Goal: Communication & Community: Answer question/provide support

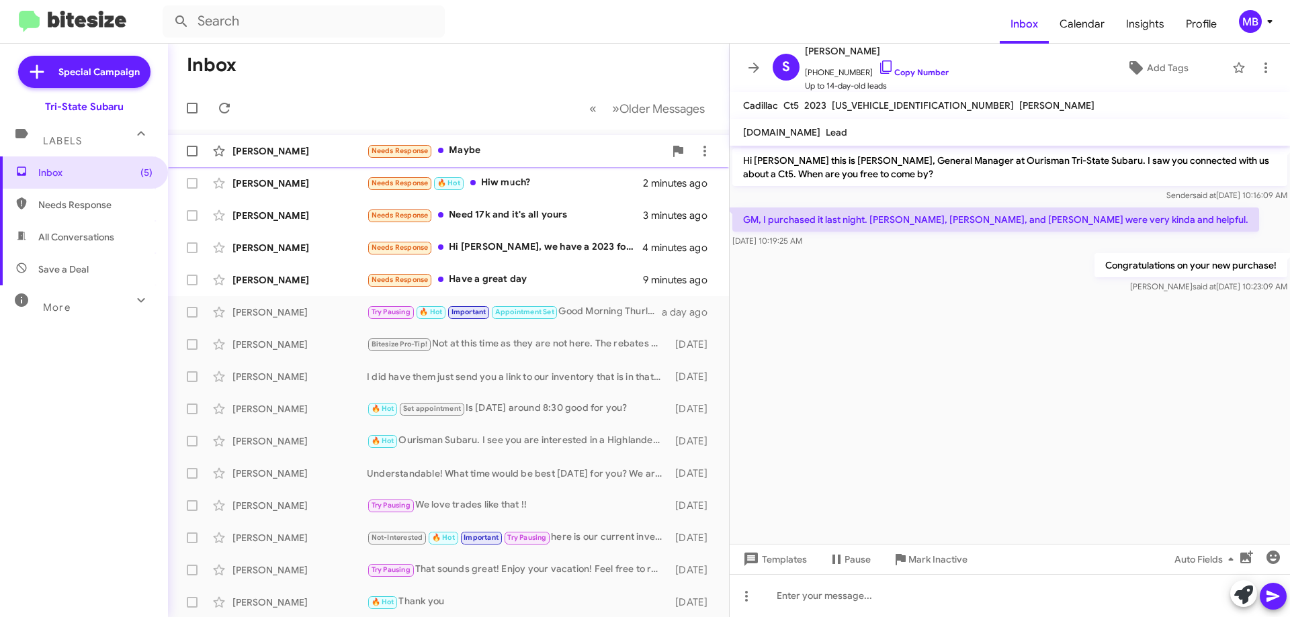
drag, startPoint x: 0, startPoint y: 0, endPoint x: 510, endPoint y: 161, distance: 534.7
click at [510, 161] on div "[PERSON_NAME] Needs Response Maybe 2 minutes ago" at bounding box center [448, 151] width 539 height 27
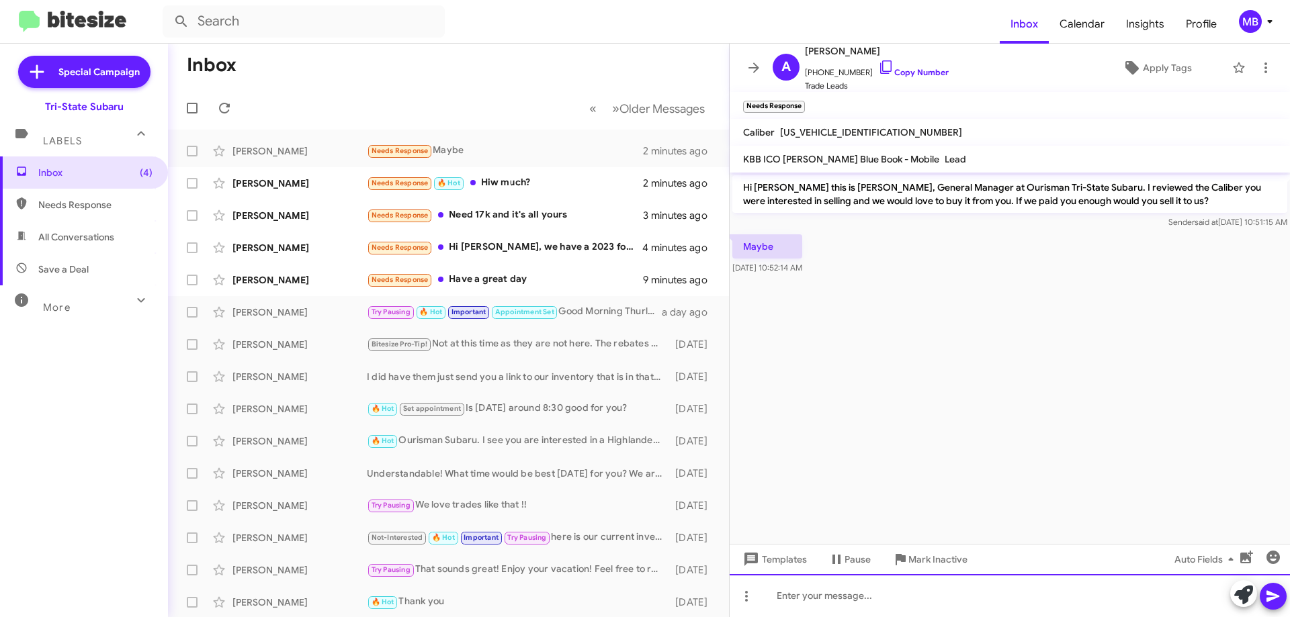
drag, startPoint x: 926, startPoint y: 602, endPoint x: 1027, endPoint y: 613, distance: 101.3
click at [927, 602] on div at bounding box center [1009, 595] width 560 height 43
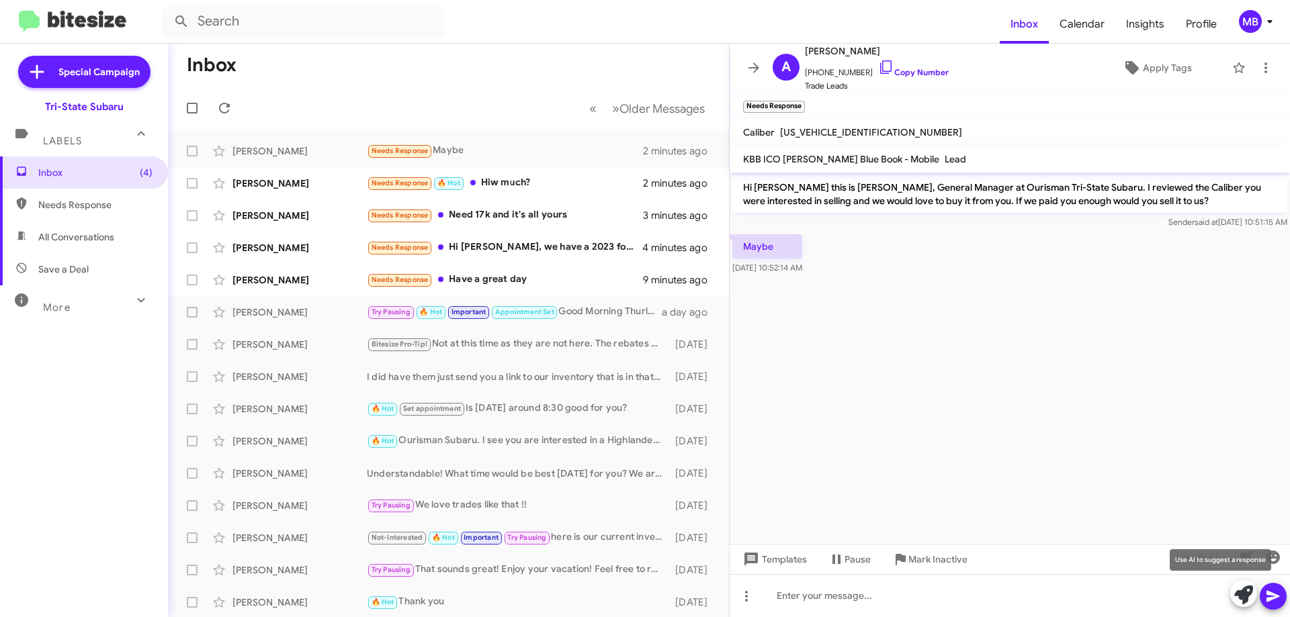
click at [1241, 599] on icon at bounding box center [1243, 595] width 19 height 19
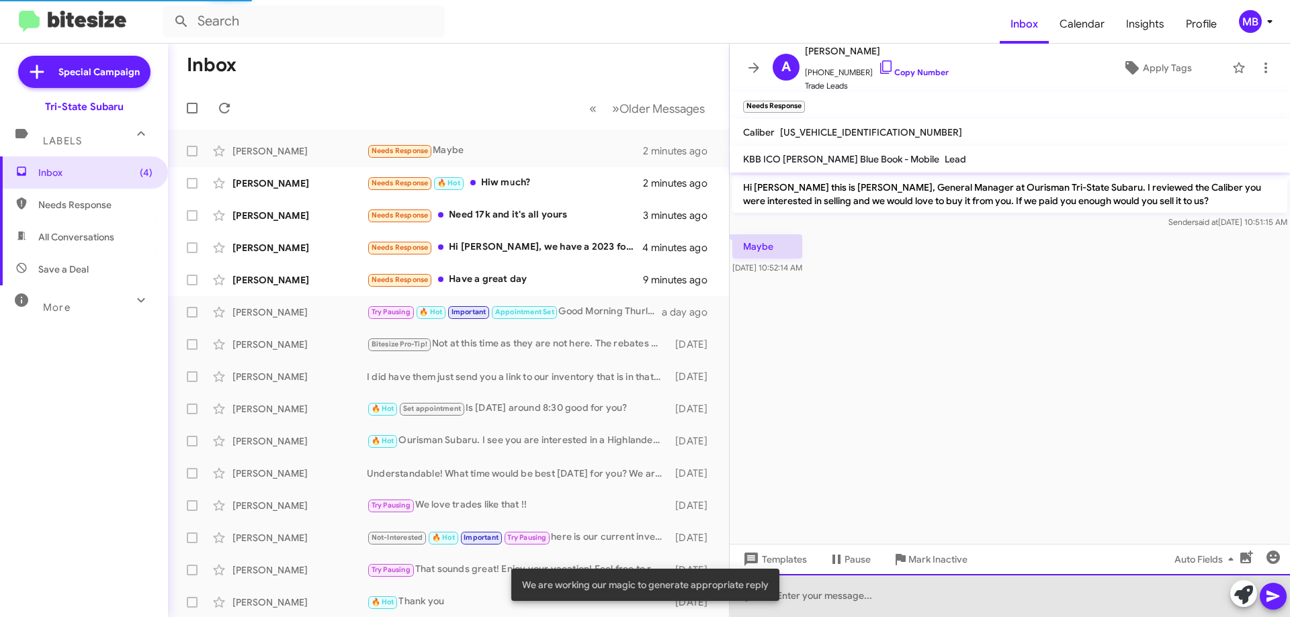
click at [1023, 593] on div at bounding box center [1009, 595] width 560 height 43
click at [1028, 591] on div at bounding box center [1009, 595] width 560 height 43
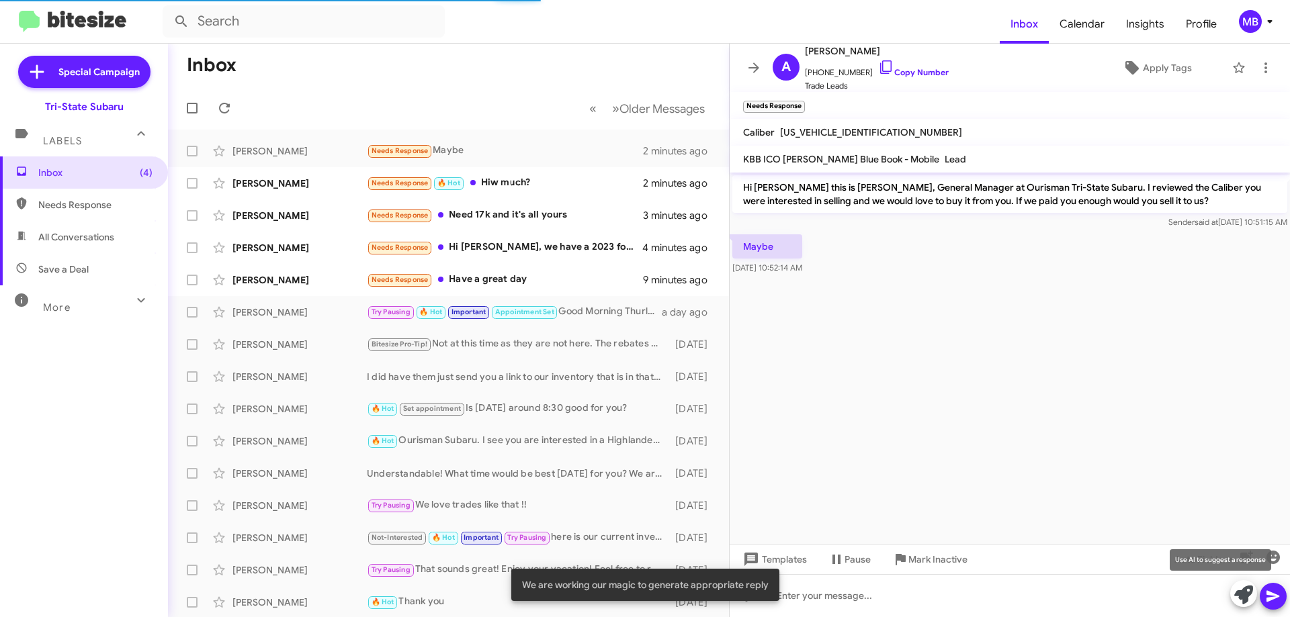
click at [1236, 593] on icon at bounding box center [1243, 595] width 19 height 19
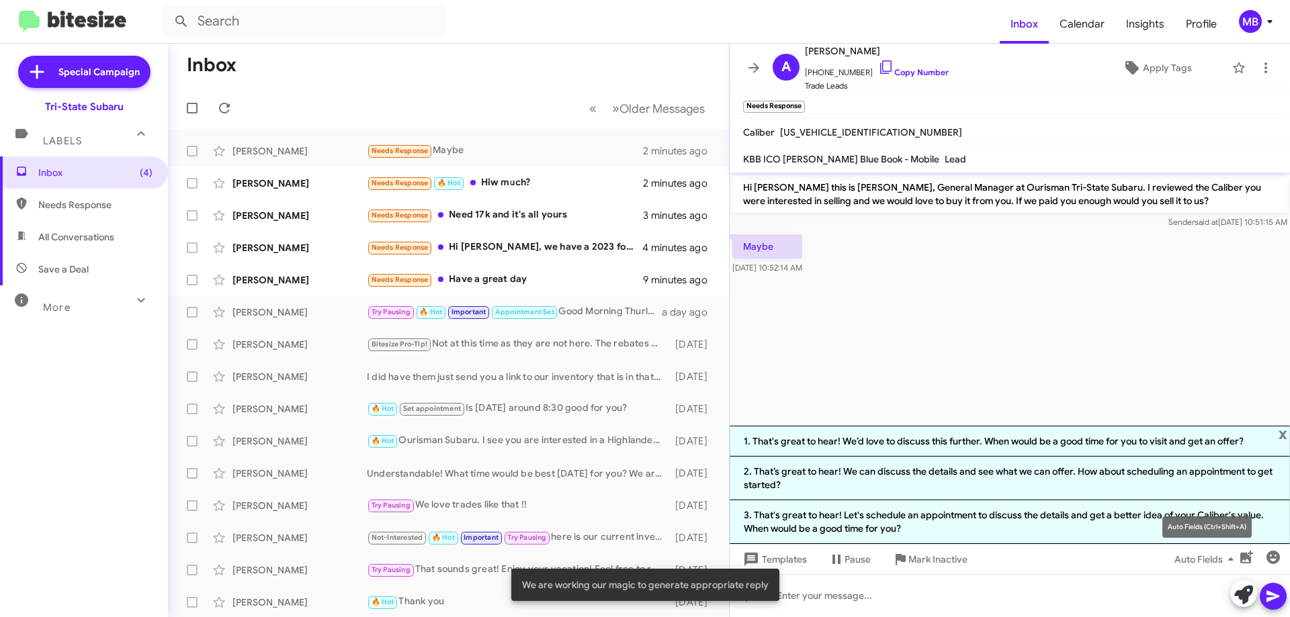
click at [1162, 528] on div "Auto Fields (Ctrl+Shift+A)" at bounding box center [1206, 527] width 89 height 21
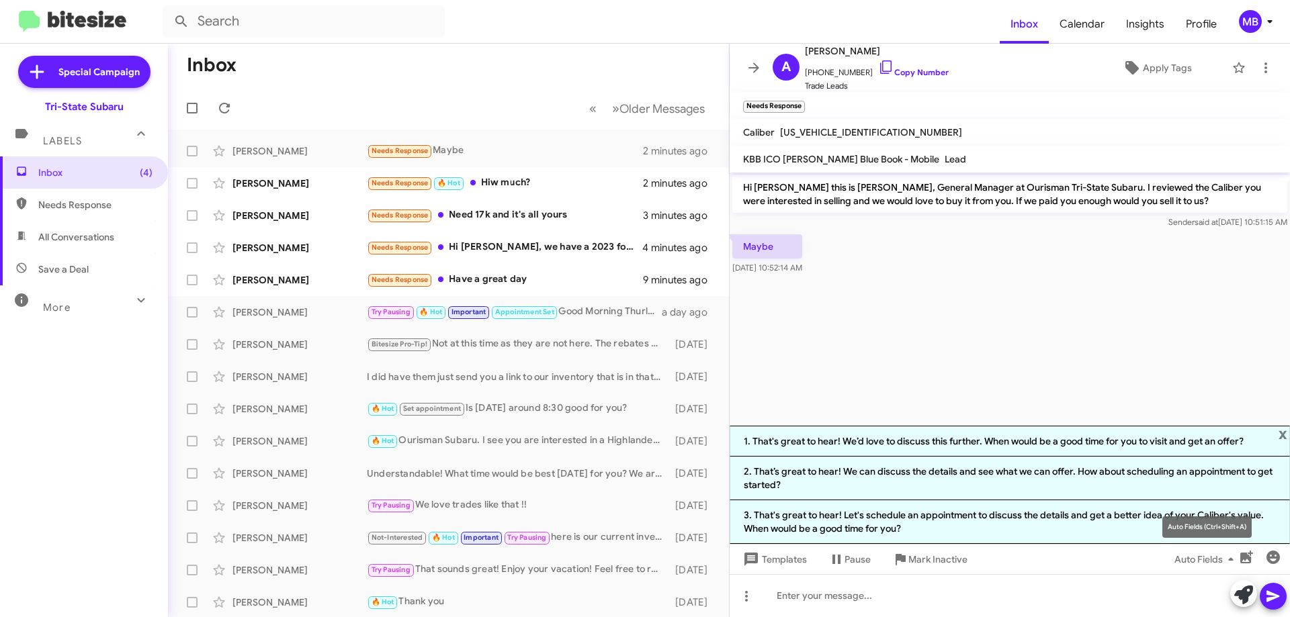
click at [1165, 521] on mat-tooltip-component "Auto Fields (Ctrl+Shift+A)" at bounding box center [1207, 527] width 108 height 40
click at [983, 512] on li "3. That's great to hear! Let's schedule an appointment to discuss the details a…" at bounding box center [1009, 522] width 560 height 44
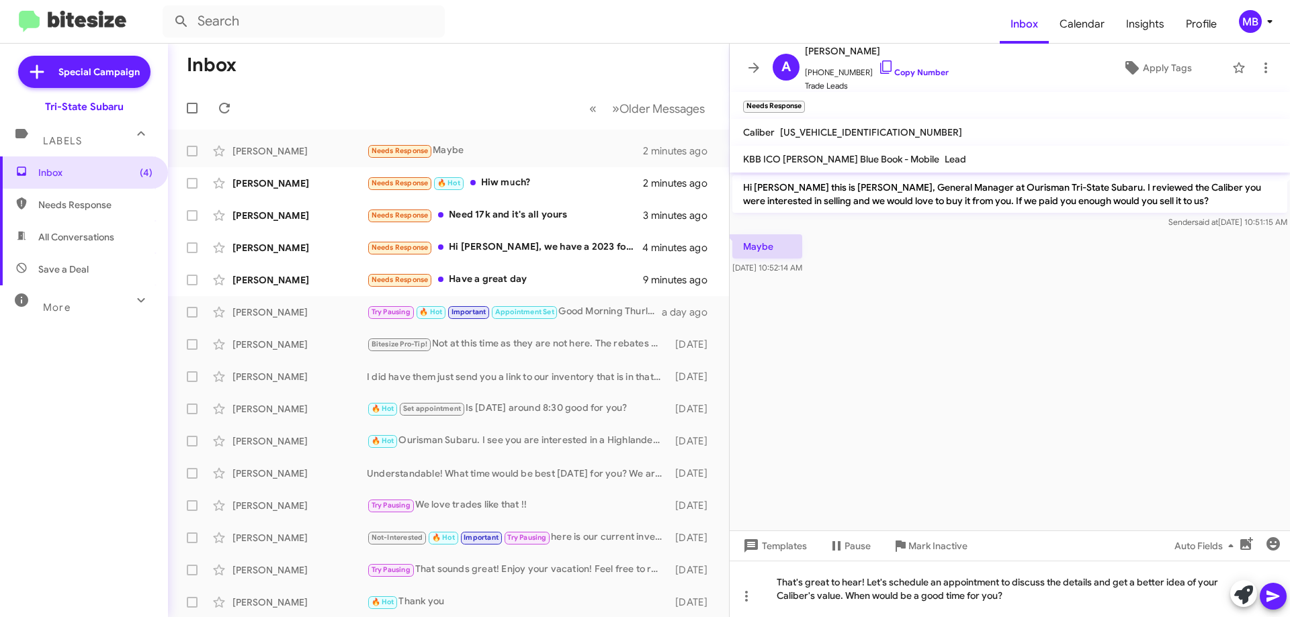
click at [1267, 596] on icon at bounding box center [1273, 596] width 16 height 16
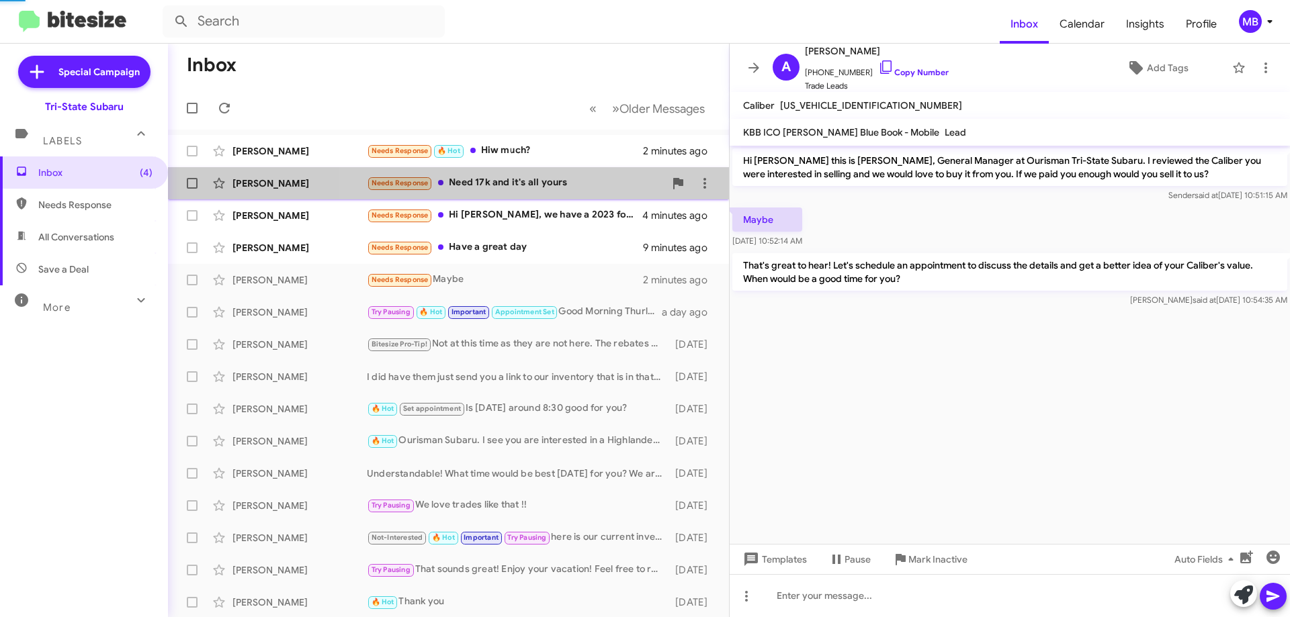
click at [564, 181] on div "Needs Response Need 17k and it's all yours" at bounding box center [516, 182] width 298 height 15
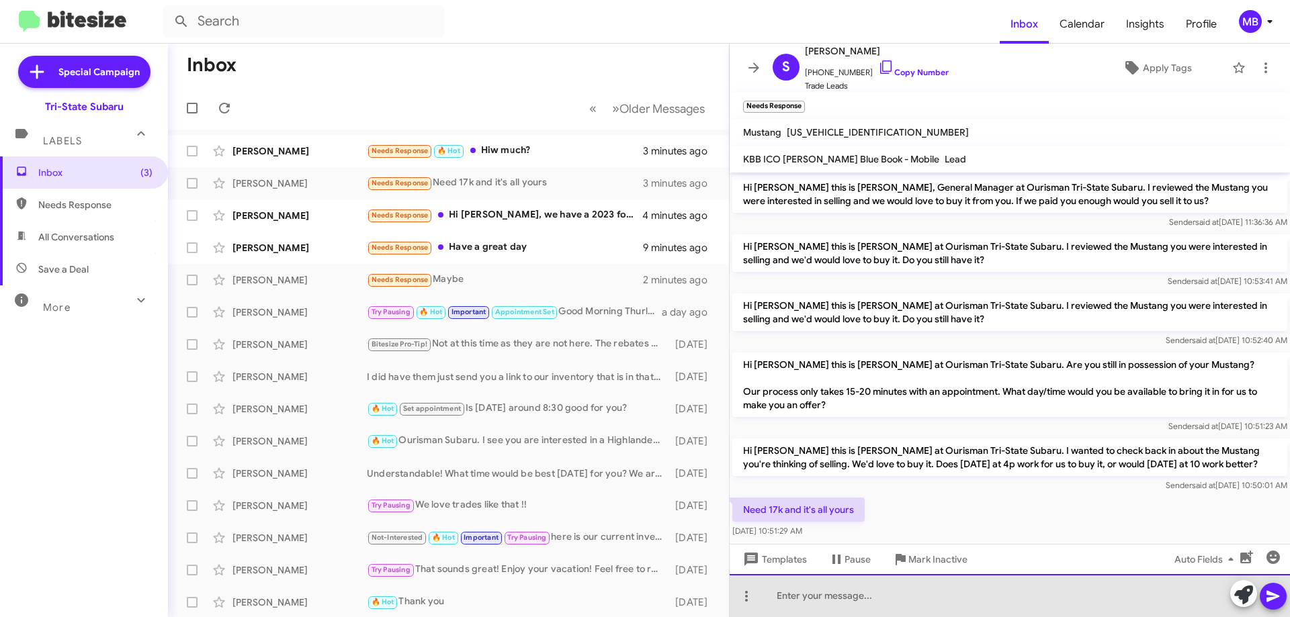
click at [897, 604] on div at bounding box center [1009, 595] width 560 height 43
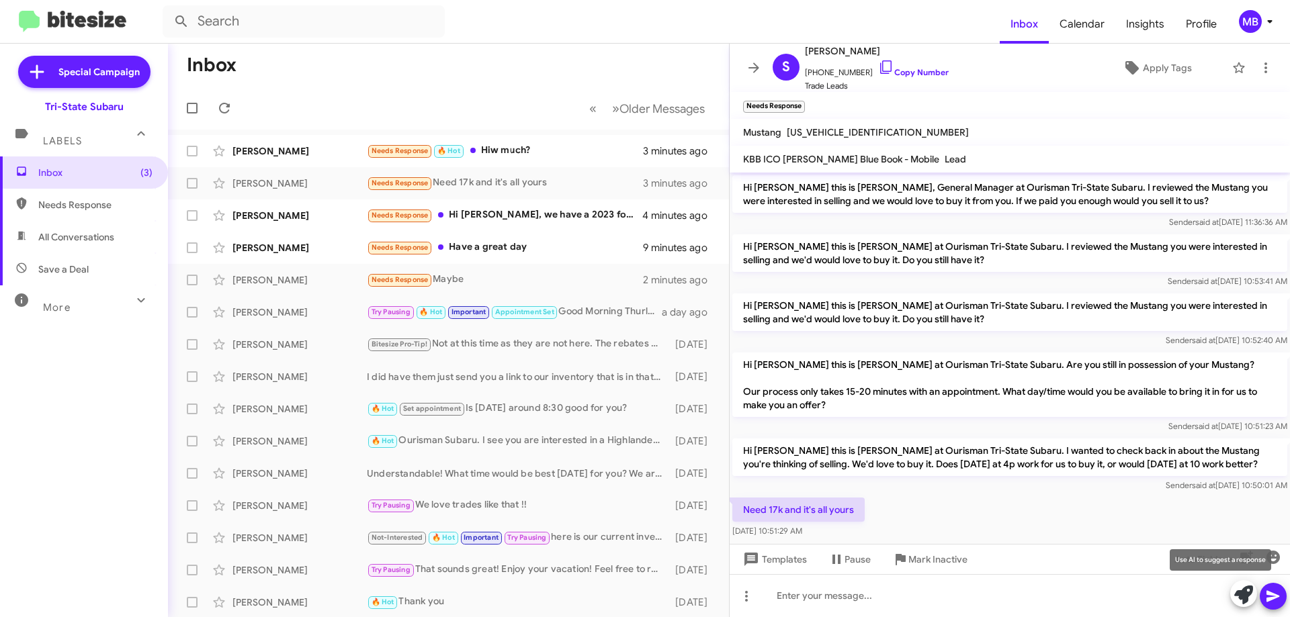
click at [1240, 596] on icon at bounding box center [1243, 595] width 19 height 19
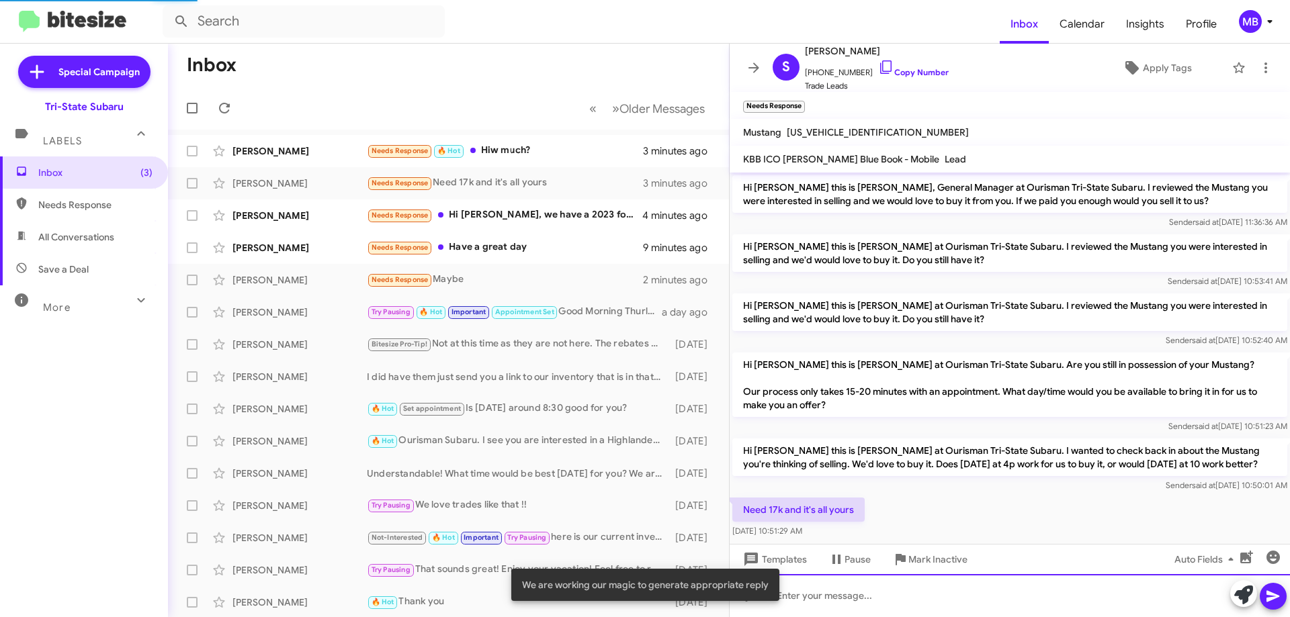
click at [1110, 599] on div at bounding box center [1009, 595] width 560 height 43
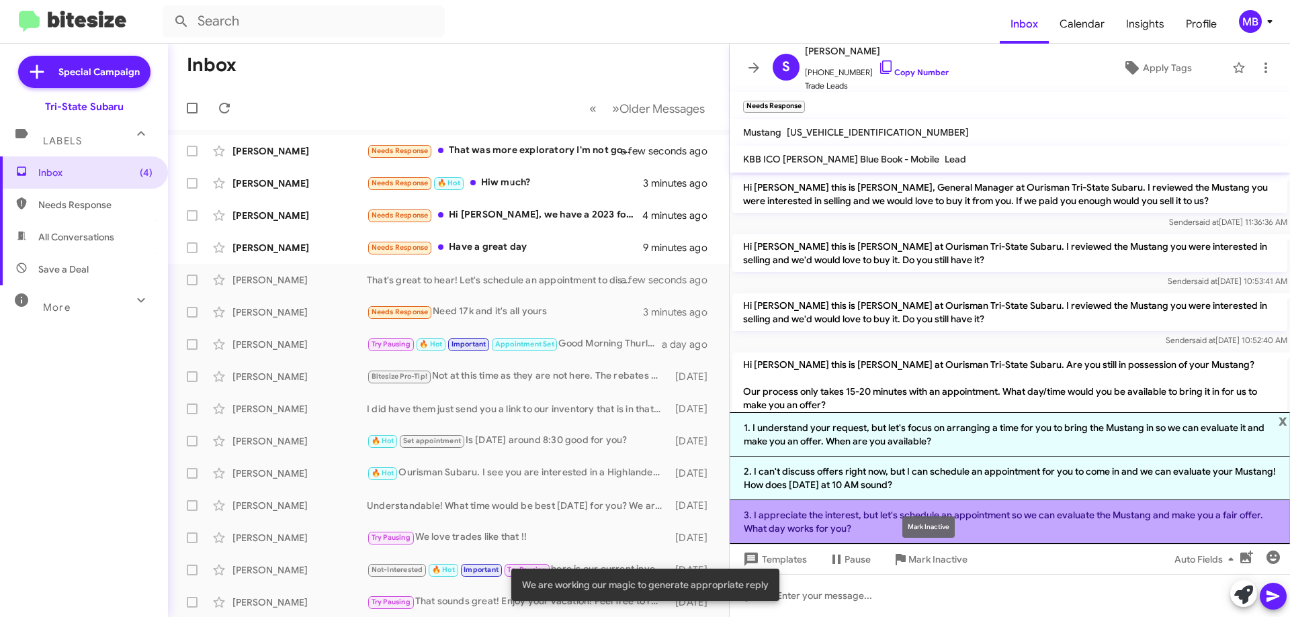
drag, startPoint x: 915, startPoint y: 524, endPoint x: 1014, endPoint y: 538, distance: 99.1
click at [915, 523] on div "Mark Inactive" at bounding box center [928, 527] width 52 height 21
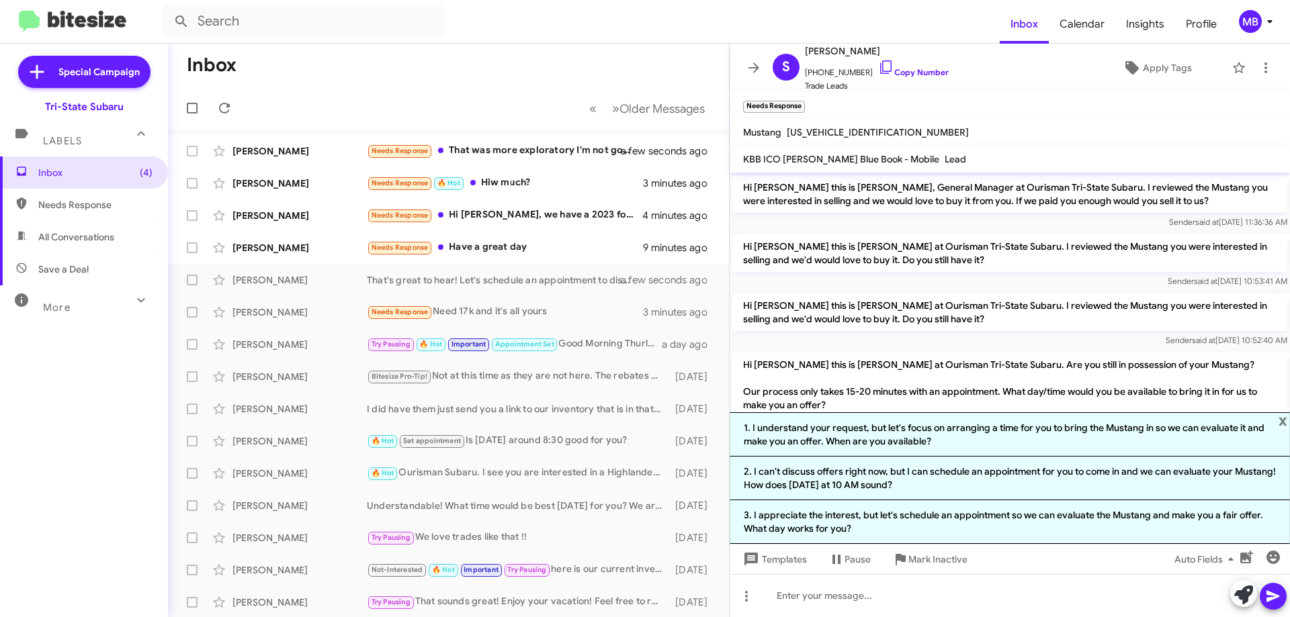
click at [1196, 521] on li "3. I appreciate the interest, but let's schedule an appointment so we can evalu…" at bounding box center [1009, 522] width 560 height 44
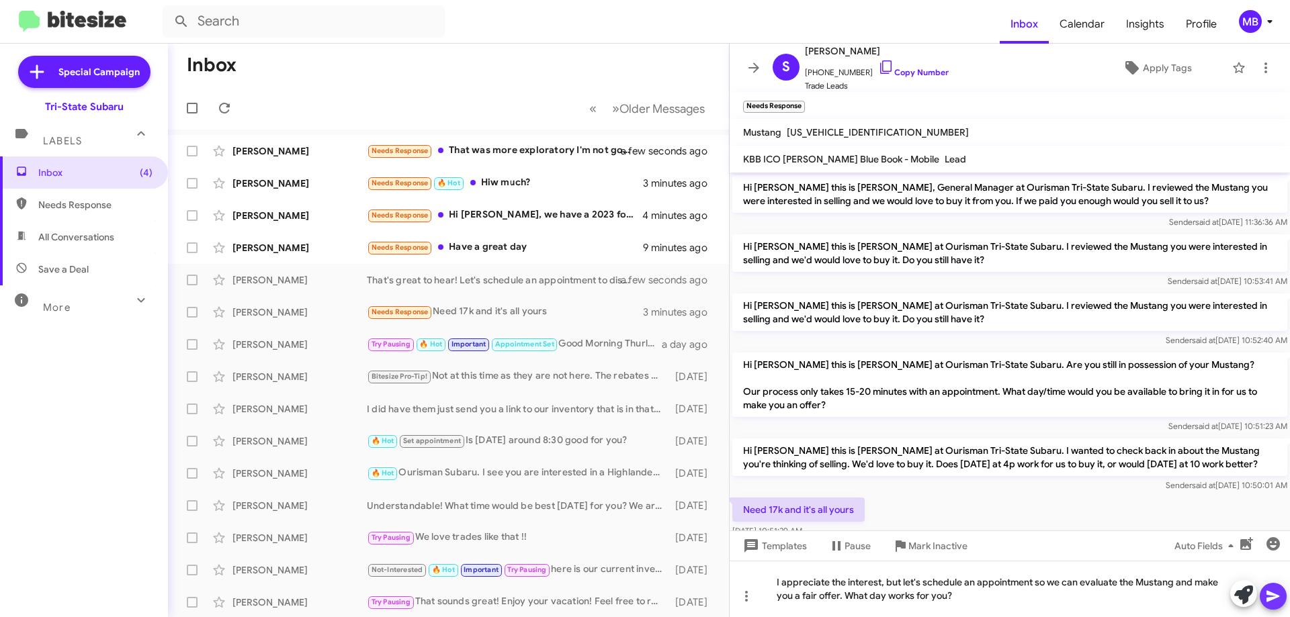
click at [1269, 594] on icon at bounding box center [1272, 596] width 13 height 11
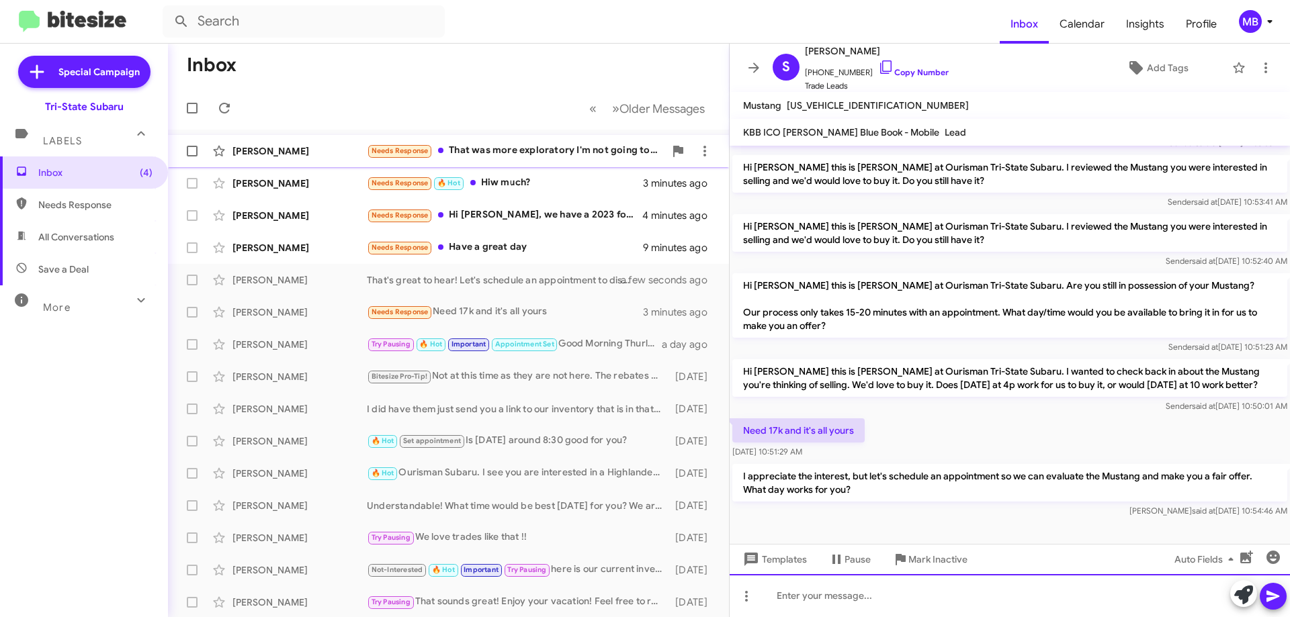
scroll to position [52, 0]
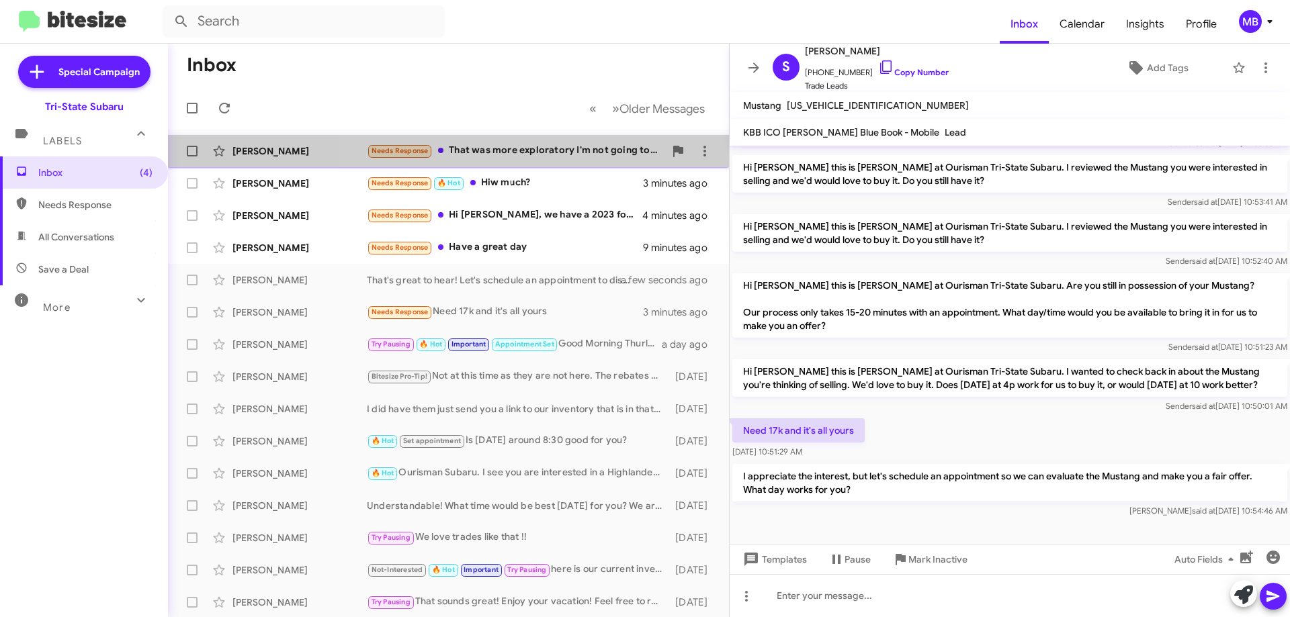
click at [569, 149] on div "Needs Response That was more exploratory I'm not going to sell right away. Coul…" at bounding box center [516, 150] width 298 height 15
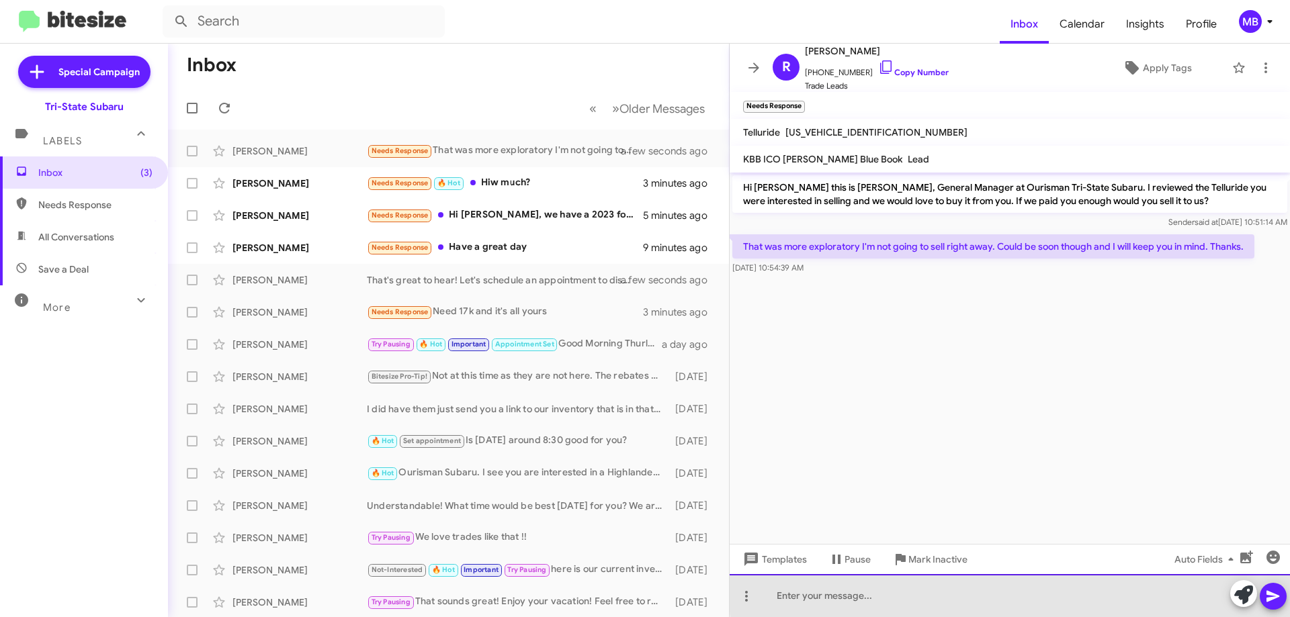
click at [1071, 592] on div at bounding box center [1009, 595] width 560 height 43
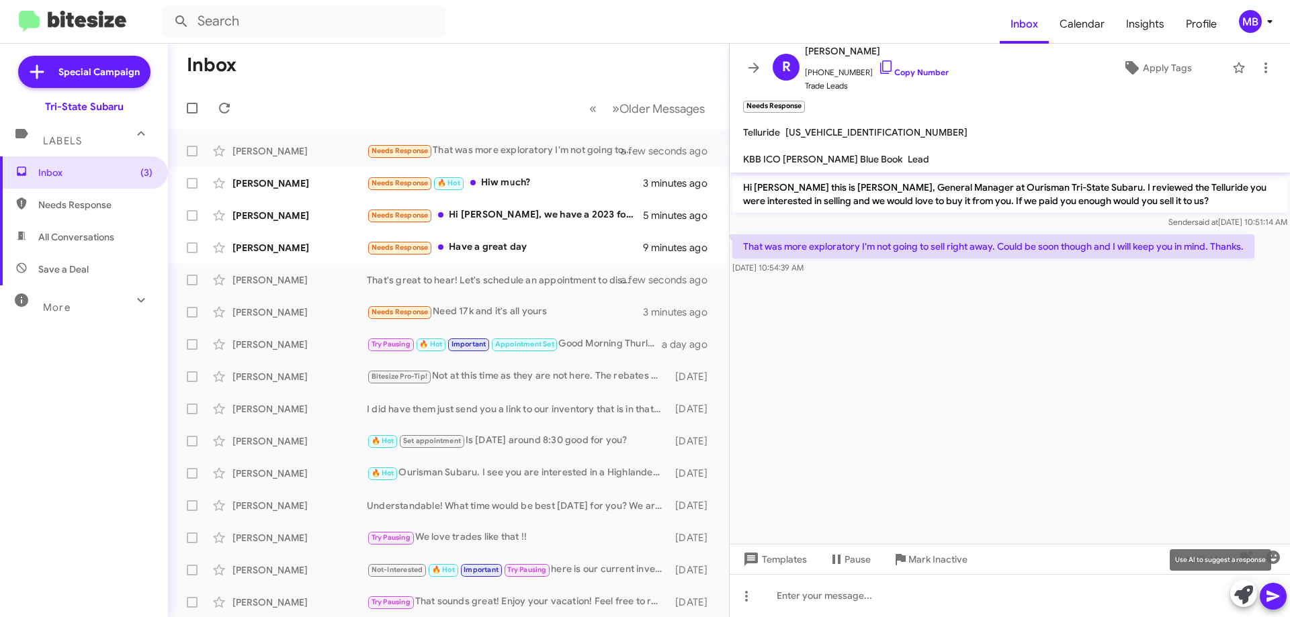
click at [1245, 595] on icon at bounding box center [1243, 595] width 19 height 19
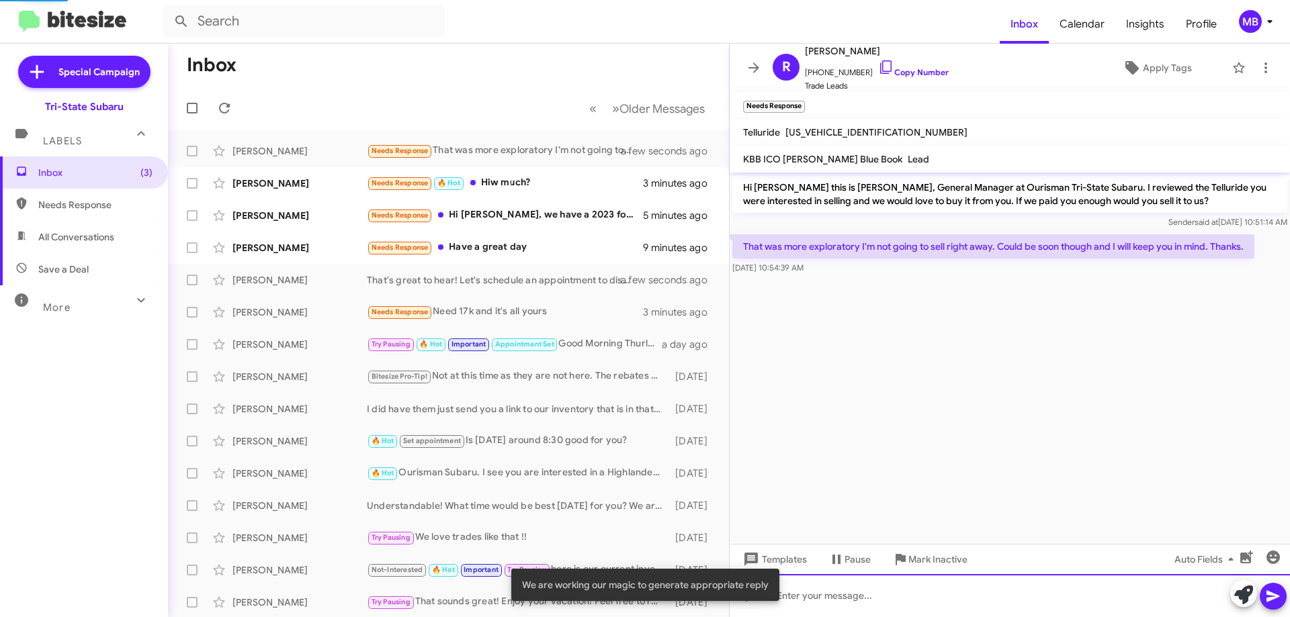
click at [1116, 603] on div at bounding box center [1009, 595] width 560 height 43
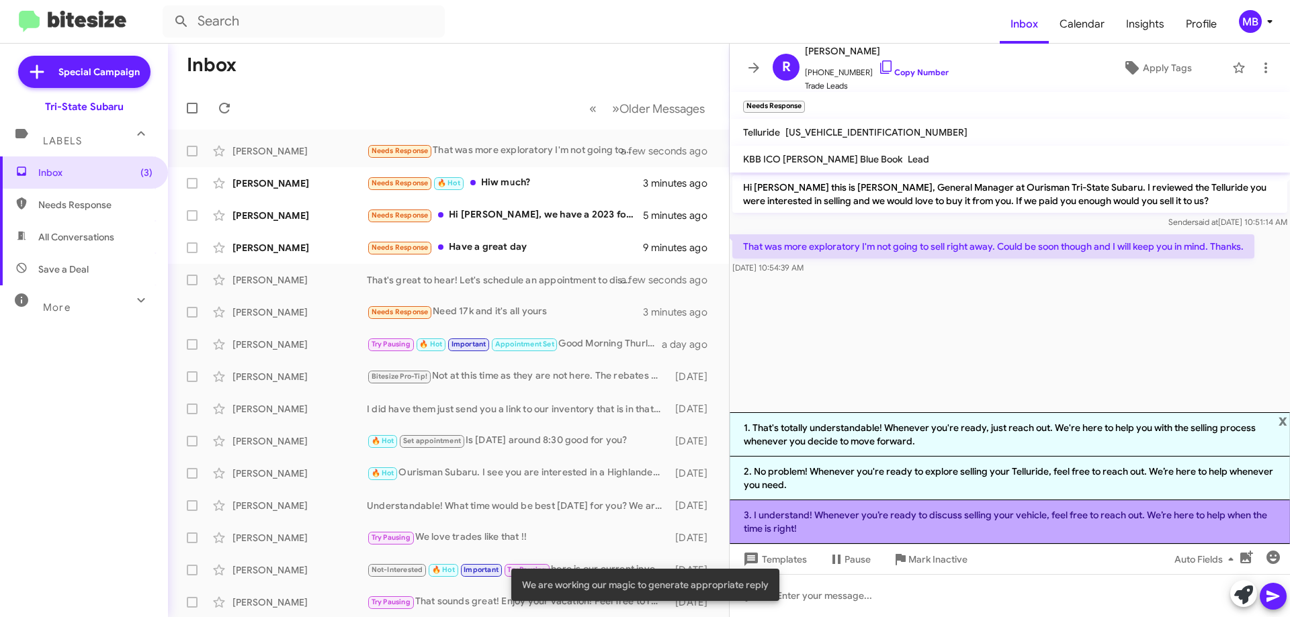
click at [1090, 519] on li "3. I understand! Whenever you’re ready to discuss selling your vehicle, feel fr…" at bounding box center [1009, 522] width 560 height 44
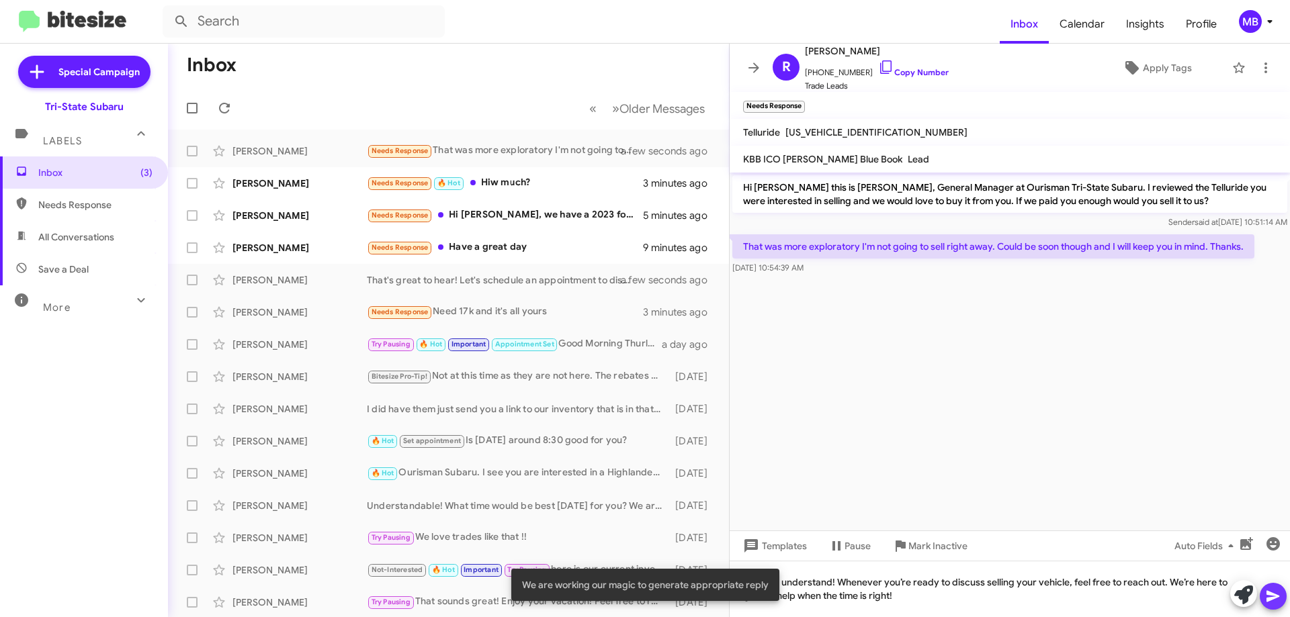
click at [1278, 595] on icon at bounding box center [1273, 596] width 16 height 16
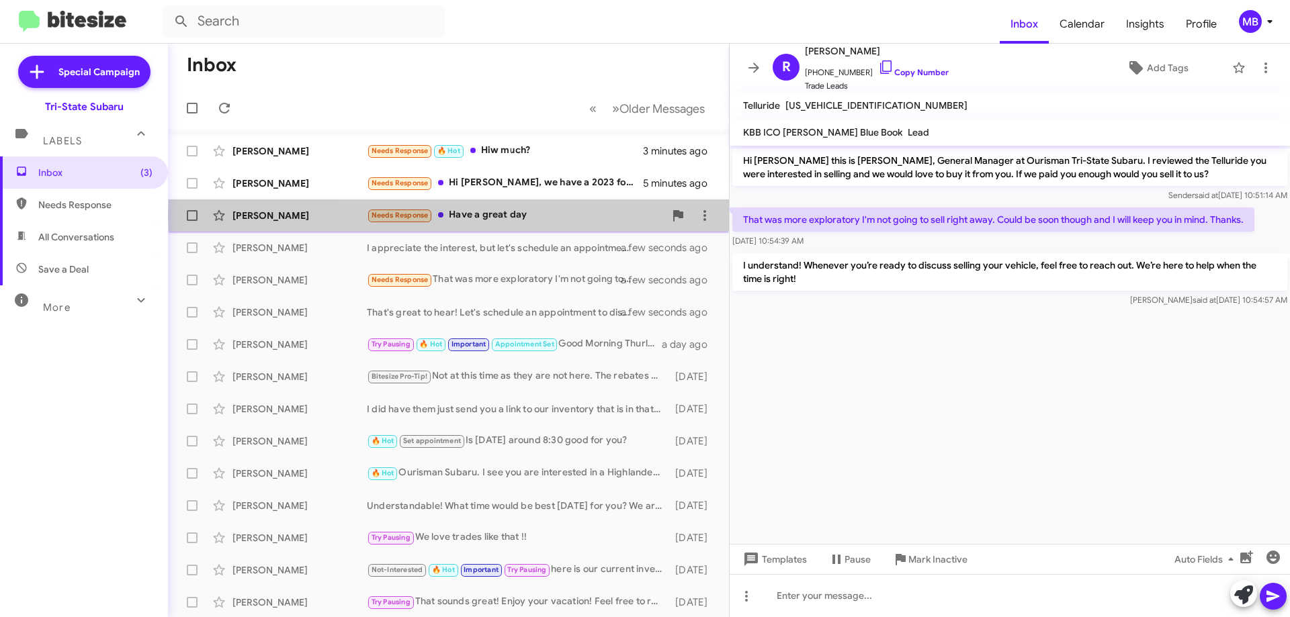
click at [572, 216] on div "Needs Response Have a great day" at bounding box center [516, 215] width 298 height 15
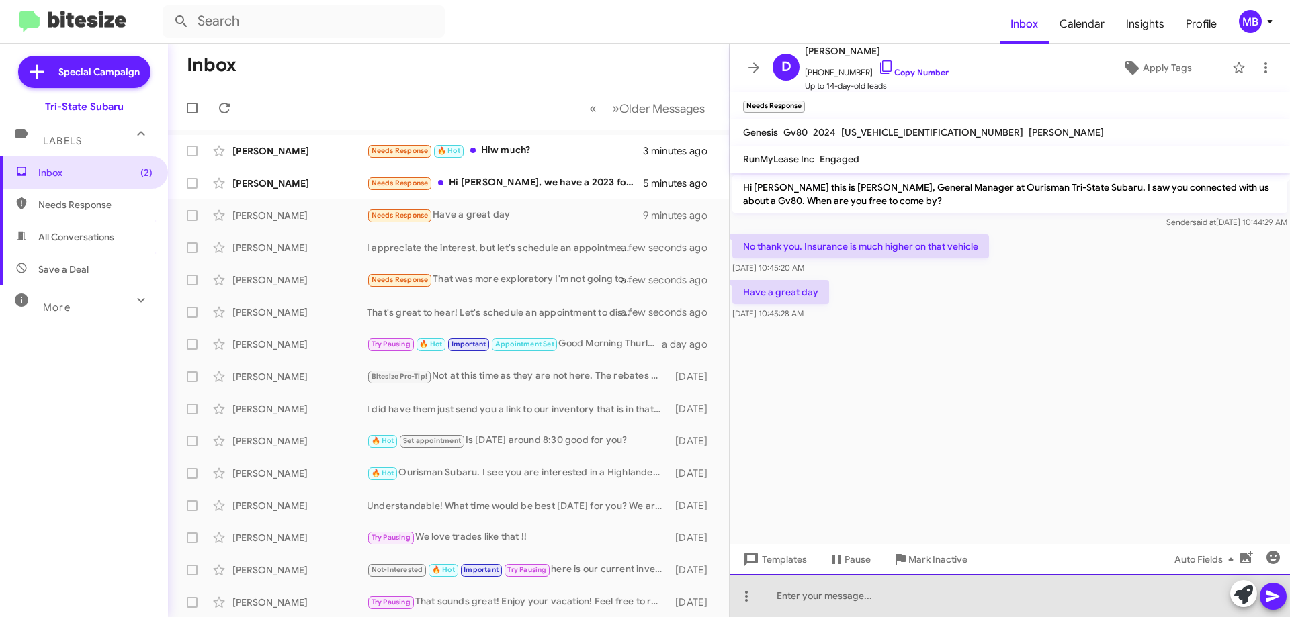
click at [934, 596] on div at bounding box center [1009, 595] width 560 height 43
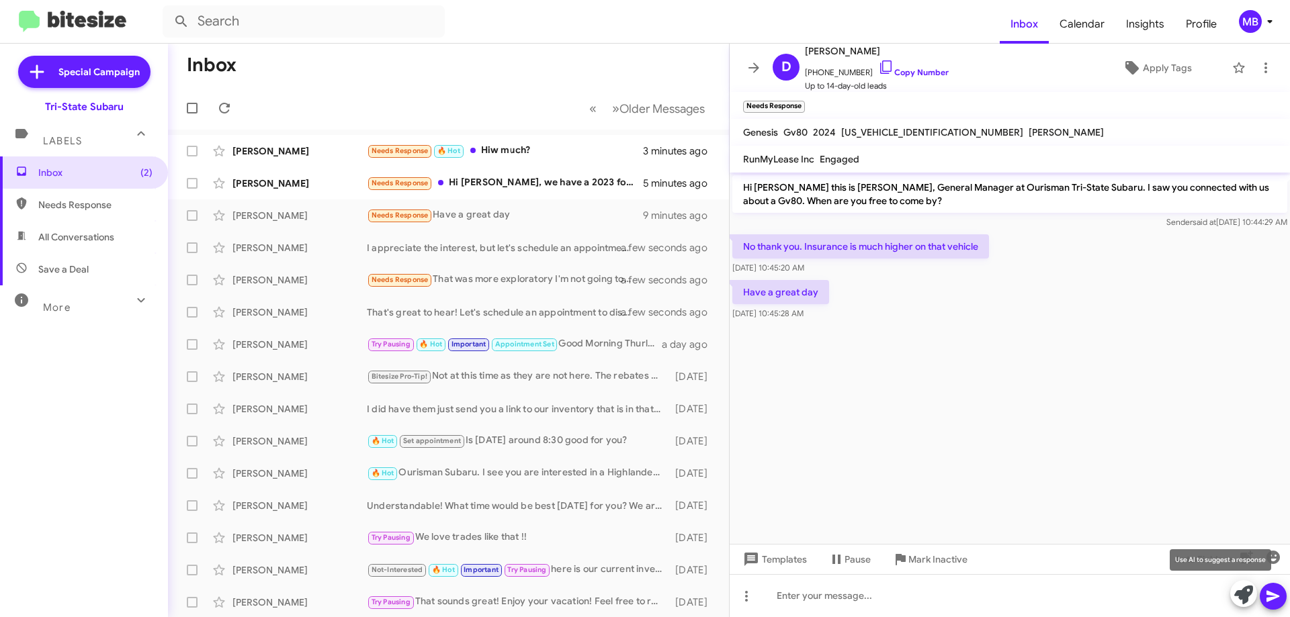
click at [1241, 605] on span at bounding box center [1243, 595] width 19 height 30
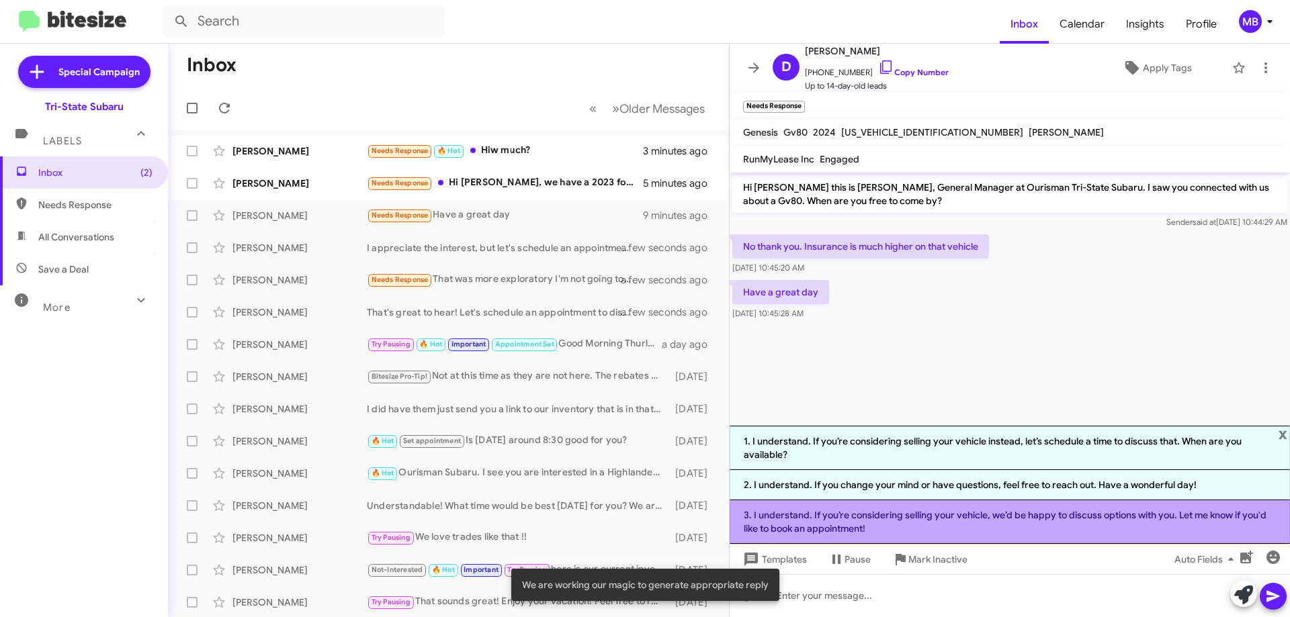
click at [1085, 526] on li "3. I understand. If you’re considering selling your vehicle, we’d be happy to d…" at bounding box center [1009, 522] width 560 height 44
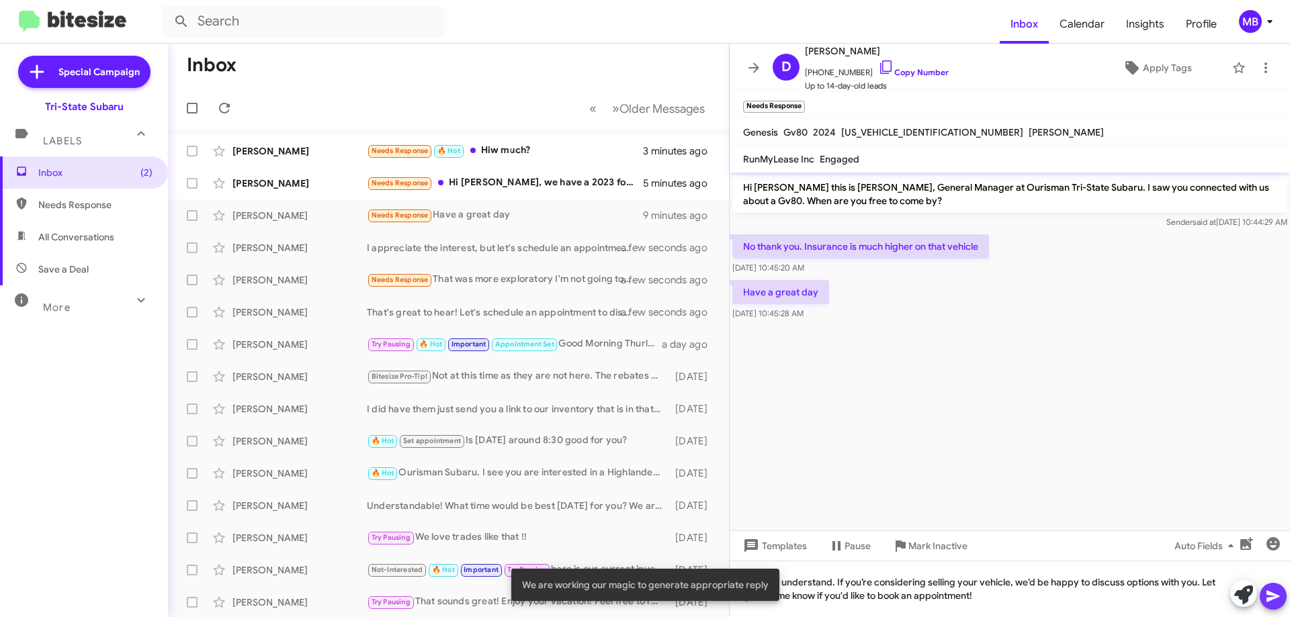
click at [1271, 596] on icon at bounding box center [1273, 596] width 16 height 16
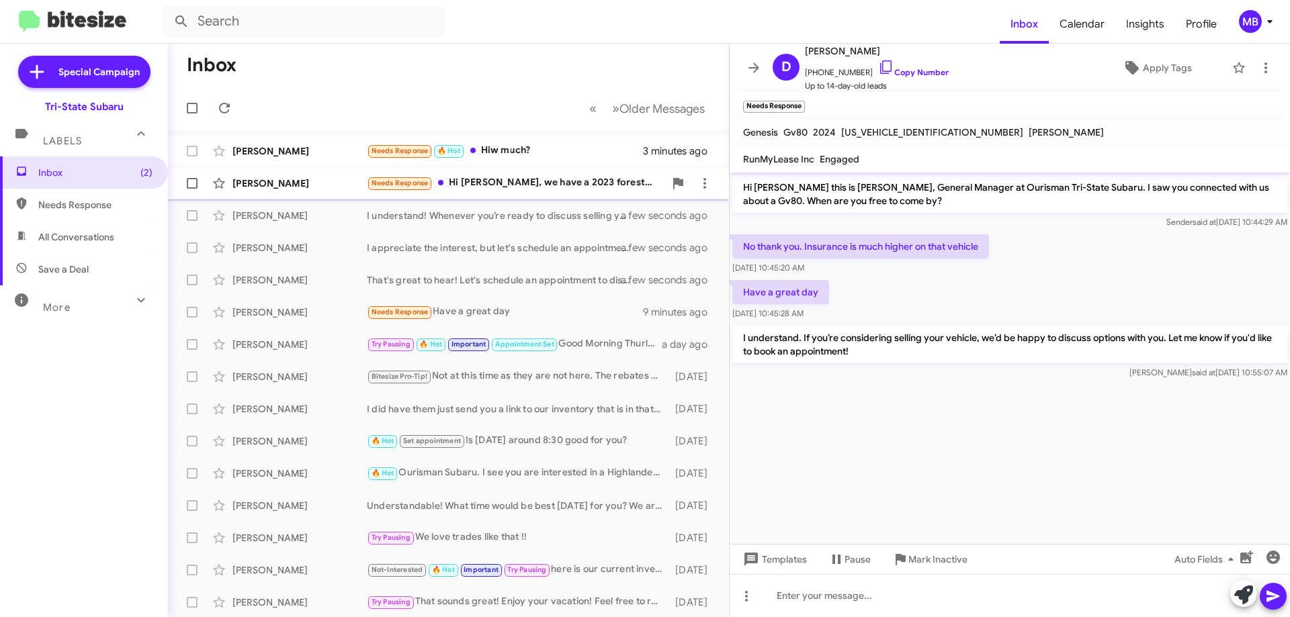
drag, startPoint x: 598, startPoint y: 183, endPoint x: 603, endPoint y: 177, distance: 8.1
click at [603, 182] on div "Needs Response Hi [PERSON_NAME], we have a 2023 forester wilderness with 16k mi…" at bounding box center [516, 182] width 298 height 15
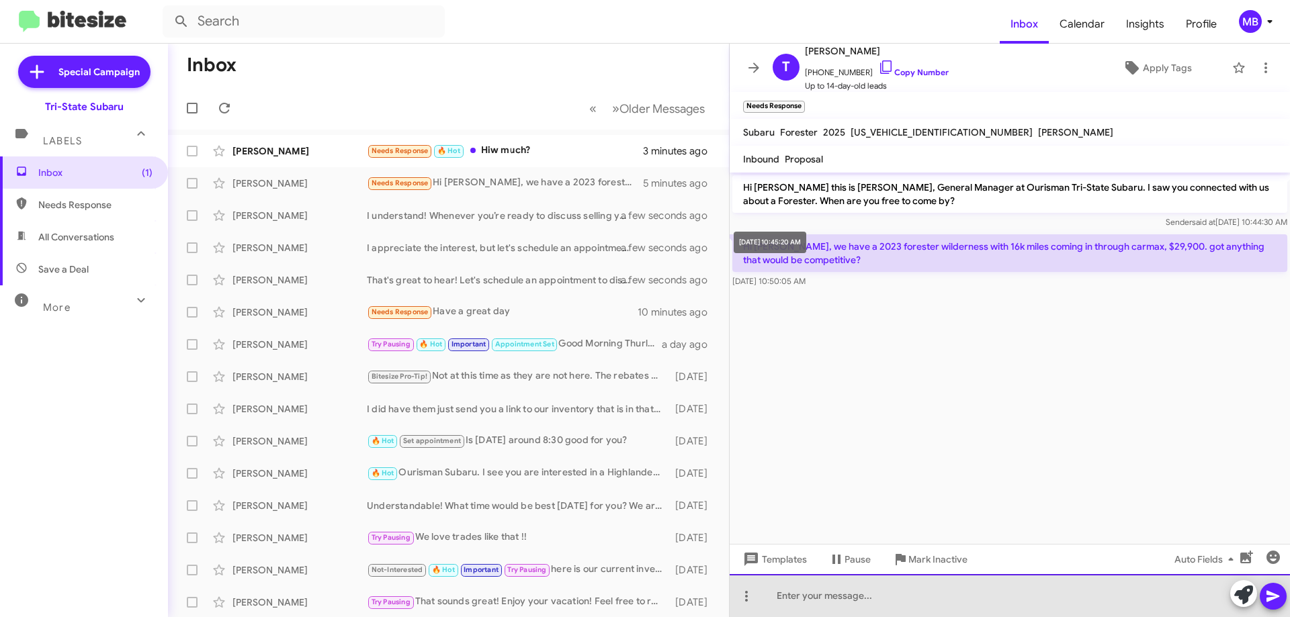
drag, startPoint x: 936, startPoint y: 600, endPoint x: 967, endPoint y: 592, distance: 31.9
click at [938, 600] on div at bounding box center [1009, 595] width 560 height 43
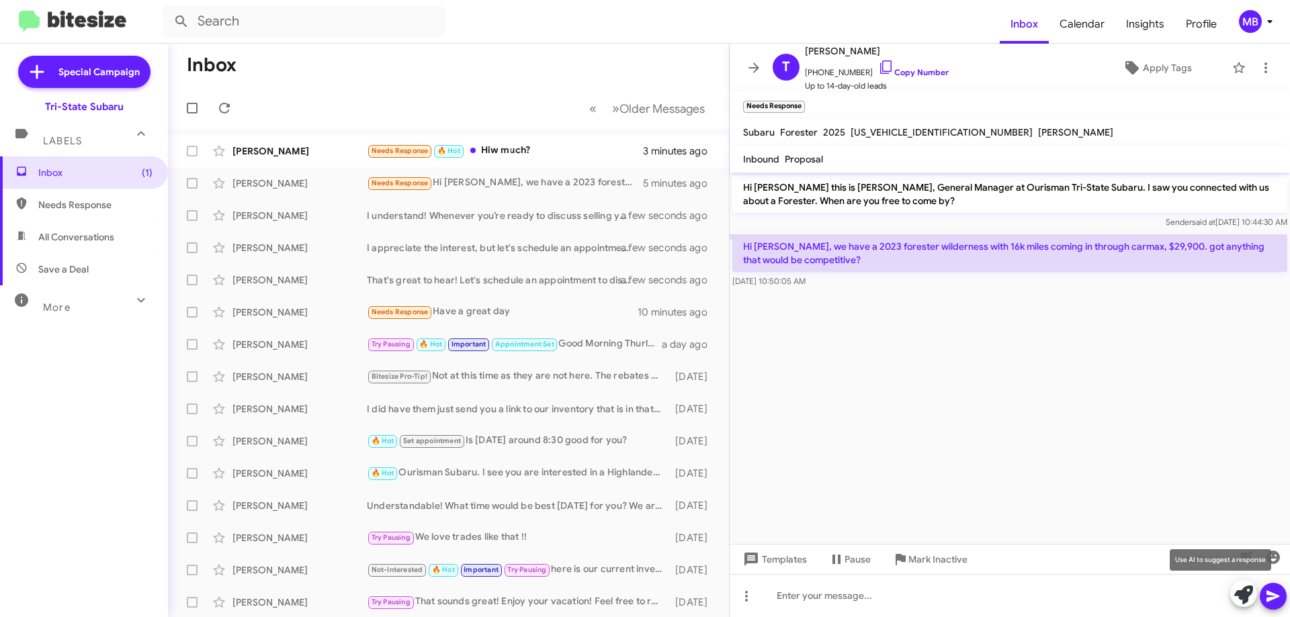
click at [1241, 590] on icon at bounding box center [1243, 595] width 19 height 19
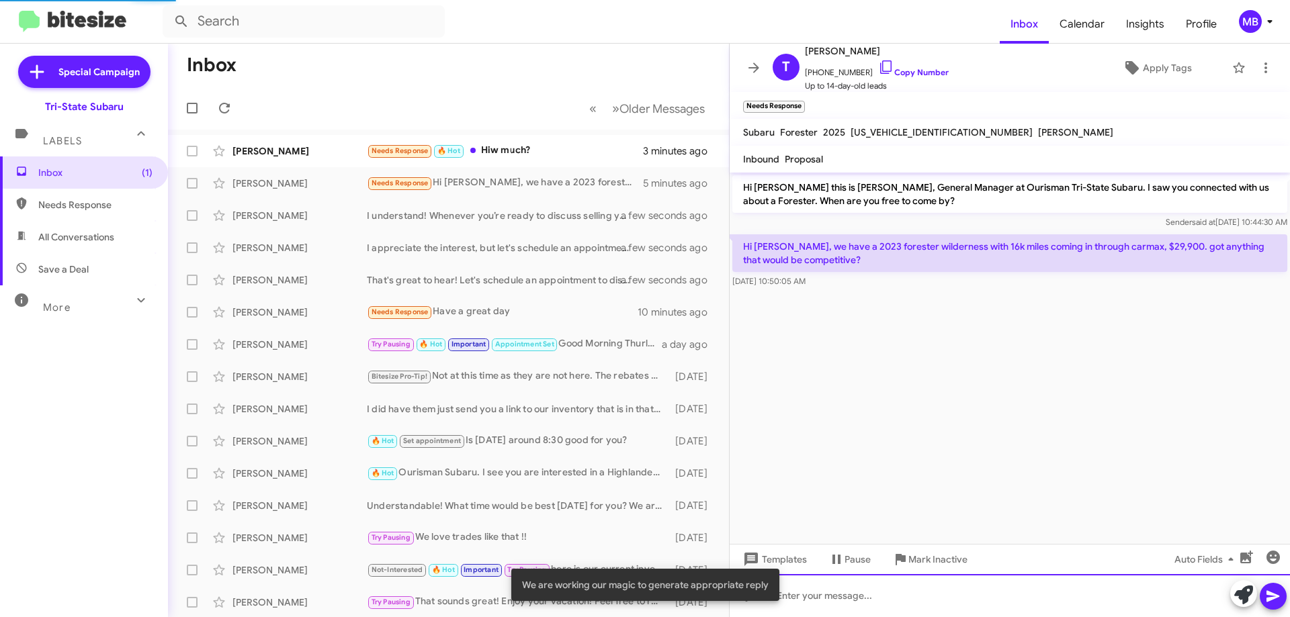
click at [995, 596] on div at bounding box center [1009, 595] width 560 height 43
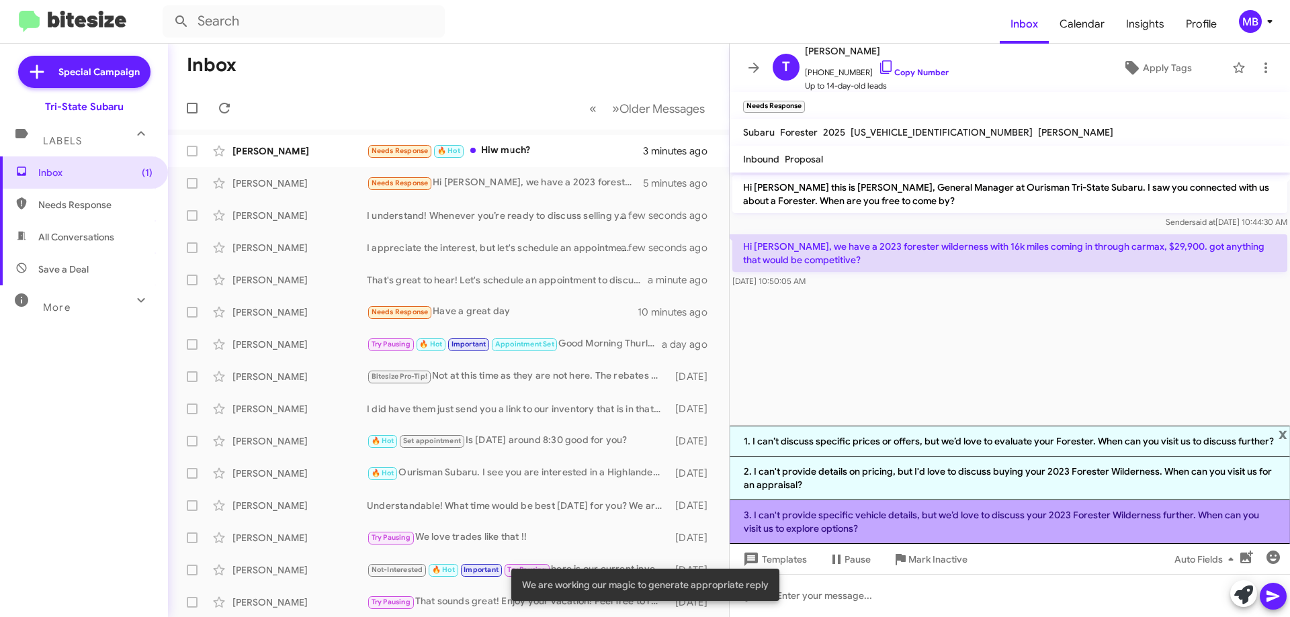
click at [954, 539] on li "3. I can't provide specific vehicle details, but we’d love to discuss your 2023…" at bounding box center [1009, 522] width 560 height 44
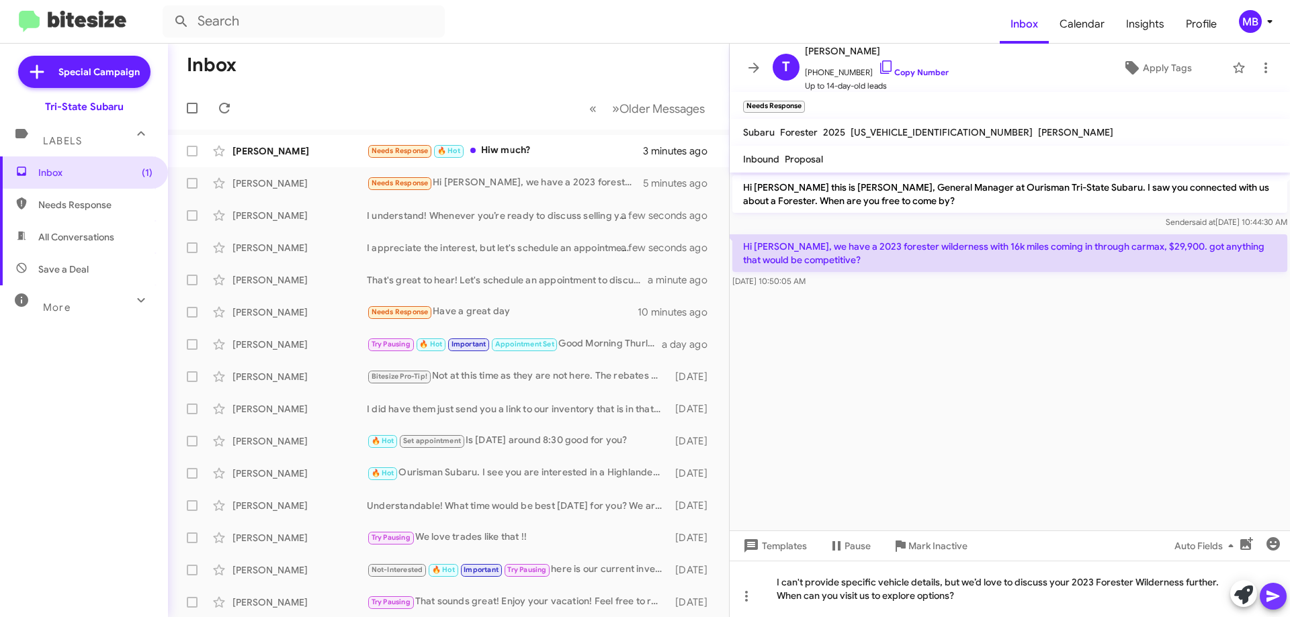
click at [1271, 596] on icon at bounding box center [1273, 596] width 16 height 16
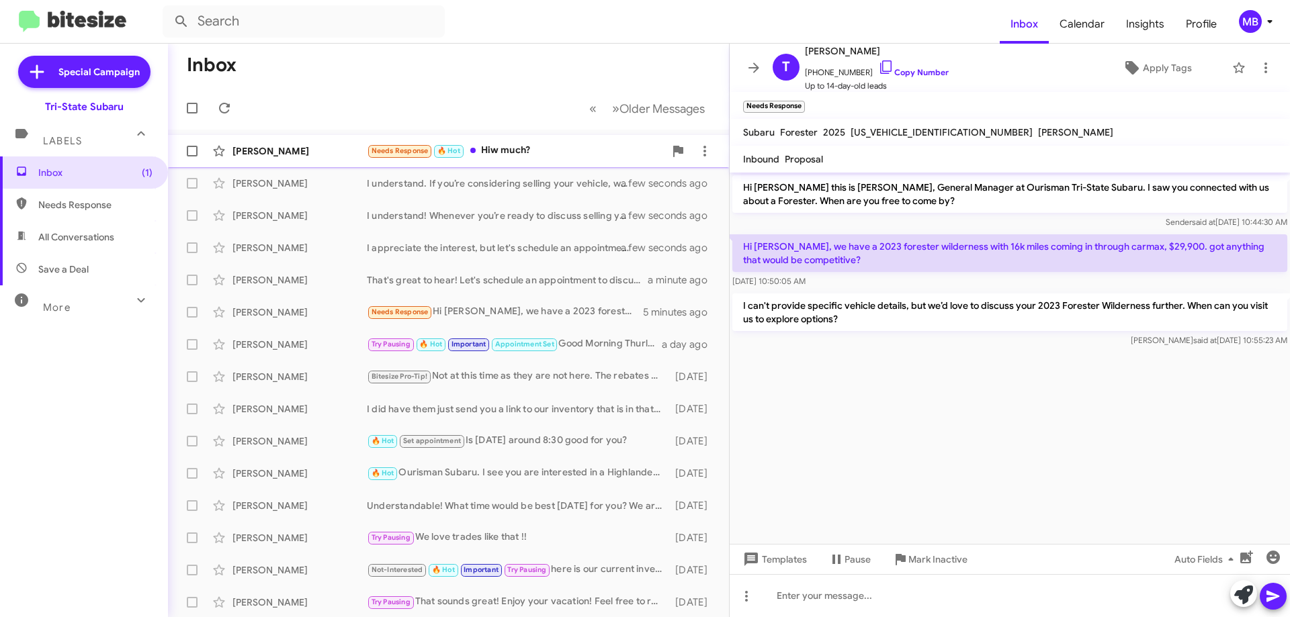
click at [591, 153] on div "Needs Response 🔥 Hot Hiw much?" at bounding box center [516, 150] width 298 height 15
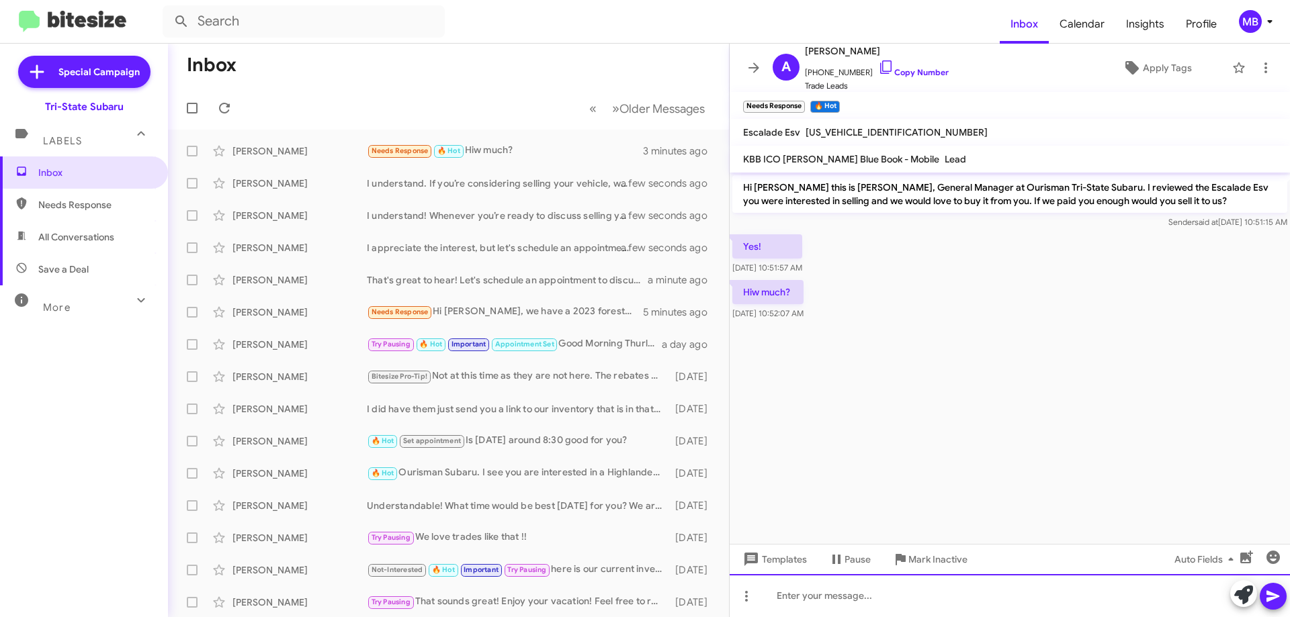
click at [910, 608] on div at bounding box center [1009, 595] width 560 height 43
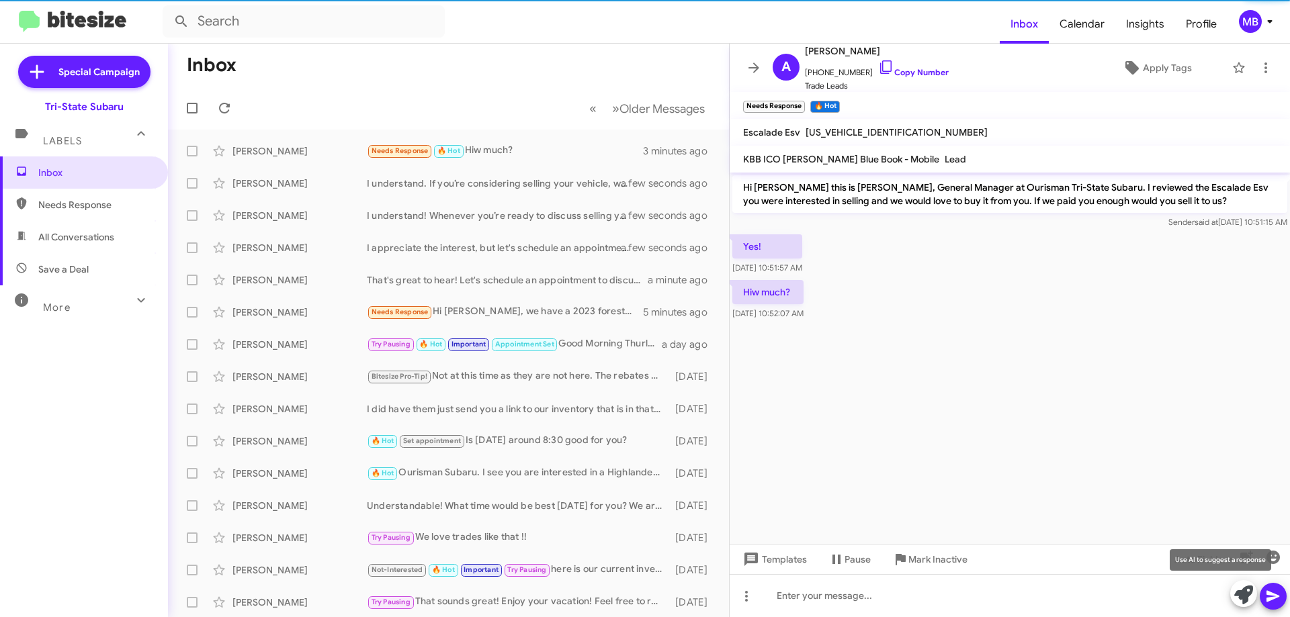
click at [1245, 594] on icon at bounding box center [1243, 595] width 19 height 19
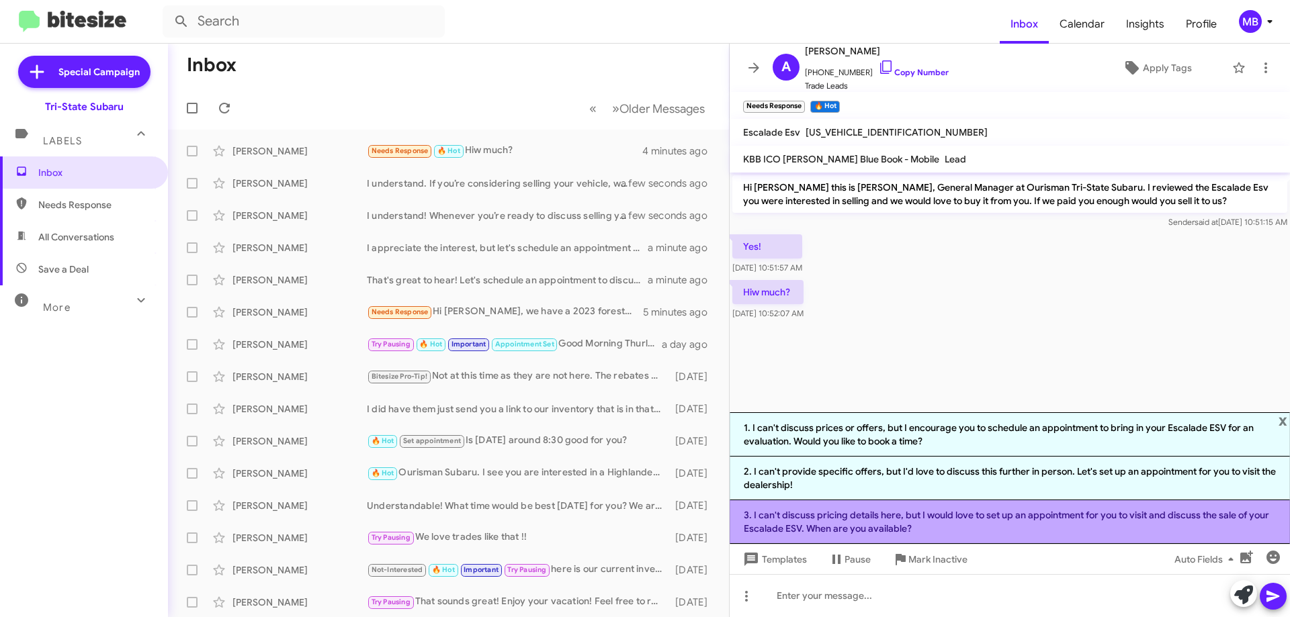
click at [804, 525] on li "3. I can't discuss pricing details here, but I would love to set up an appointm…" at bounding box center [1009, 522] width 560 height 44
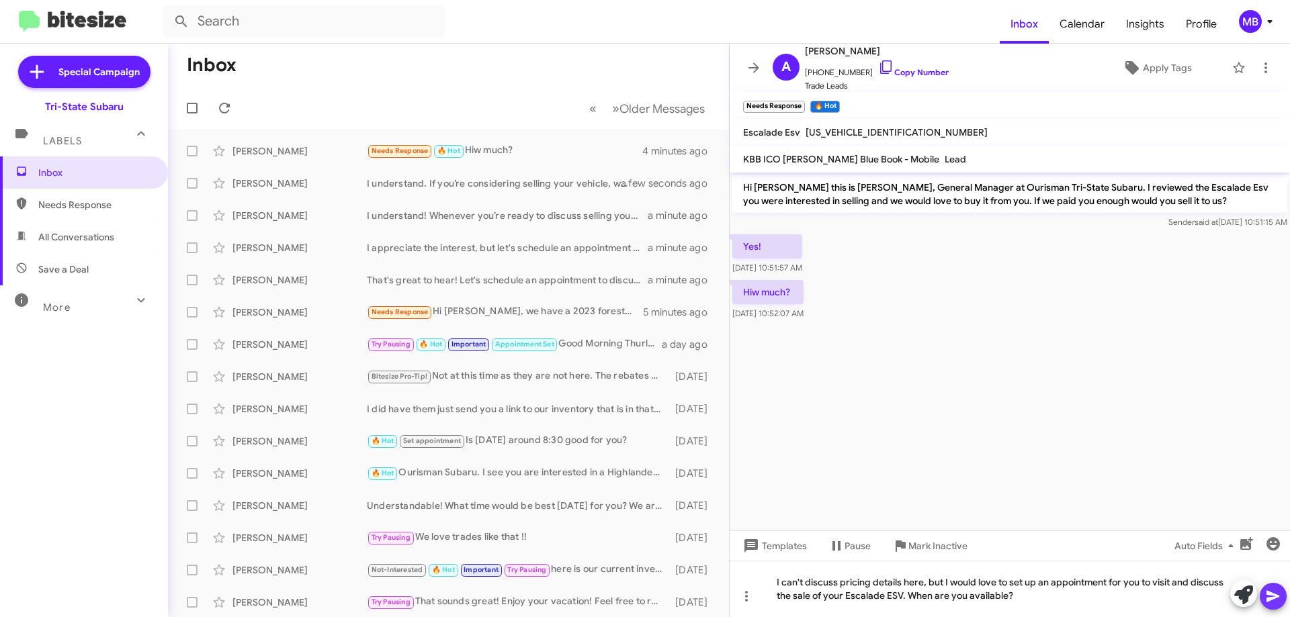
click at [1271, 592] on icon at bounding box center [1273, 596] width 16 height 16
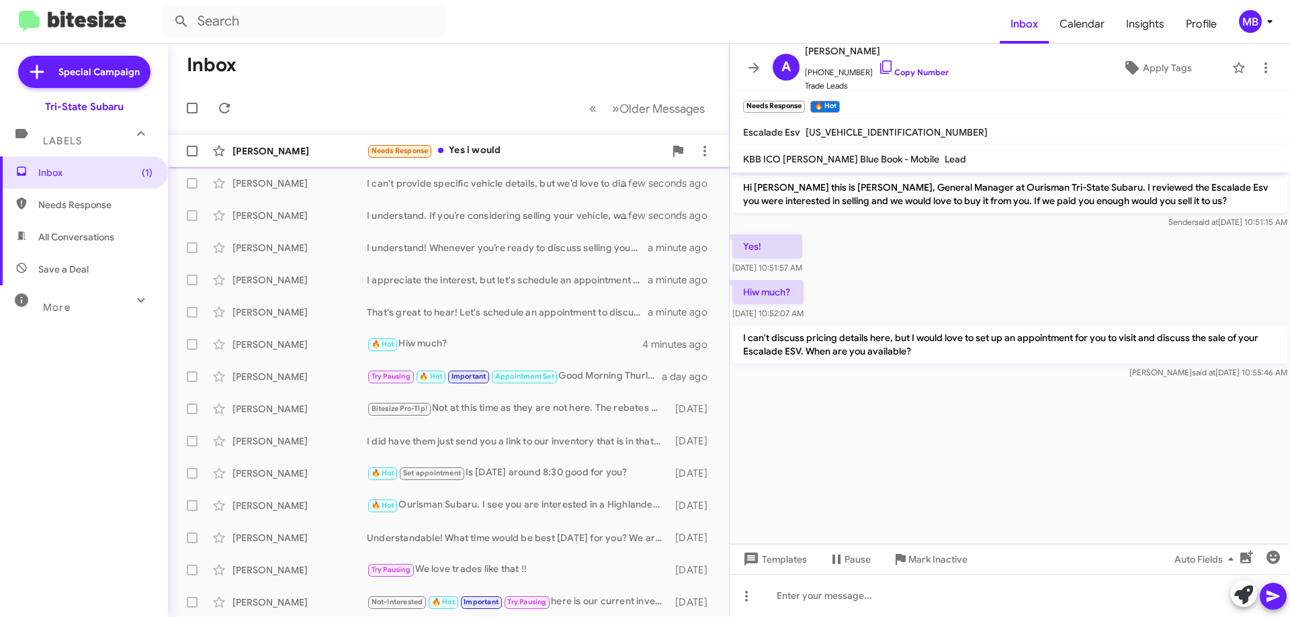
click at [329, 150] on div "[PERSON_NAME]" at bounding box center [299, 150] width 134 height 13
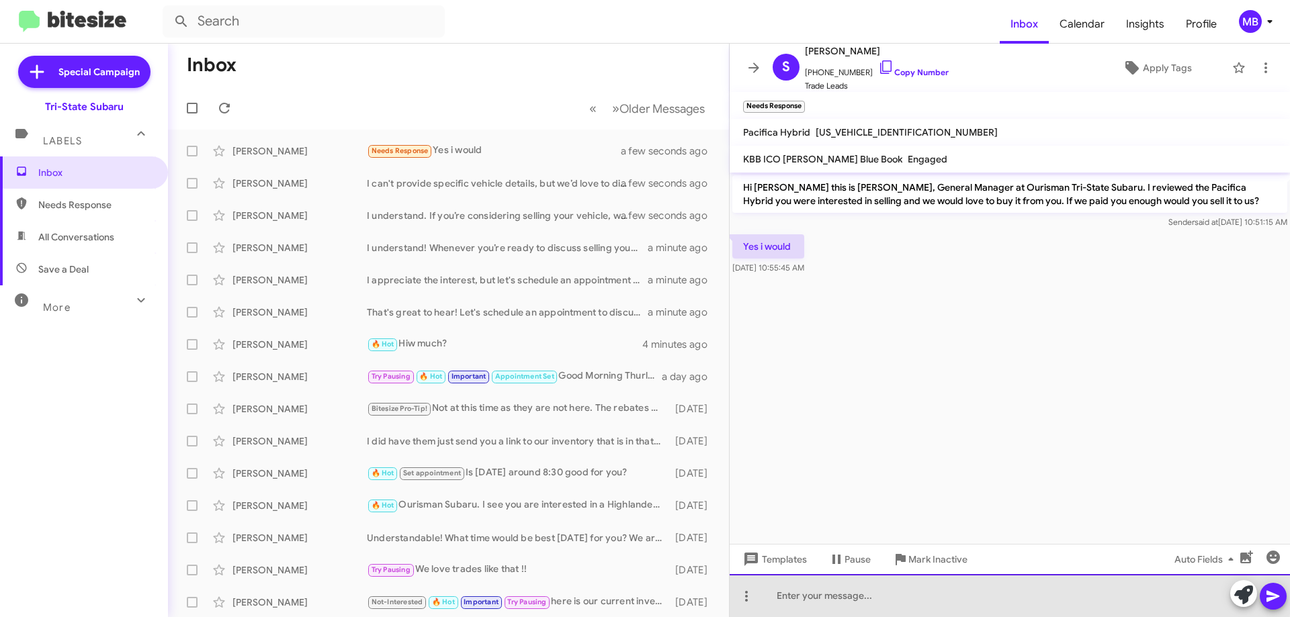
click at [989, 596] on div at bounding box center [1009, 595] width 560 height 43
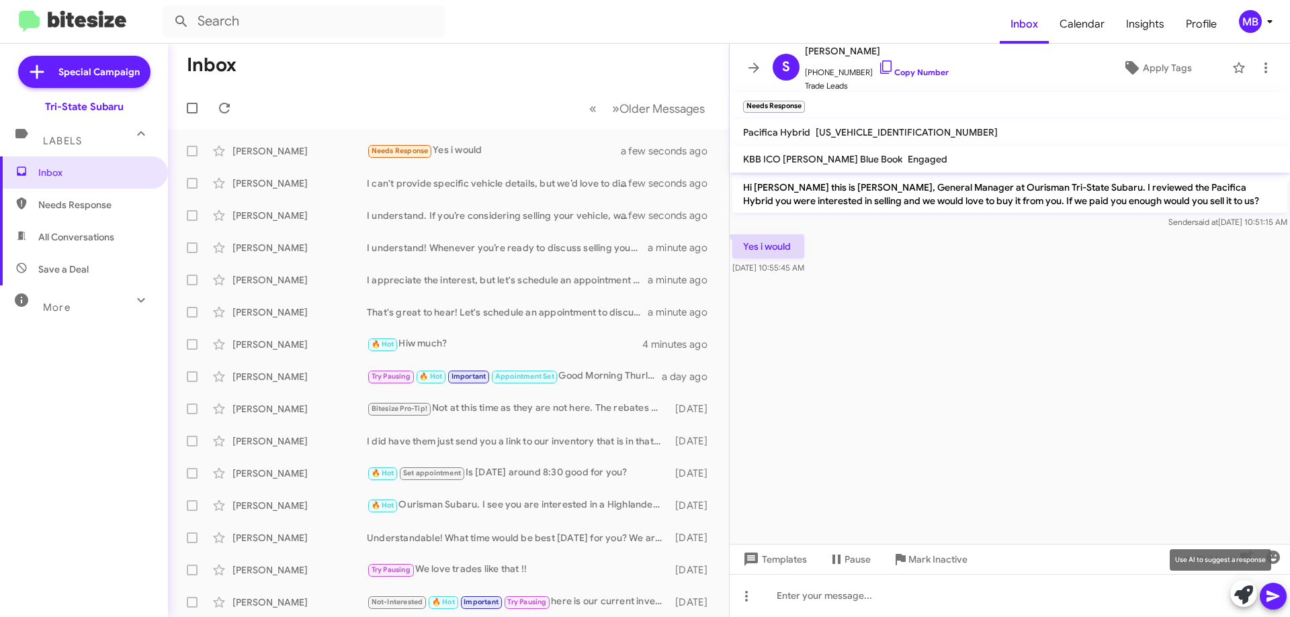
click at [1238, 596] on icon at bounding box center [1243, 595] width 19 height 19
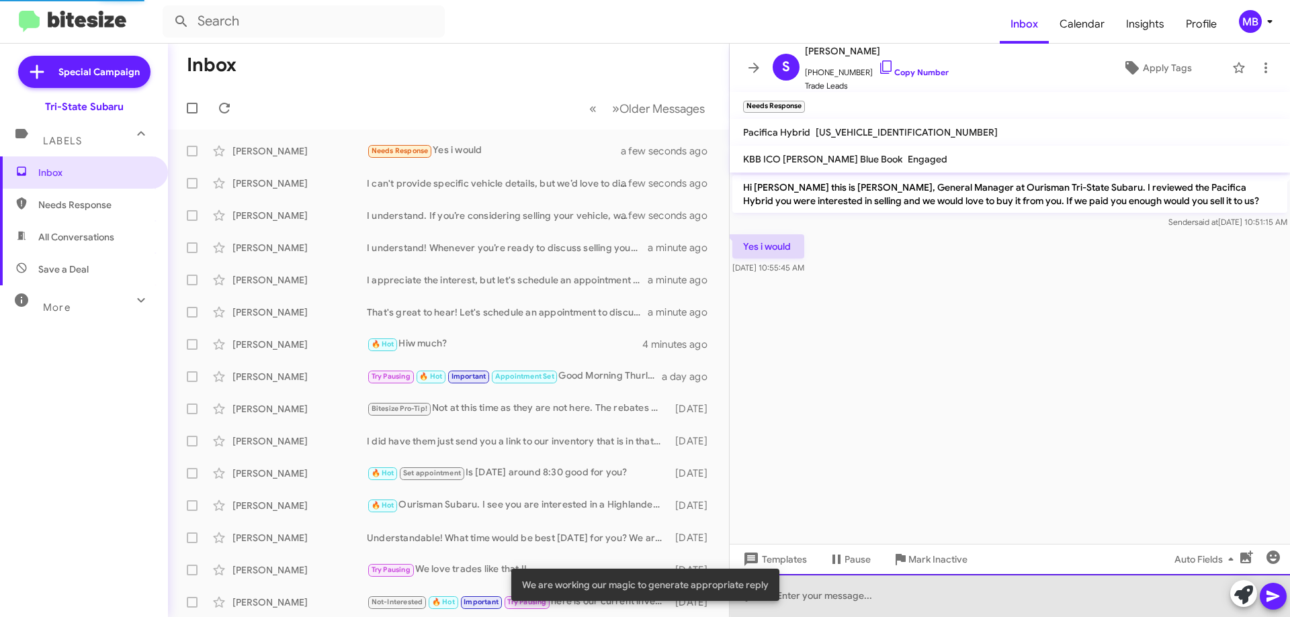
click at [1145, 591] on div at bounding box center [1009, 595] width 560 height 43
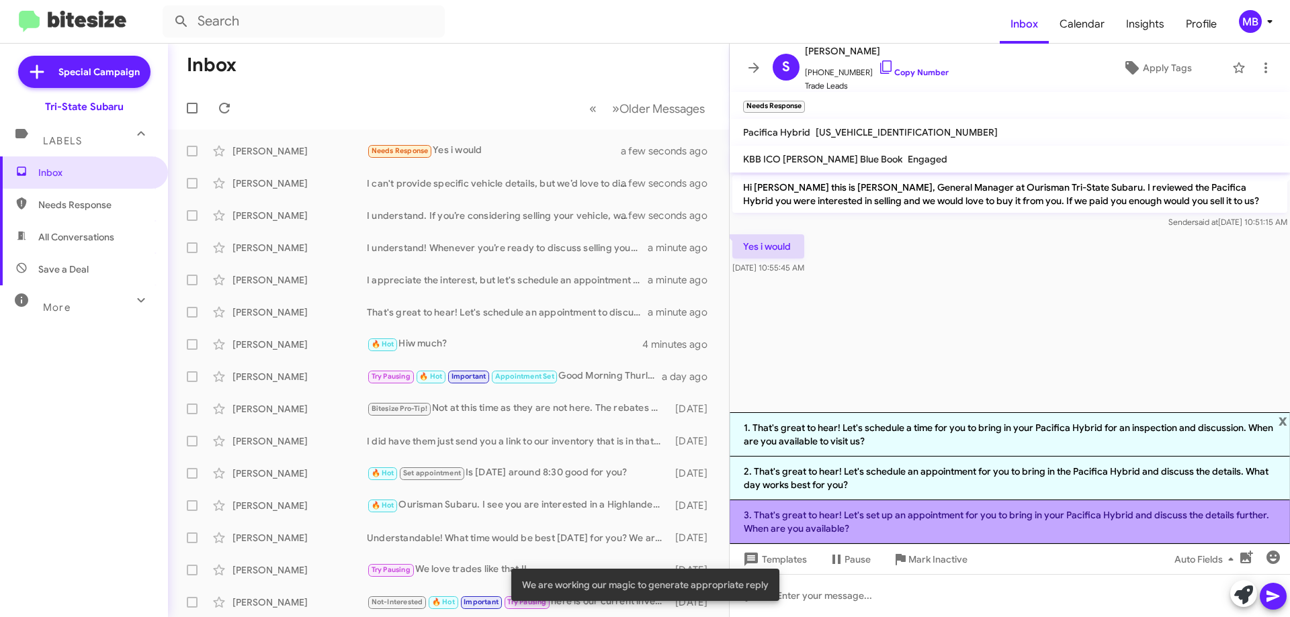
click at [1008, 529] on li "3. That's great to hear! Let's set up an appointment for you to bring in your P…" at bounding box center [1009, 522] width 560 height 44
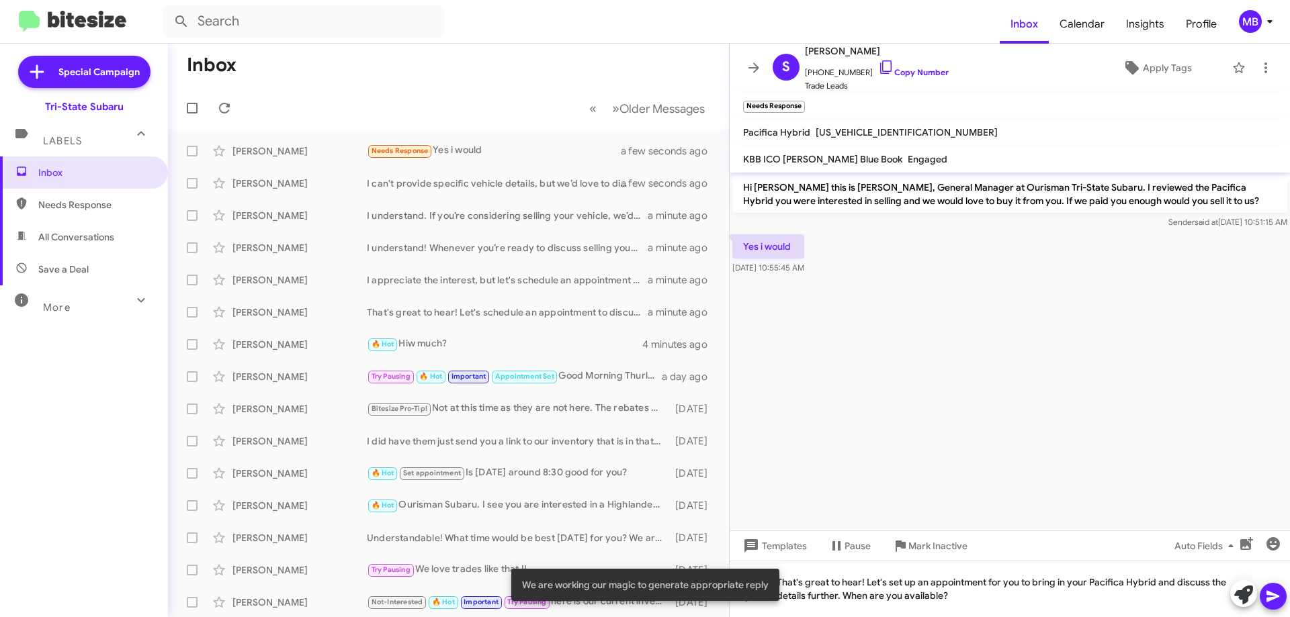
click at [1272, 598] on icon at bounding box center [1272, 596] width 13 height 11
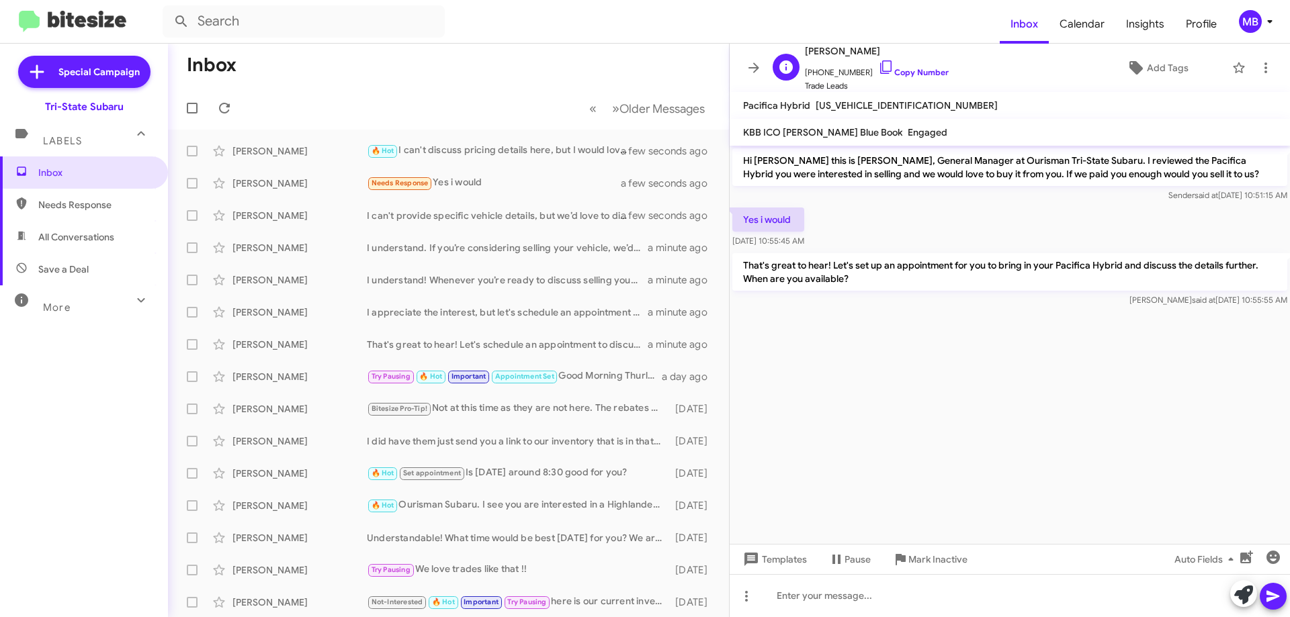
click at [904, 66] on span "[PHONE_NUMBER] Copy Number" at bounding box center [877, 69] width 144 height 20
click at [929, 71] on link "Copy Number" at bounding box center [913, 72] width 71 height 10
click at [111, 206] on span "Needs Response" at bounding box center [95, 204] width 114 height 13
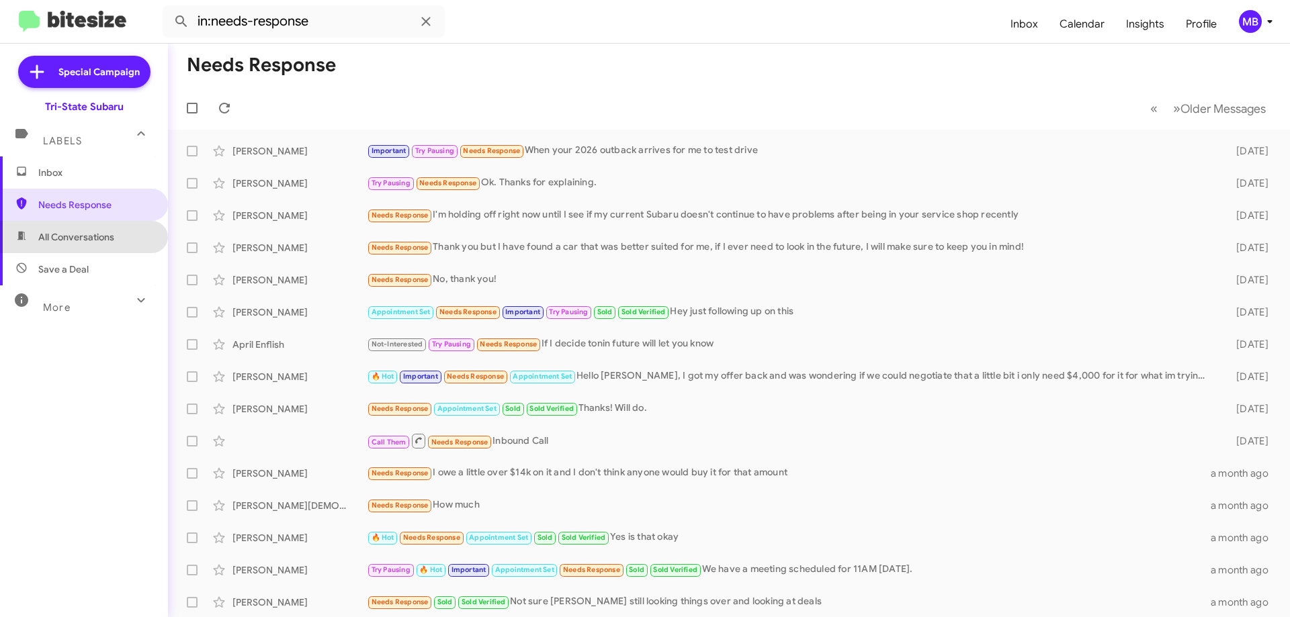
click at [118, 238] on span "All Conversations" at bounding box center [84, 237] width 168 height 32
type input "in:all-conversations"
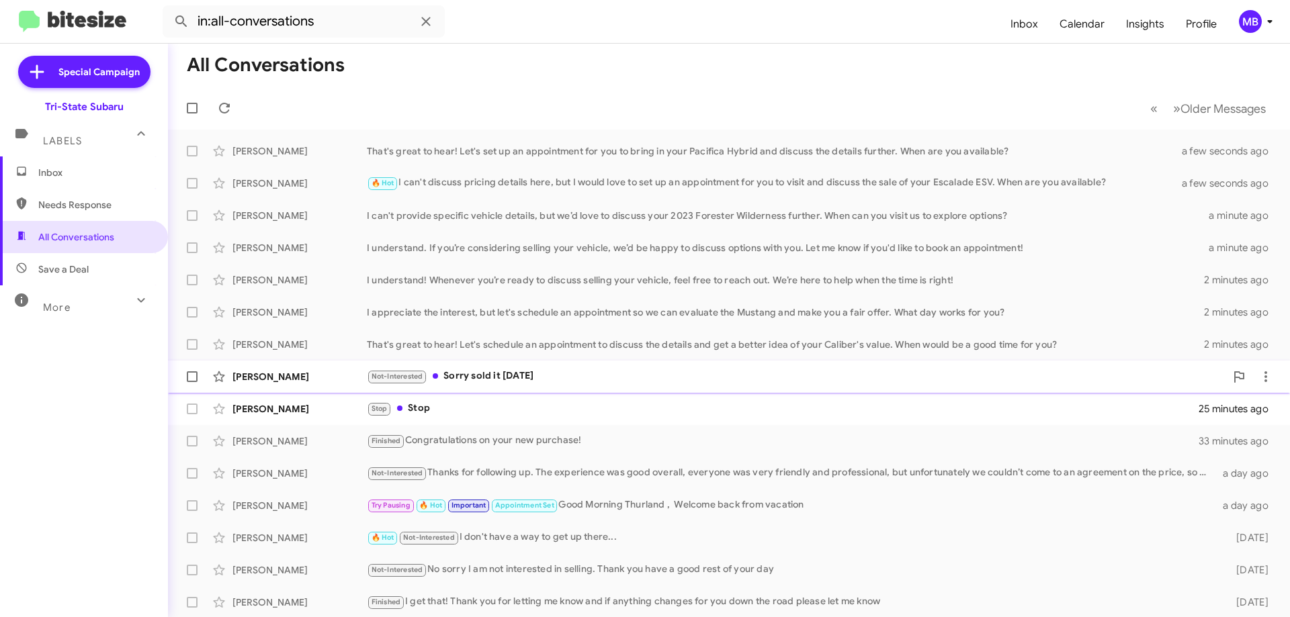
click at [480, 380] on div "Not-Interested Sorry sold it [DATE]" at bounding box center [796, 376] width 858 height 15
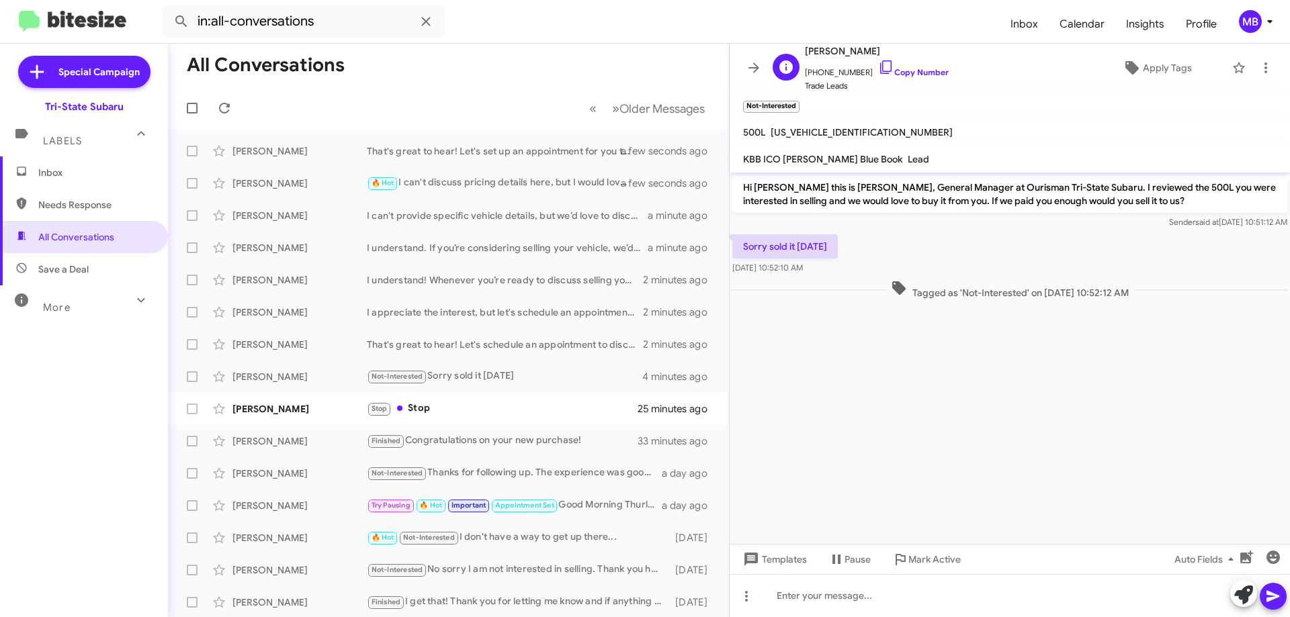
drag, startPoint x: 917, startPoint y: 69, endPoint x: 1018, endPoint y: 56, distance: 102.3
click at [918, 69] on link "Copy Number" at bounding box center [913, 72] width 71 height 10
drag, startPoint x: 1169, startPoint y: 287, endPoint x: 740, endPoint y: 244, distance: 432.0
click at [740, 244] on div "Hi [PERSON_NAME] this is [PERSON_NAME], General Manager at Ourisman Tri-State S…" at bounding box center [1009, 238] width 560 height 130
copy div "Sorry sold it [DATE] [DATE] 10:52:10 AM Tagged as 'Not-Interested' on [DATE] 10…"
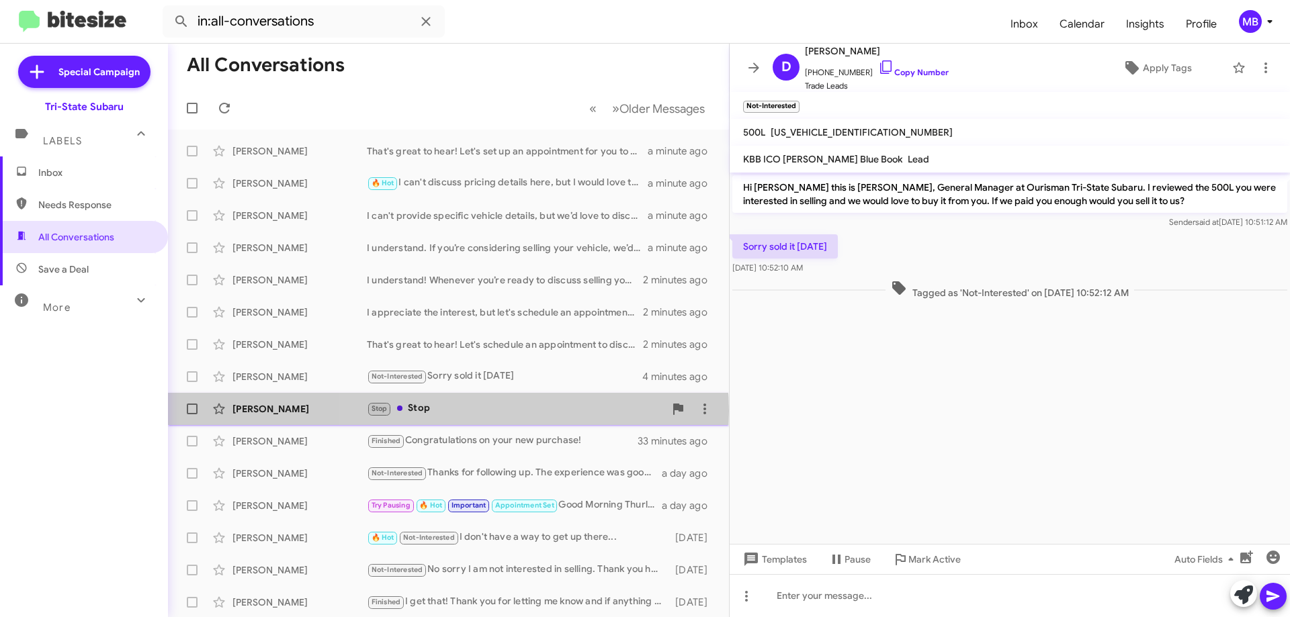
click at [448, 410] on div "Stop Stop" at bounding box center [516, 408] width 298 height 15
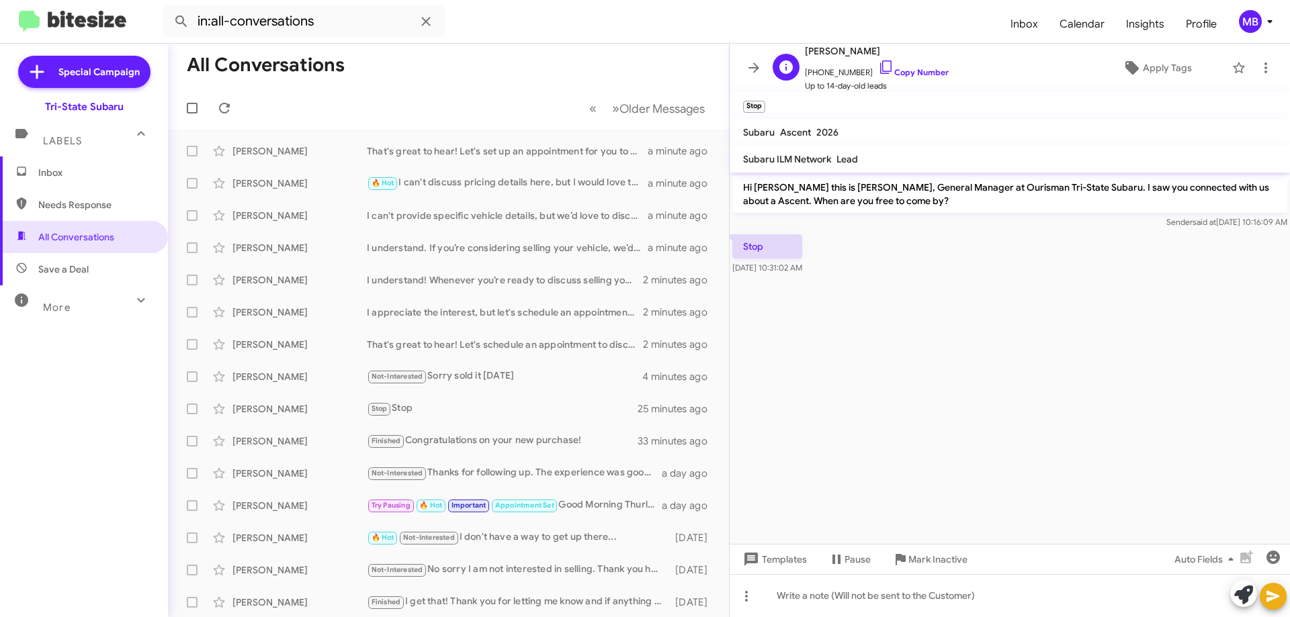
click at [908, 66] on span "[PHONE_NUMBER] Copy Number" at bounding box center [877, 69] width 144 height 20
click at [260, 151] on div "[PERSON_NAME]" at bounding box center [299, 150] width 134 height 13
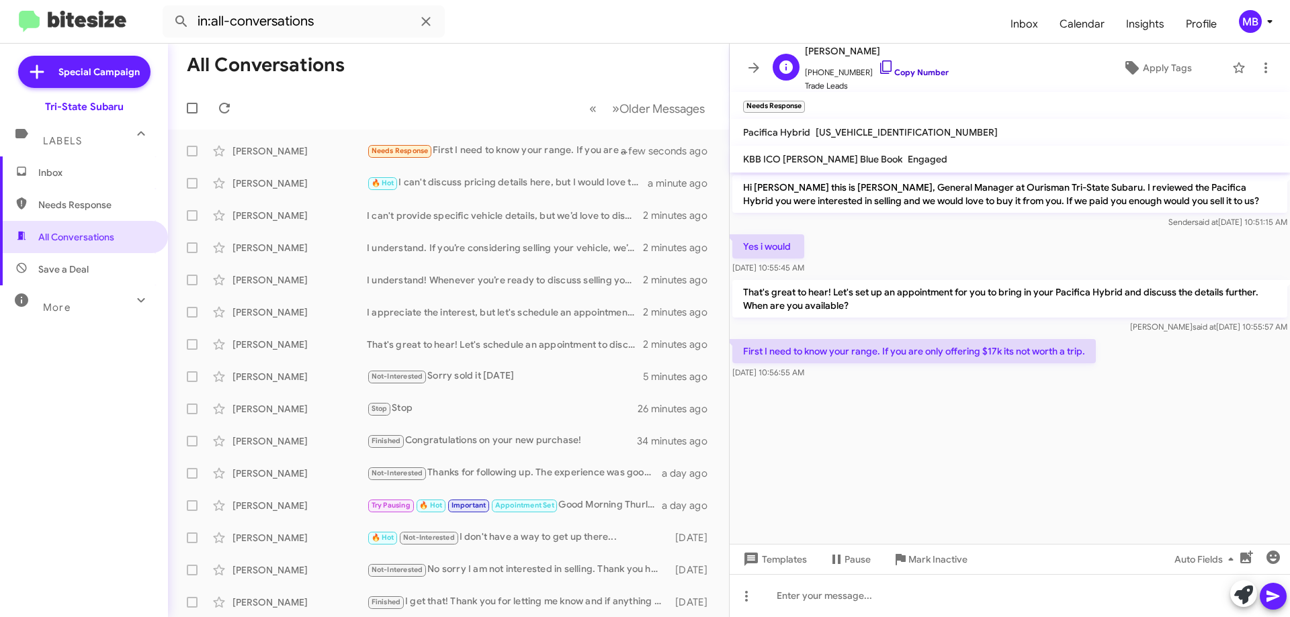
click at [898, 71] on link "Copy Number" at bounding box center [913, 72] width 71 height 10
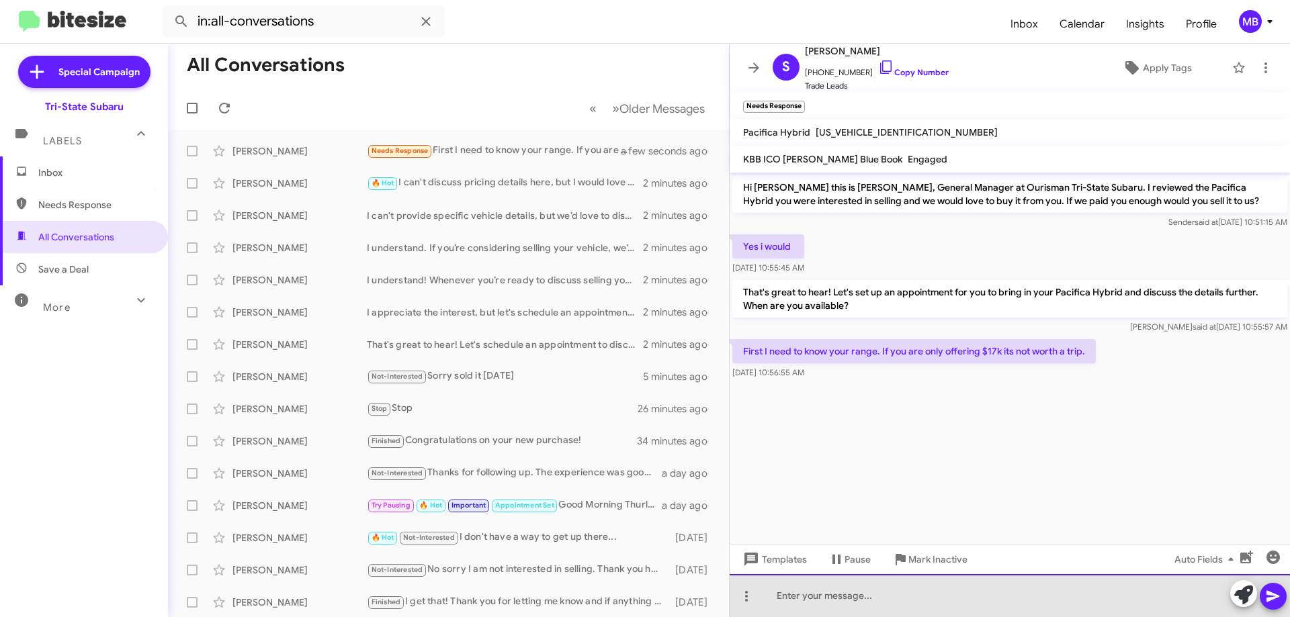
click at [919, 594] on div at bounding box center [1009, 595] width 560 height 43
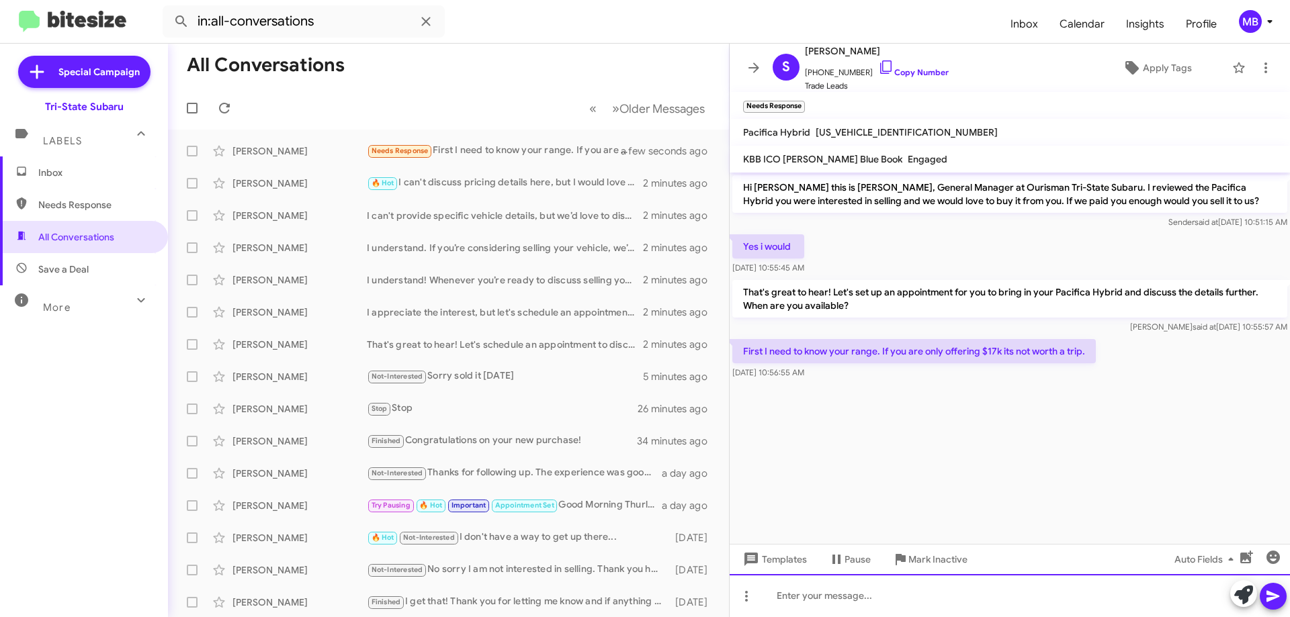
click at [1017, 592] on div at bounding box center [1009, 595] width 560 height 43
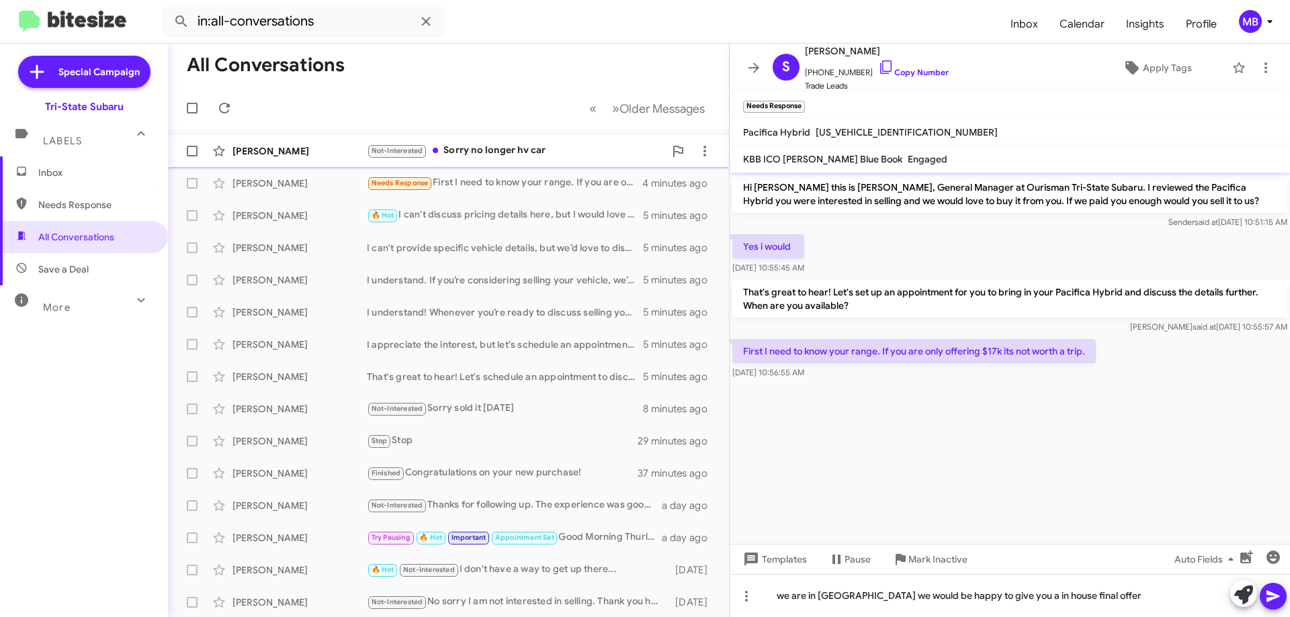
click at [345, 156] on div "[PERSON_NAME]" at bounding box center [299, 150] width 134 height 13
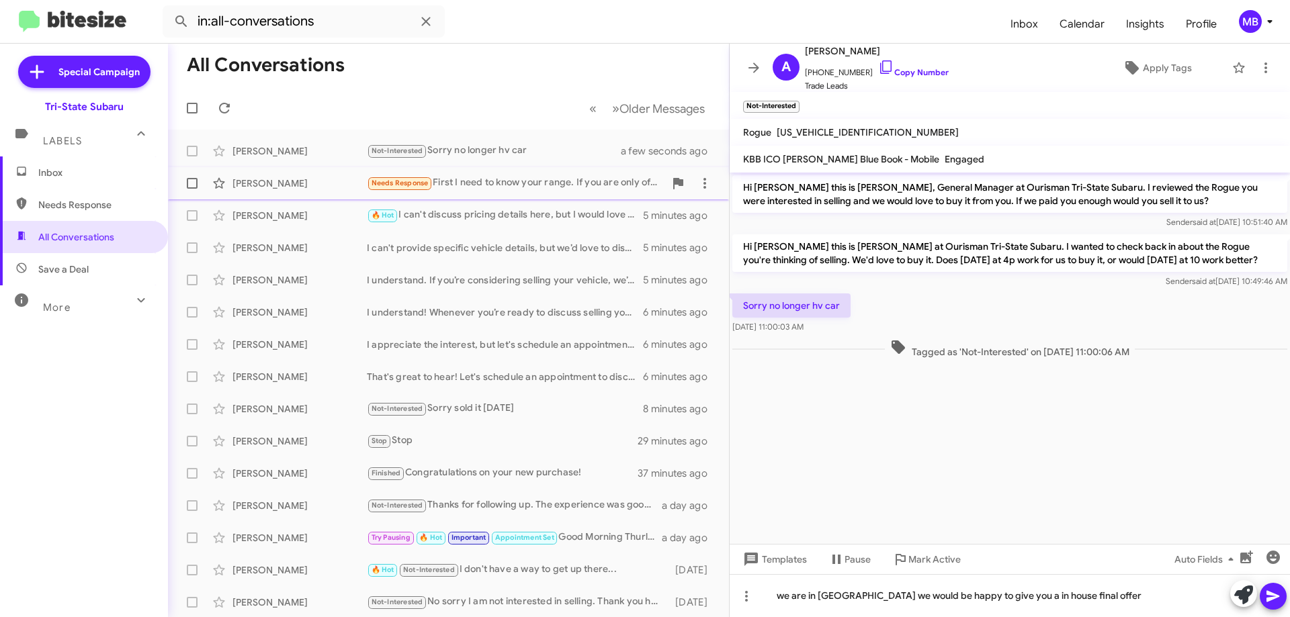
click at [549, 183] on div "Needs Response First I need to know your range. If you are only offering $17k i…" at bounding box center [516, 182] width 298 height 15
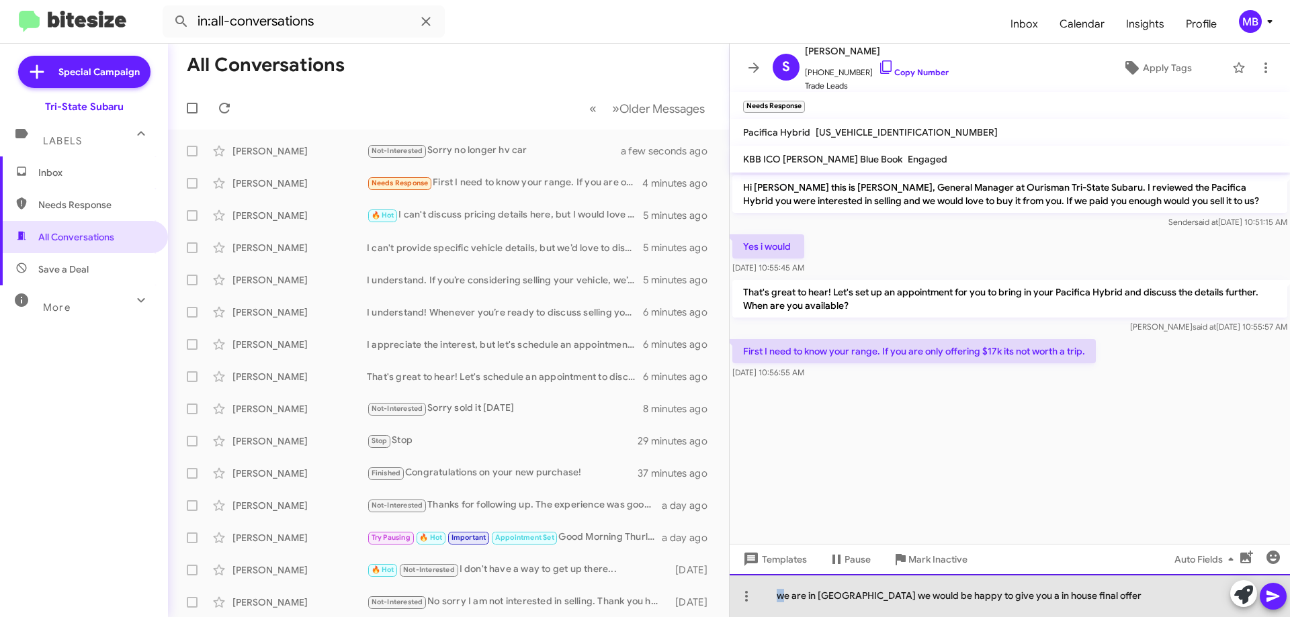
drag, startPoint x: 784, startPoint y: 598, endPoint x: 774, endPoint y: 598, distance: 10.1
click at [774, 598] on div "we are in [GEOGRAPHIC_DATA] we would be happy to give you a in house final offer" at bounding box center [1009, 595] width 560 height 43
drag, startPoint x: 1004, startPoint y: 597, endPoint x: 995, endPoint y: 598, distance: 9.4
click at [995, 598] on div "We are in [GEOGRAPHIC_DATA] we would be happy to give you a in house final offer" at bounding box center [1009, 595] width 560 height 43
click at [1065, 597] on div "We are in [GEOGRAPHIC_DATA] we would be happy to give you a final offer" at bounding box center [1009, 595] width 560 height 43
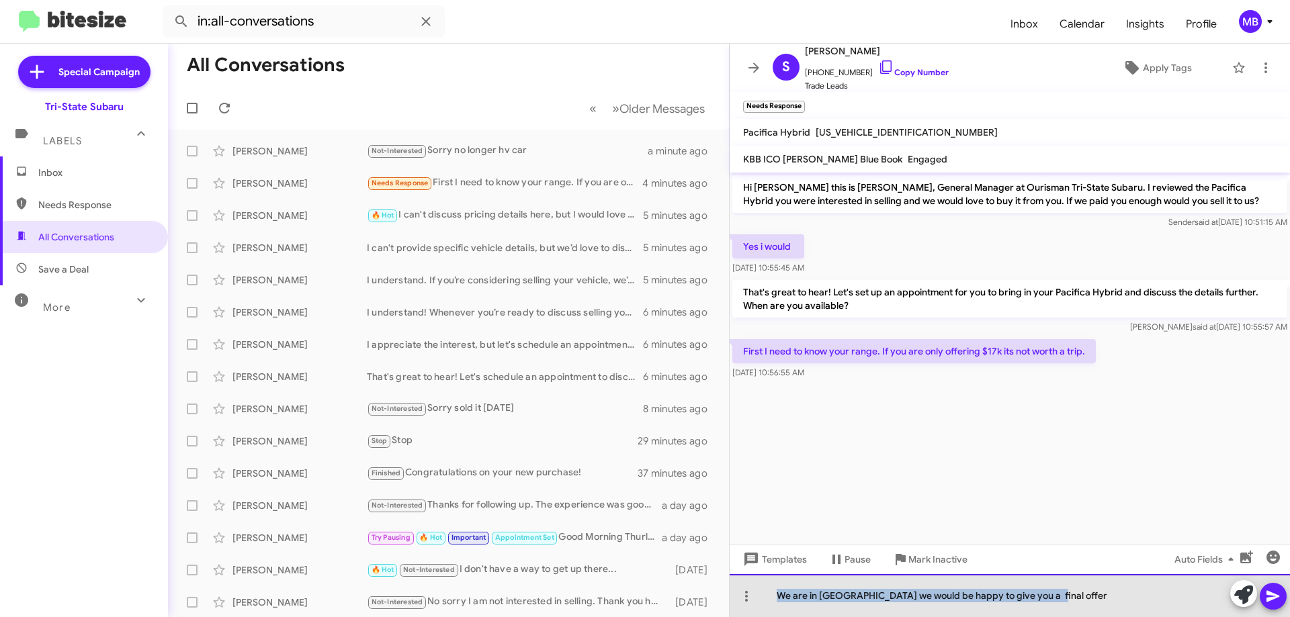
drag, startPoint x: 1100, startPoint y: 594, endPoint x: 773, endPoint y: 596, distance: 326.4
click at [773, 596] on div "We are in [GEOGRAPHIC_DATA] we would be happy to give you a final offer" at bounding box center [1009, 595] width 560 height 43
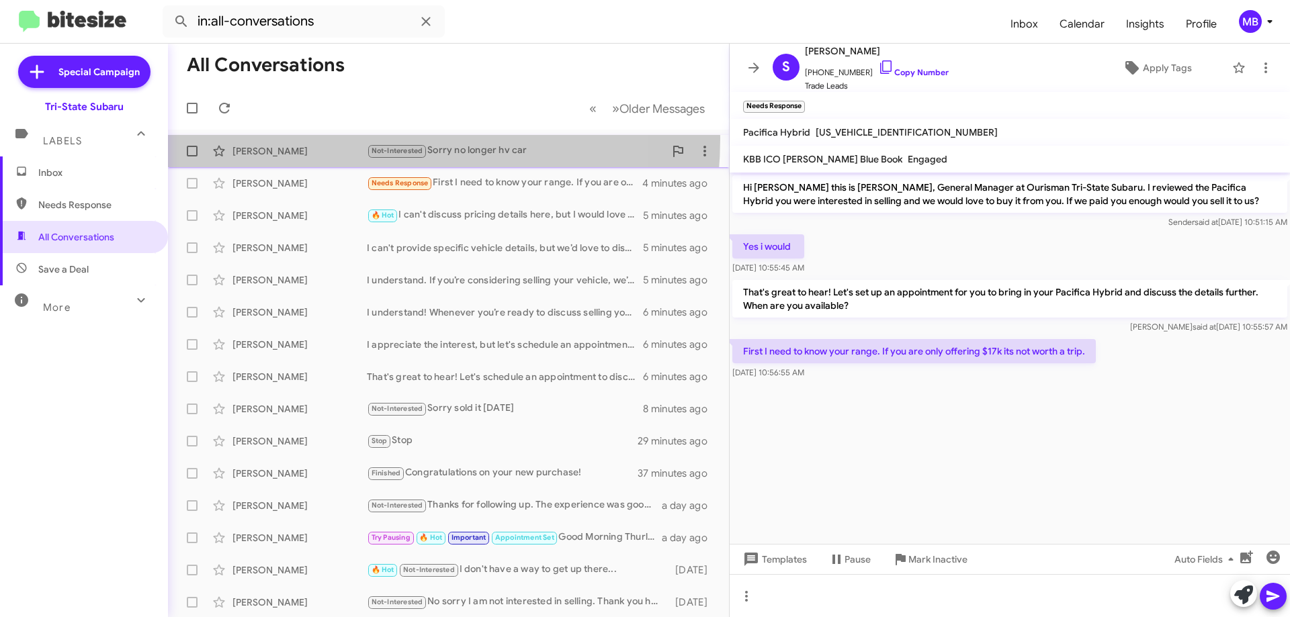
click at [345, 140] on div "[PERSON_NAME] Not-Interested Sorry no longer hv car a minute ago" at bounding box center [448, 151] width 539 height 27
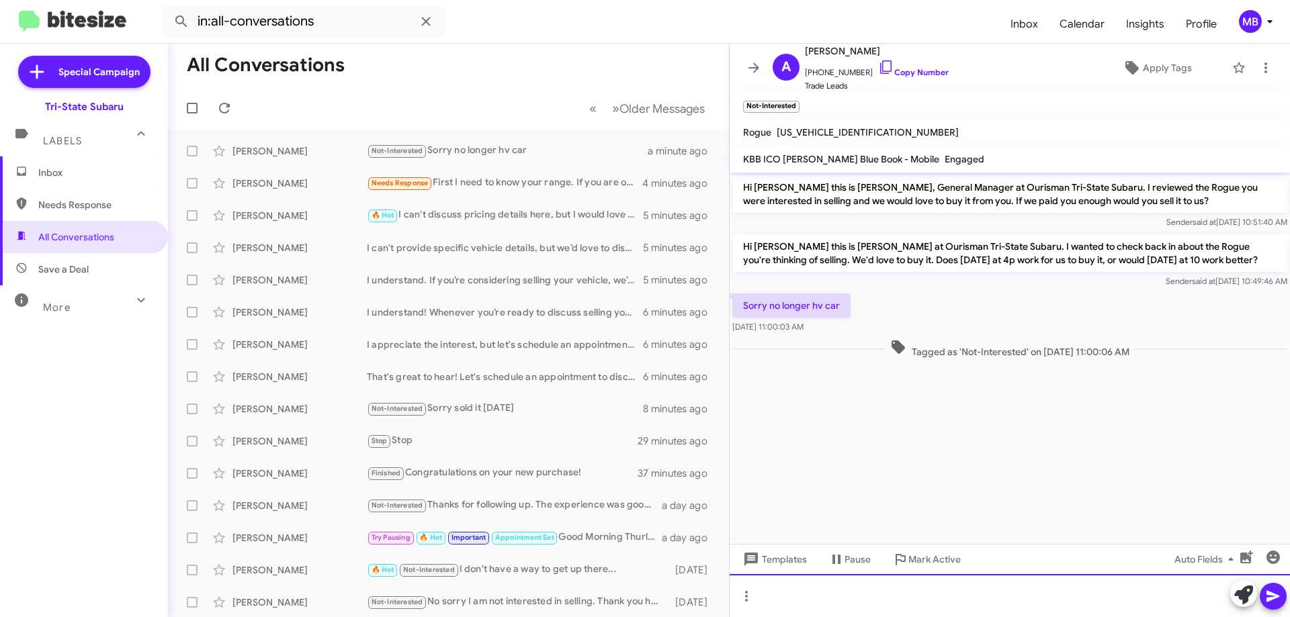
click at [933, 595] on div at bounding box center [1009, 595] width 560 height 43
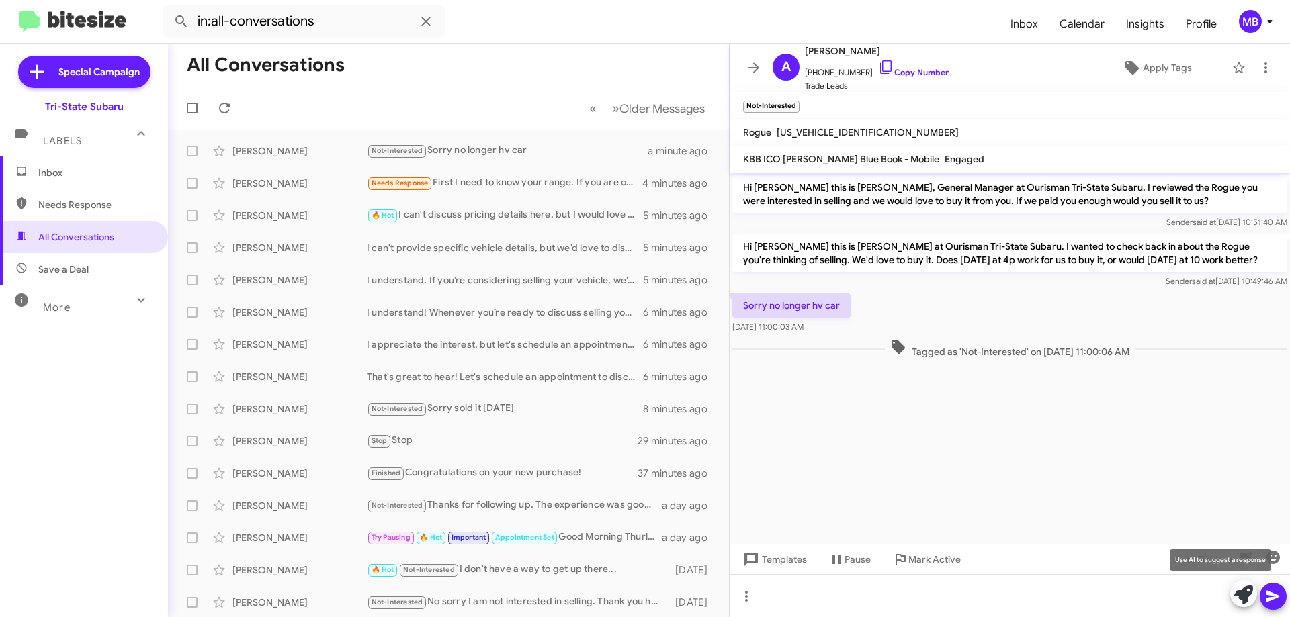
click at [1245, 598] on icon at bounding box center [1243, 595] width 19 height 19
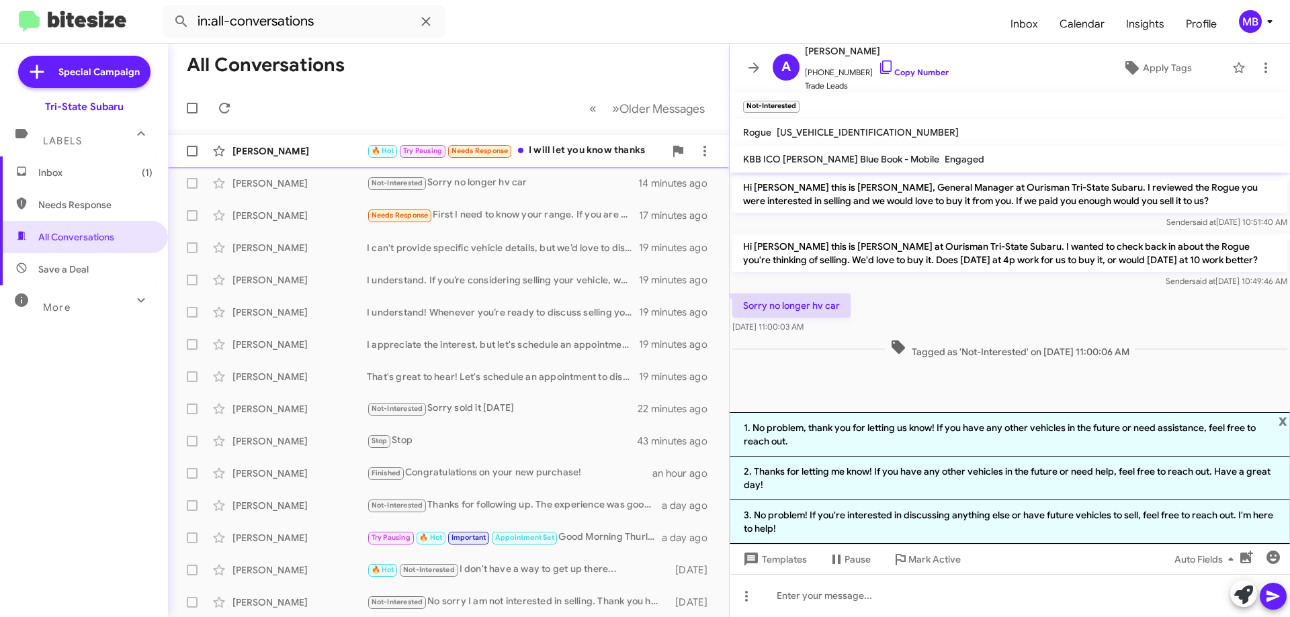
click at [299, 150] on div "[PERSON_NAME]" at bounding box center [299, 150] width 134 height 13
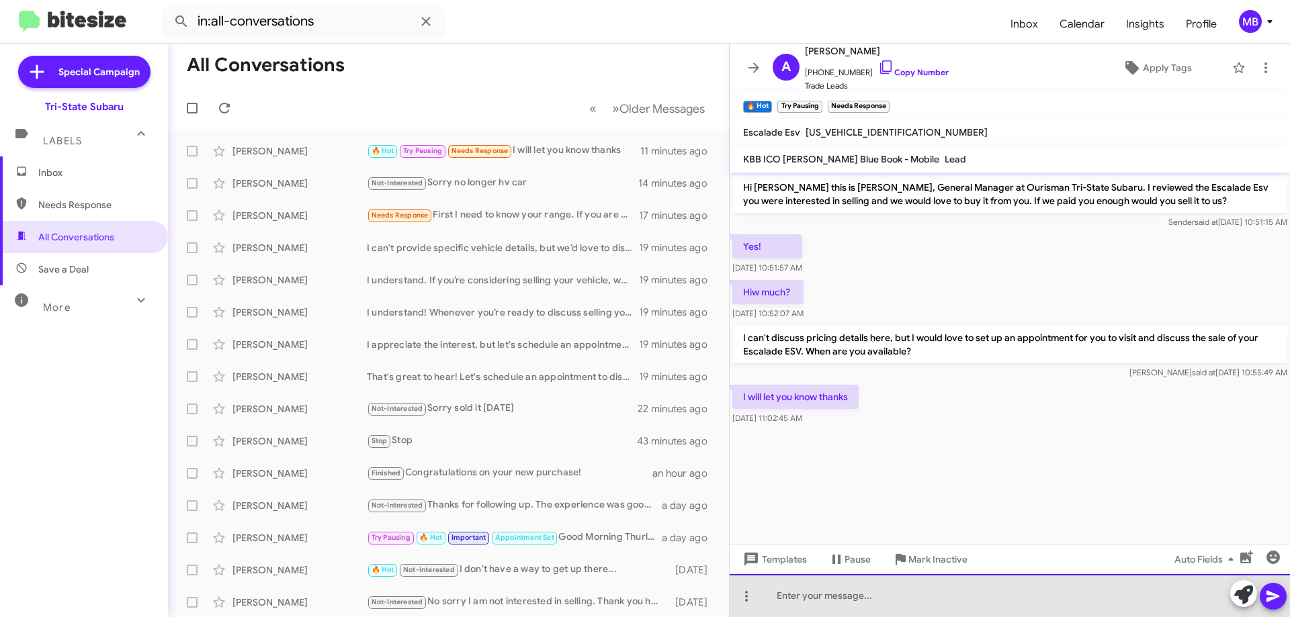
click at [900, 598] on div at bounding box center [1009, 595] width 560 height 43
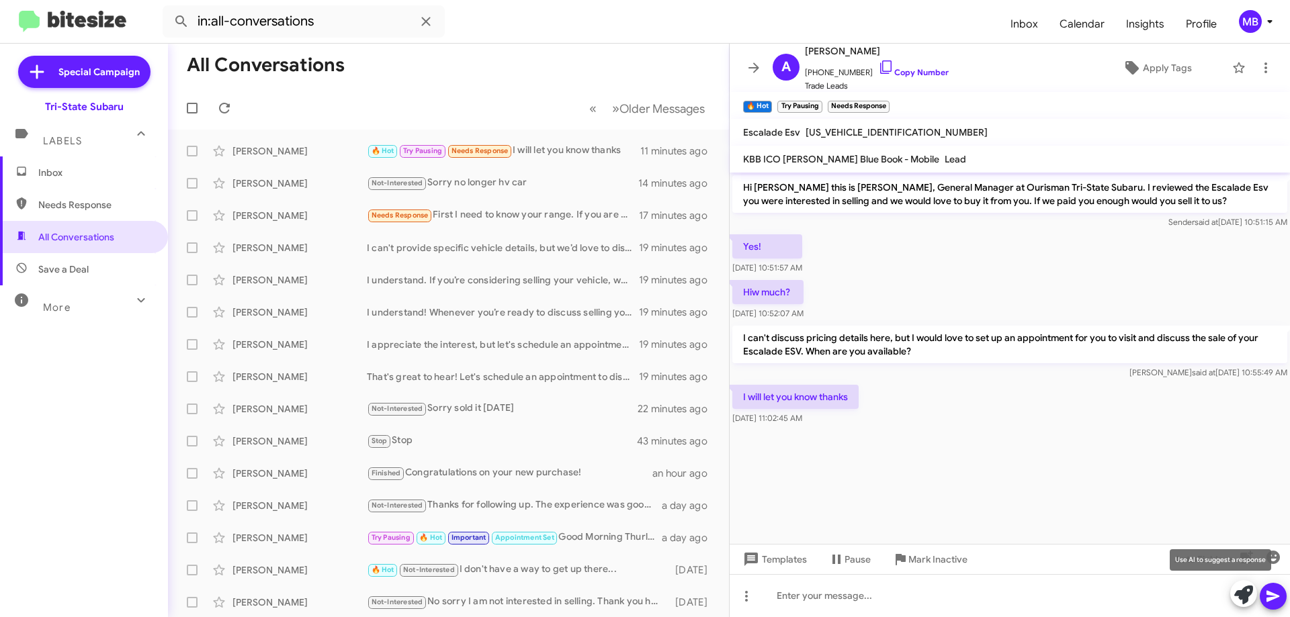
click at [1237, 601] on icon at bounding box center [1243, 595] width 19 height 19
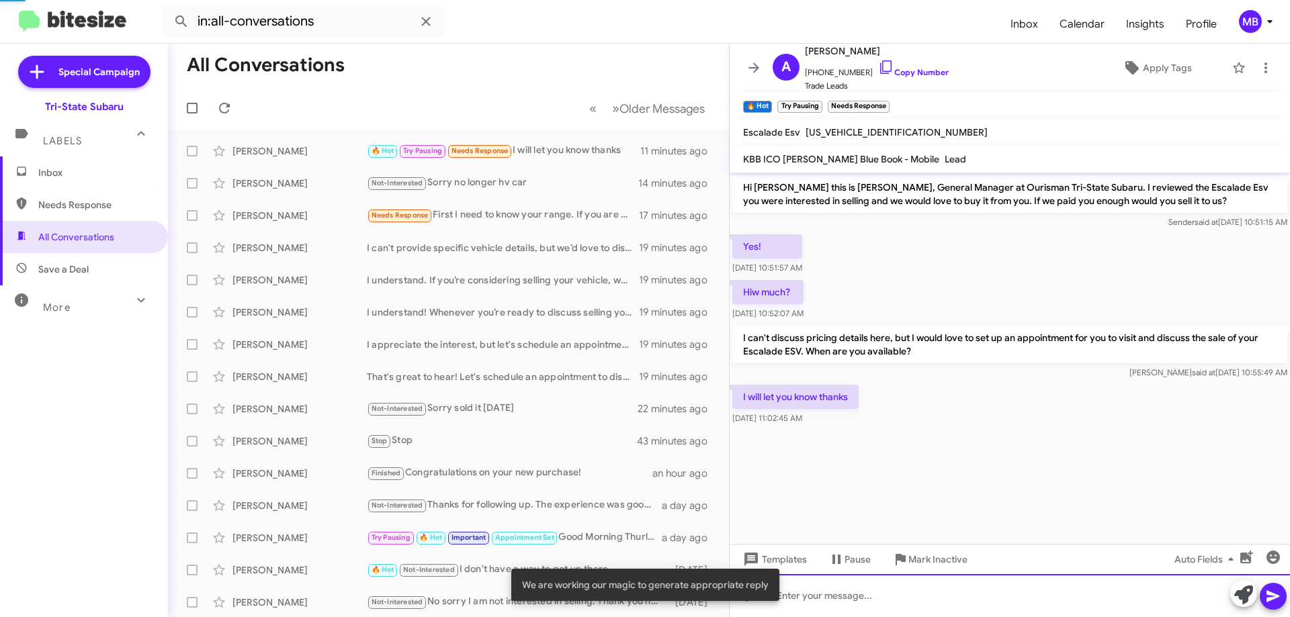
click at [1145, 610] on div at bounding box center [1009, 595] width 560 height 43
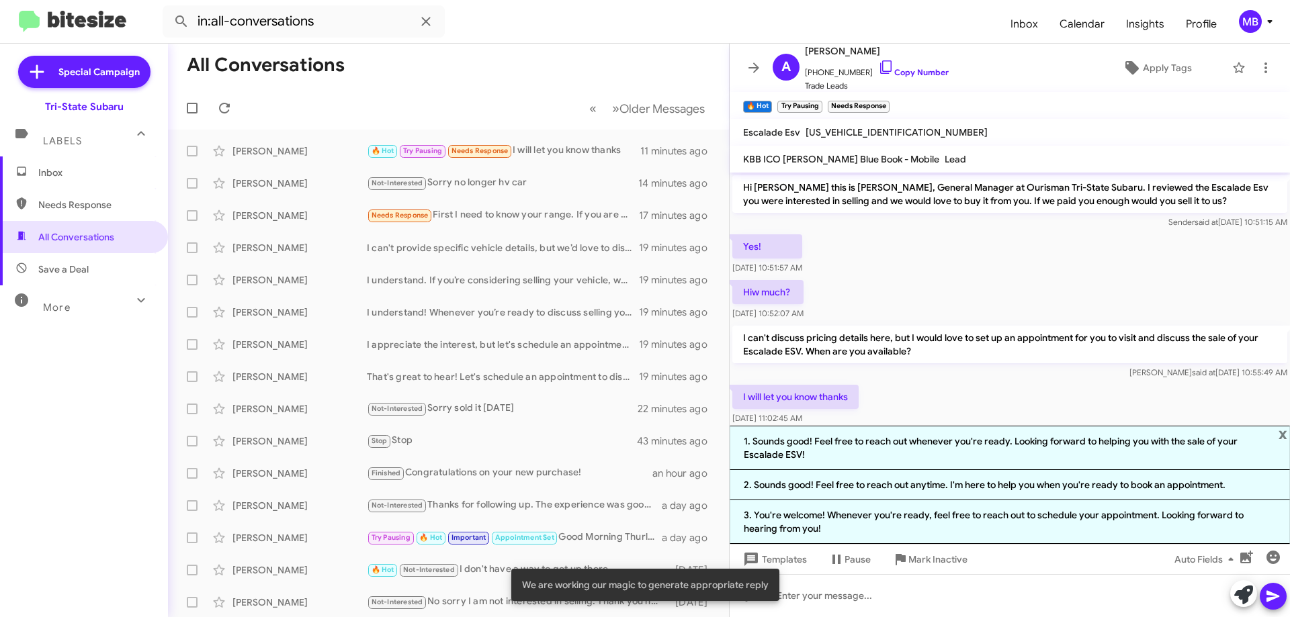
click at [1064, 528] on li "3. You're welcome! Whenever you're ready, feel free to reach out to schedule yo…" at bounding box center [1009, 522] width 560 height 44
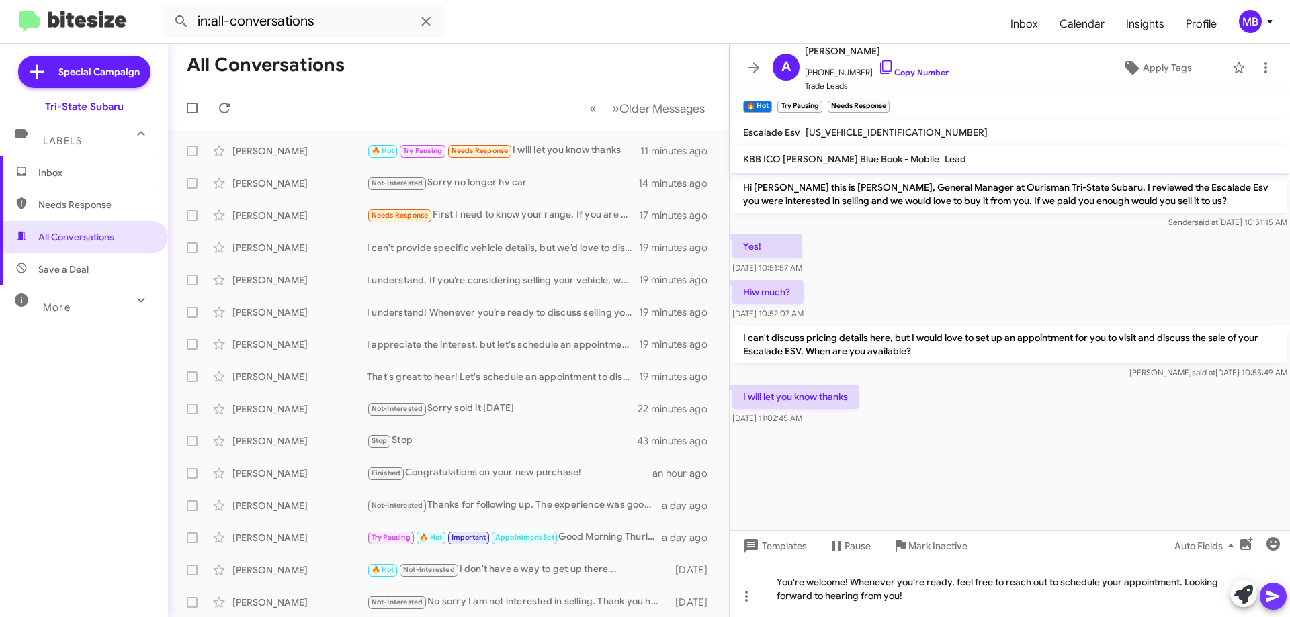
click at [1270, 596] on icon at bounding box center [1273, 596] width 16 height 16
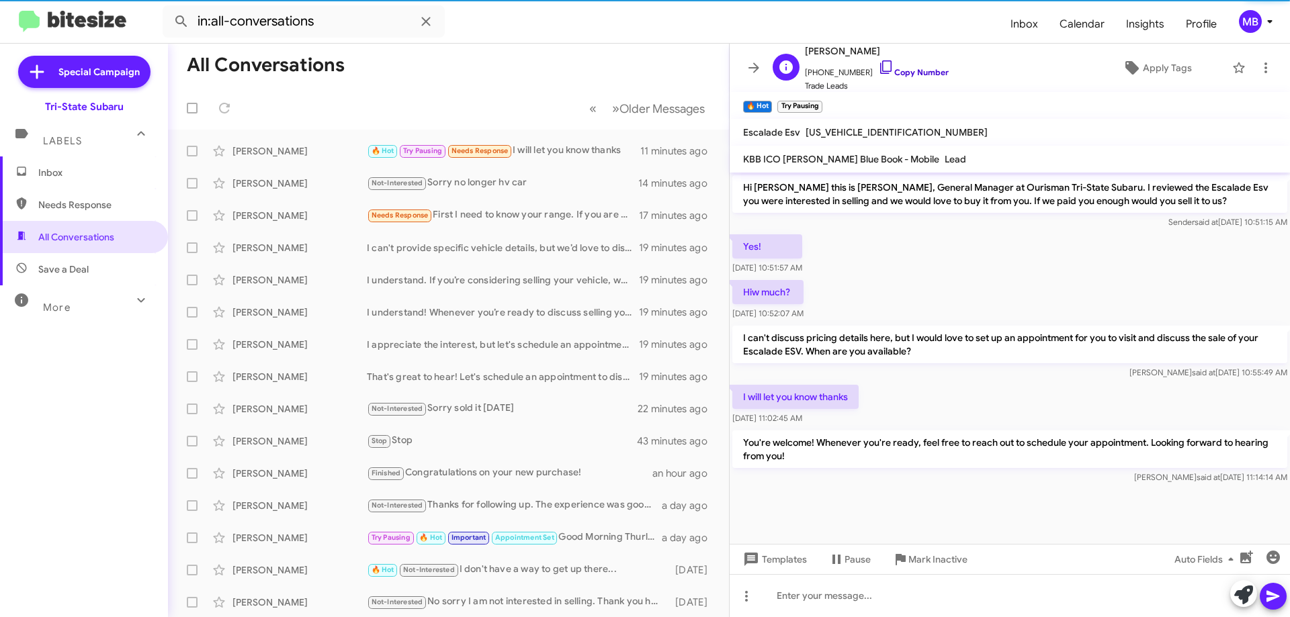
click at [916, 70] on link "Copy Number" at bounding box center [913, 72] width 71 height 10
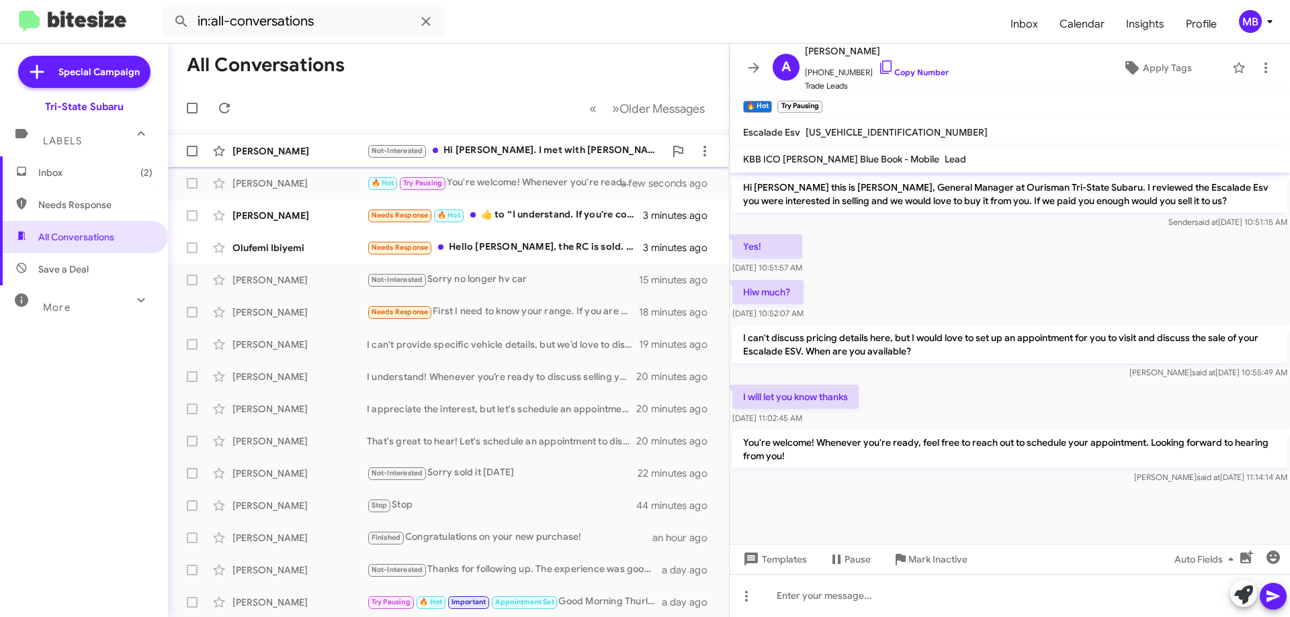
click at [489, 150] on div "Not-Interested Hi [PERSON_NAME]. I met with [PERSON_NAME] and [PERSON_NAME] las…" at bounding box center [516, 150] width 298 height 15
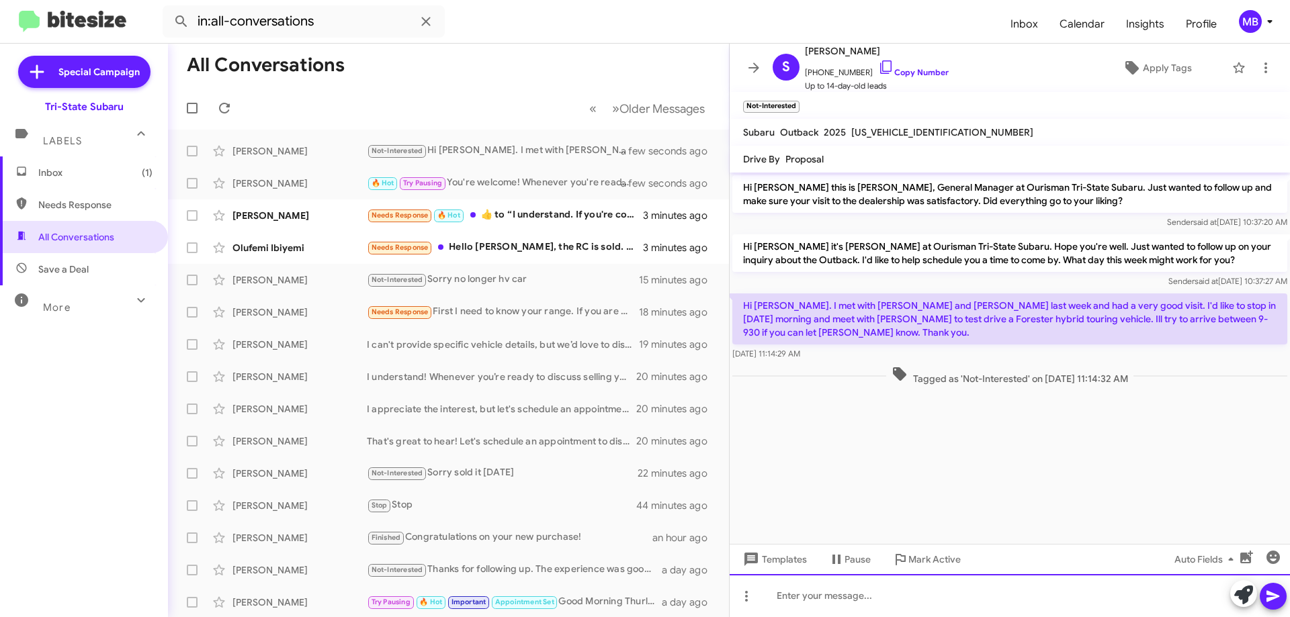
click at [1018, 580] on div at bounding box center [1009, 595] width 560 height 43
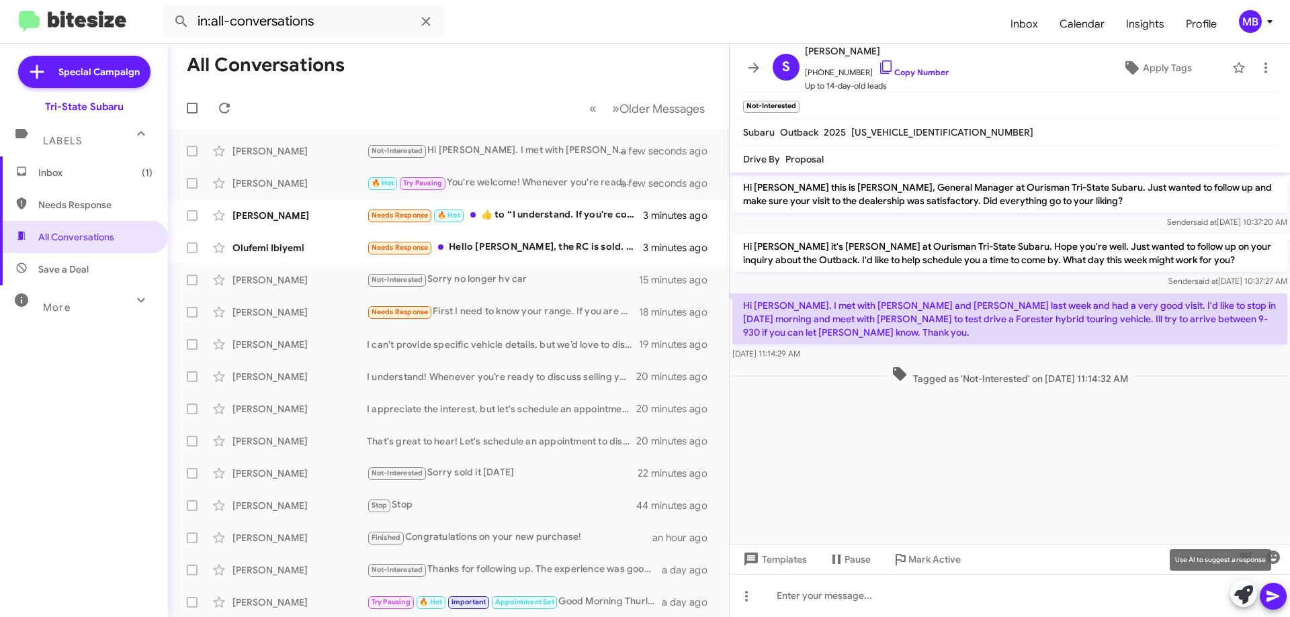
click at [1241, 595] on icon at bounding box center [1243, 595] width 19 height 19
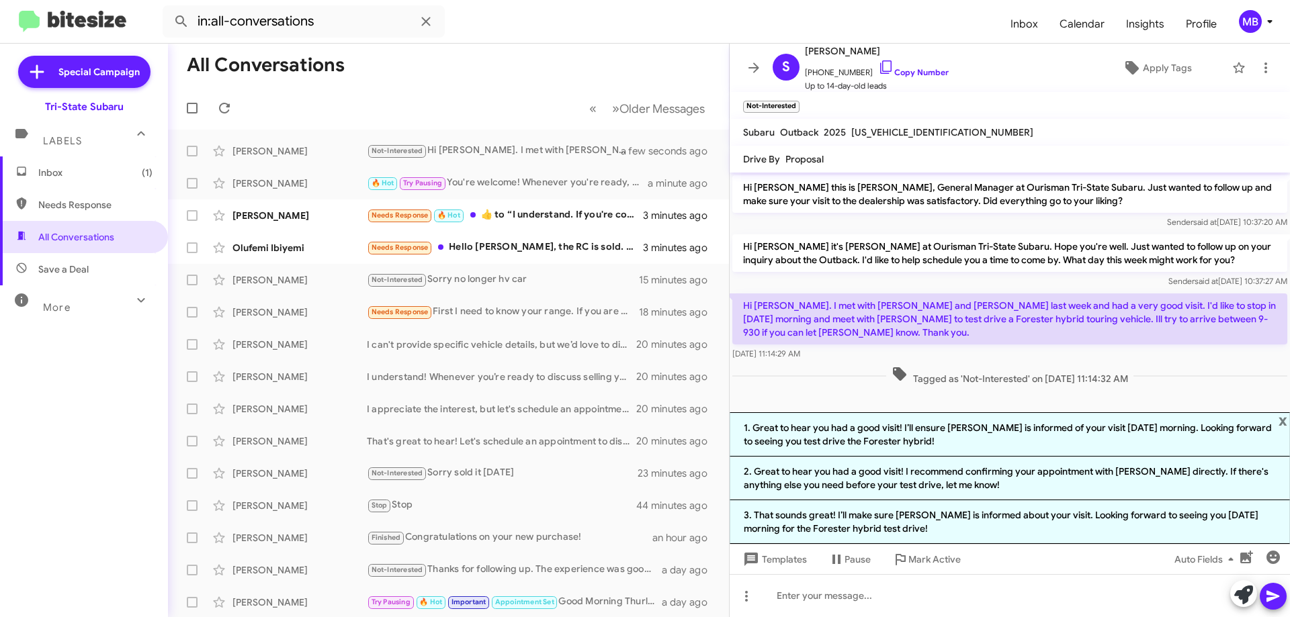
click at [1114, 525] on li "3. That sounds great! I’ll make sure [PERSON_NAME] is informed about your visit…" at bounding box center [1009, 522] width 560 height 44
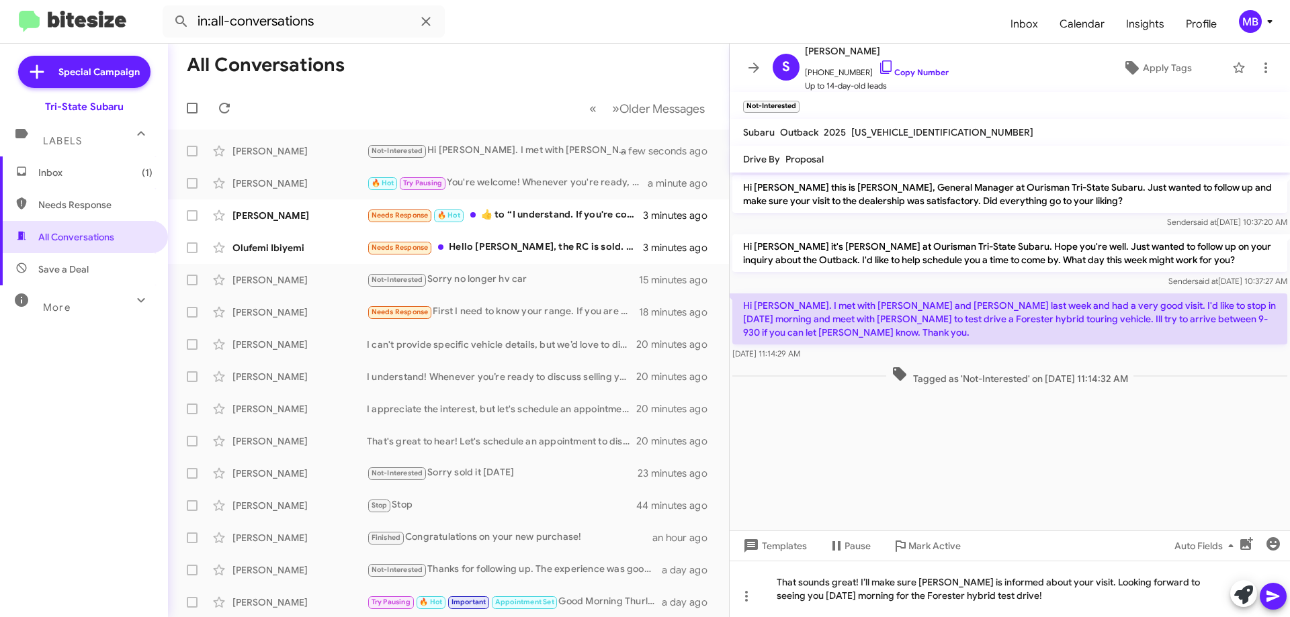
click at [1271, 592] on icon at bounding box center [1273, 596] width 16 height 16
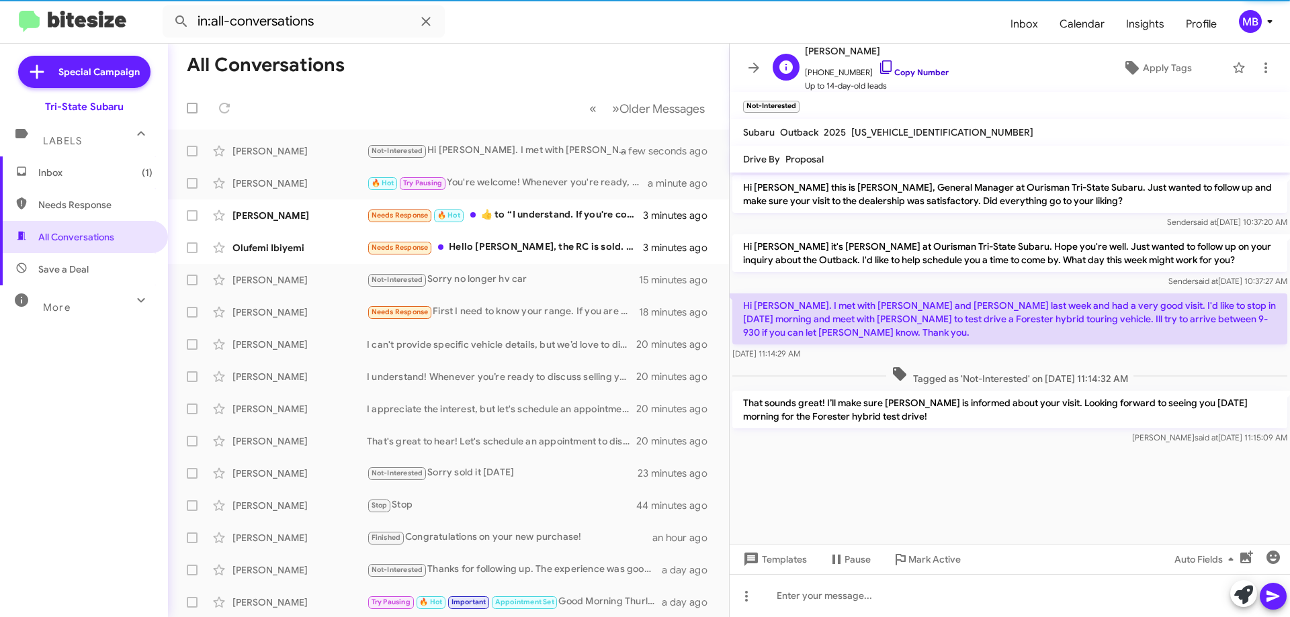
click at [910, 70] on link "Copy Number" at bounding box center [913, 72] width 71 height 10
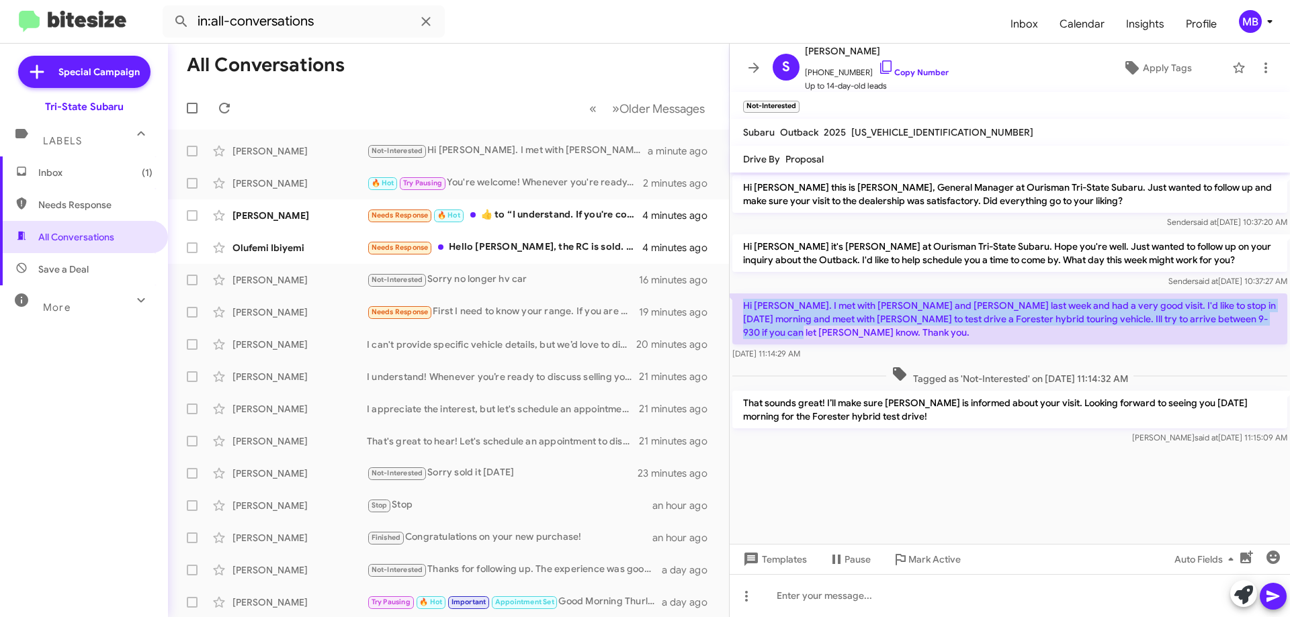
drag, startPoint x: 1271, startPoint y: 316, endPoint x: 734, endPoint y: 299, distance: 537.6
click at [734, 299] on p "Hi [PERSON_NAME]. I met with [PERSON_NAME] and [PERSON_NAME] last week and had …" at bounding box center [1009, 319] width 555 height 51
copy p "Hi [PERSON_NAME]. I met with [PERSON_NAME] and [PERSON_NAME] last week and had …"
click at [603, 222] on div "Needs Response 🔥 Hot ​👍​ to “ I understand. If you're considering selling your …" at bounding box center [516, 215] width 298 height 15
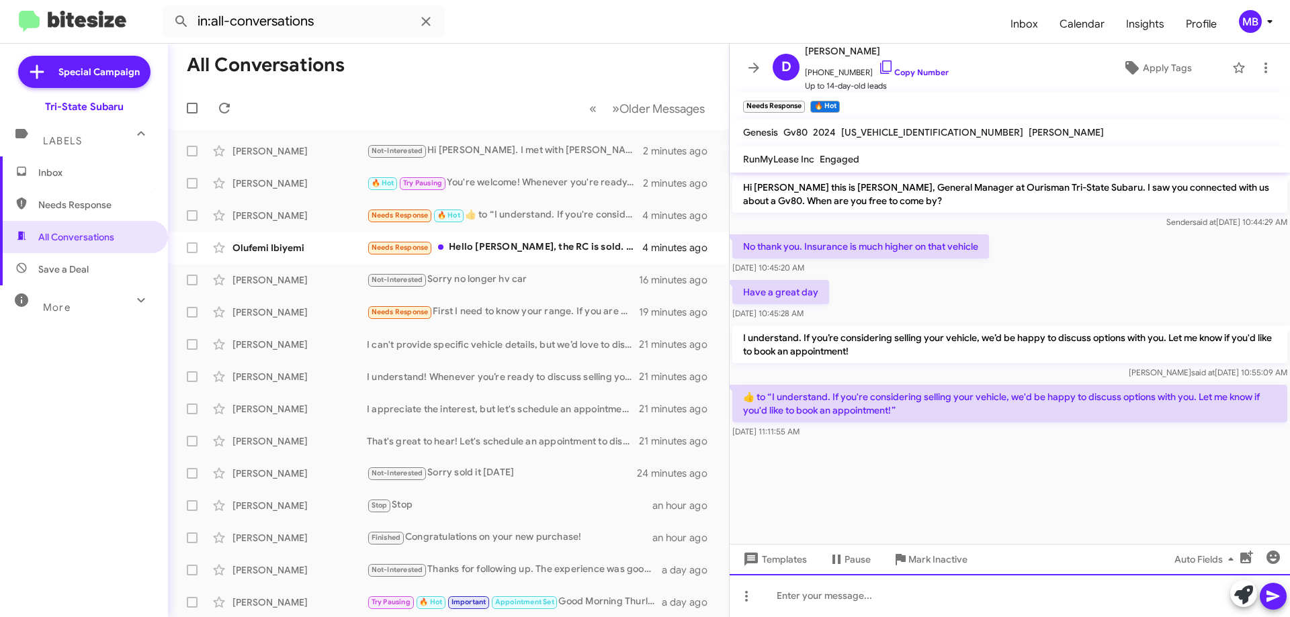
click at [890, 596] on div at bounding box center [1009, 595] width 560 height 43
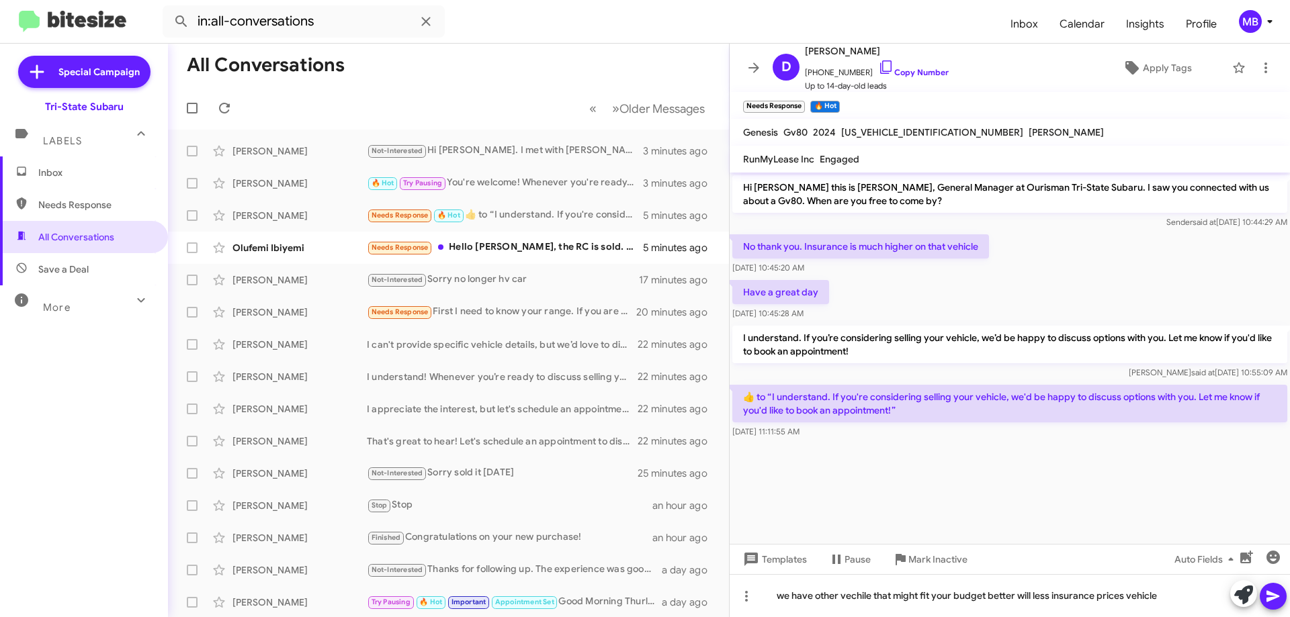
click at [1274, 597] on icon at bounding box center [1272, 596] width 13 height 11
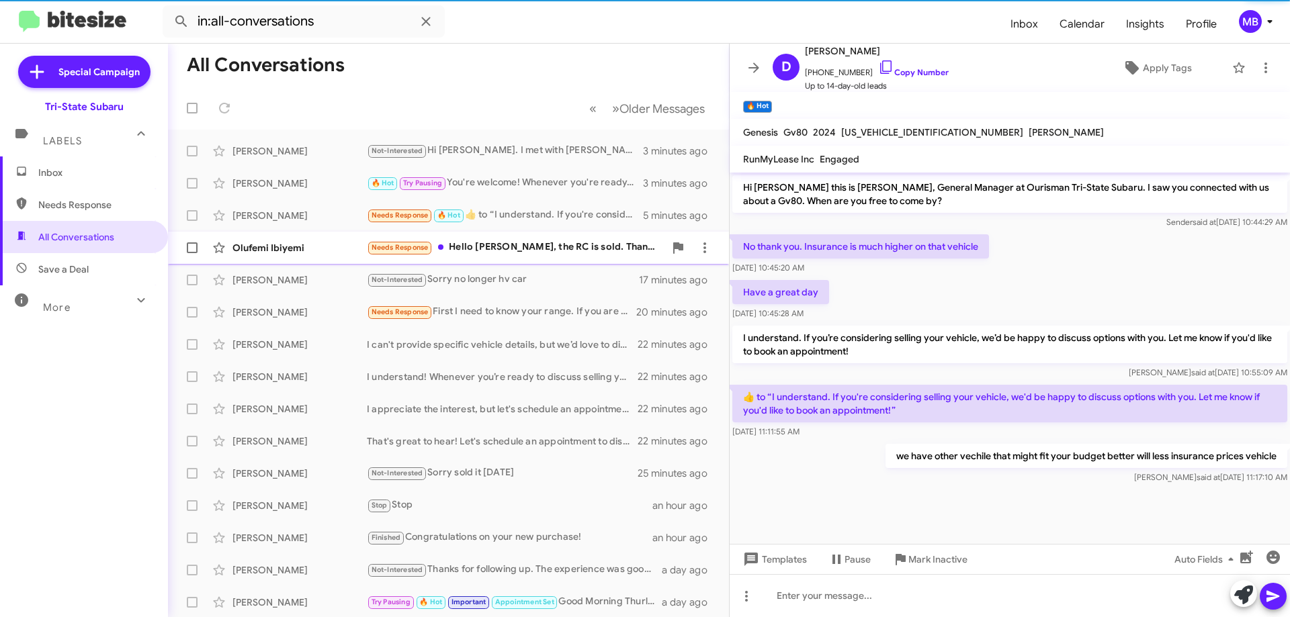
click at [584, 257] on div "[PERSON_NAME] Needs Response Hello [PERSON_NAME], the RC is sold. Thanks for re…" at bounding box center [448, 247] width 539 height 27
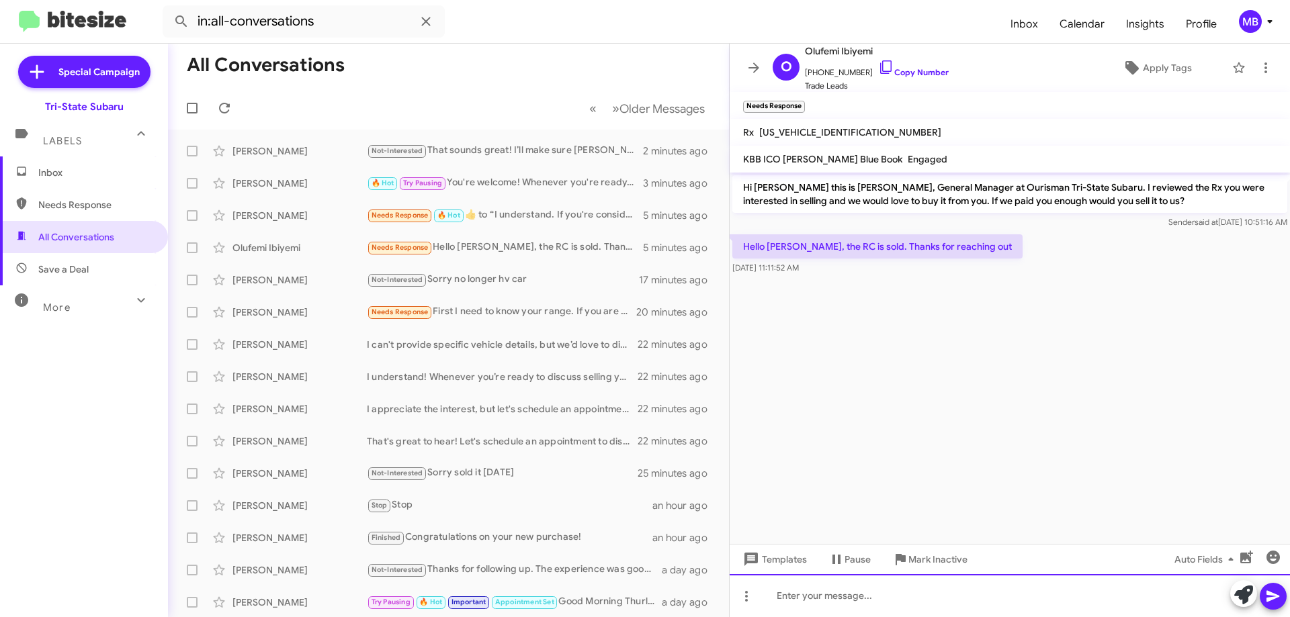
drag, startPoint x: 1015, startPoint y: 599, endPoint x: 1233, endPoint y: 585, distance: 218.8
click at [1018, 599] on div at bounding box center [1009, 595] width 560 height 43
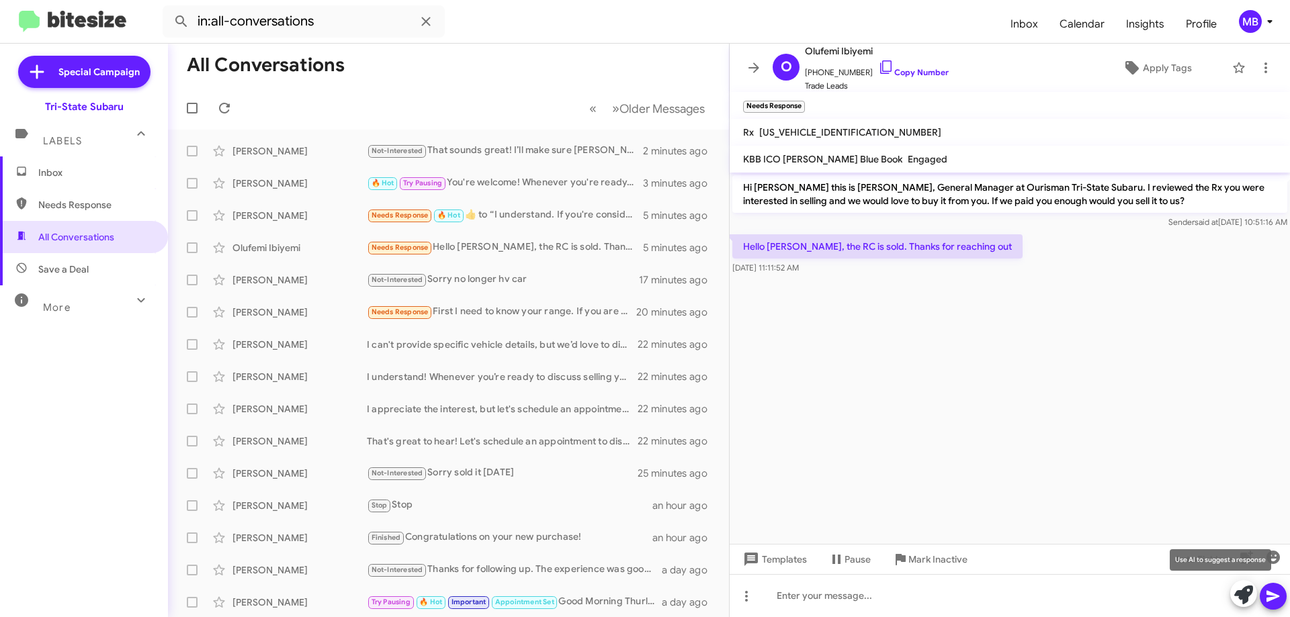
click at [1241, 598] on icon at bounding box center [1243, 595] width 19 height 19
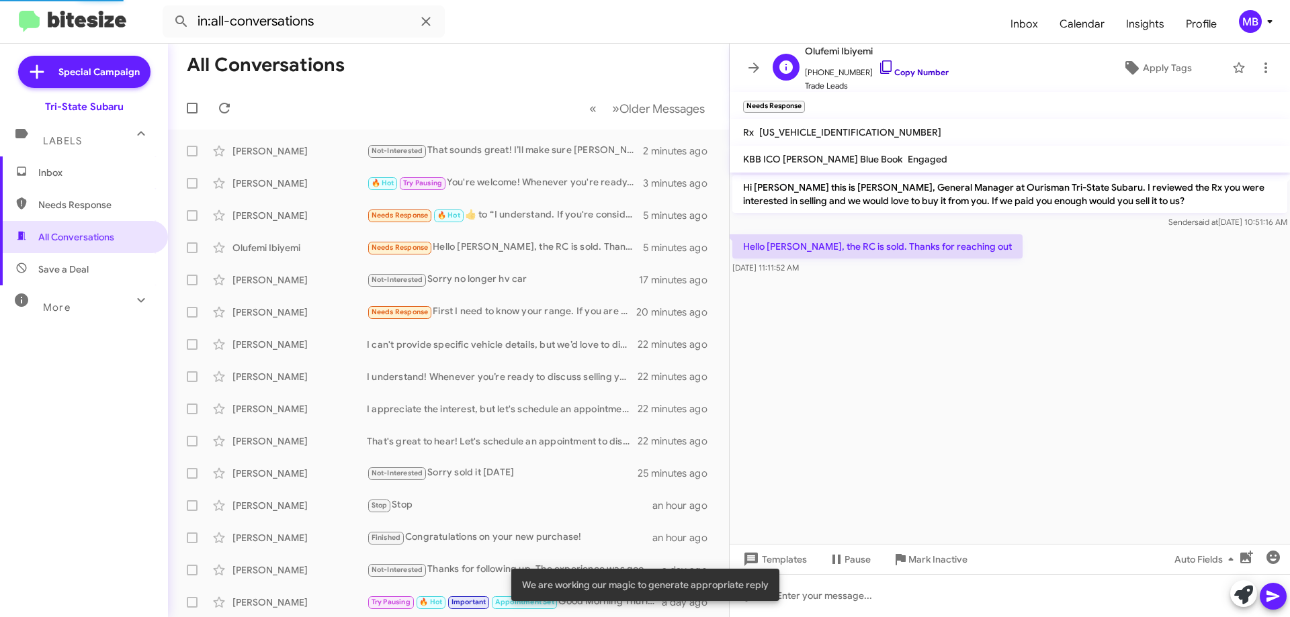
click at [916, 71] on link "Copy Number" at bounding box center [913, 72] width 71 height 10
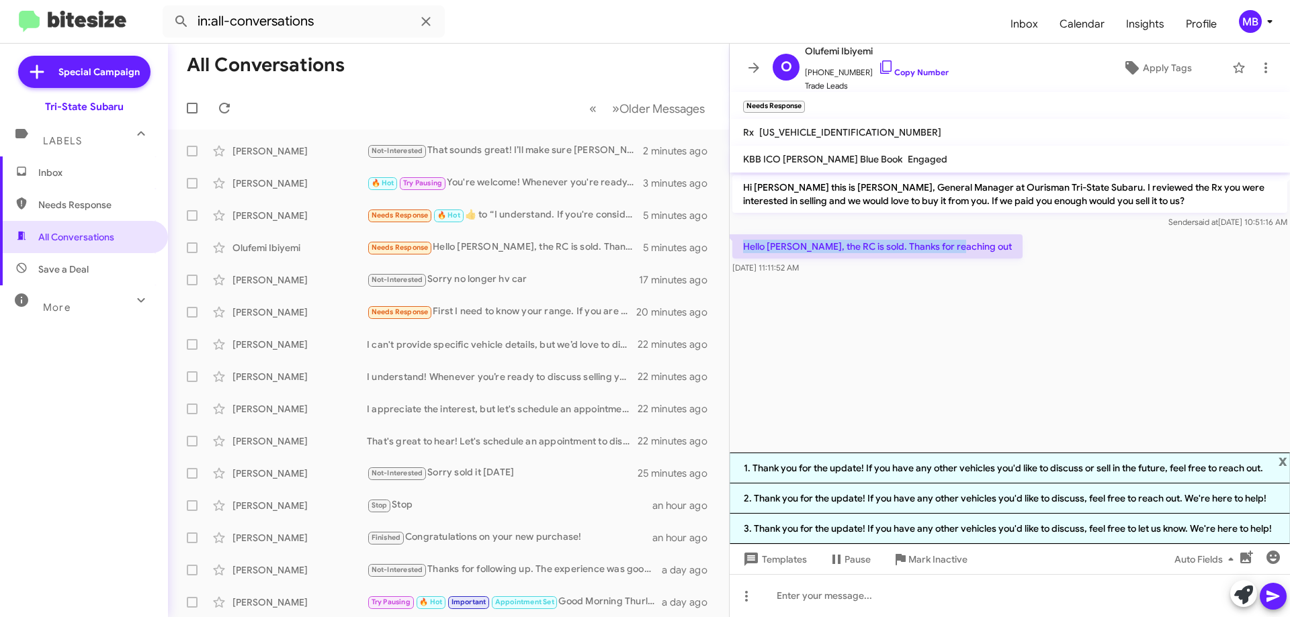
drag, startPoint x: 959, startPoint y: 249, endPoint x: 760, endPoint y: 246, distance: 199.5
click at [744, 240] on div "Hello [PERSON_NAME], the RC is sold. Thanks for reaching out [DATE] 11:11:52 AM" at bounding box center [1009, 255] width 560 height 46
copy p "Hello [PERSON_NAME], the RC is sold. Thanks for reaching out"
click at [68, 183] on span "Inbox" at bounding box center [84, 173] width 168 height 32
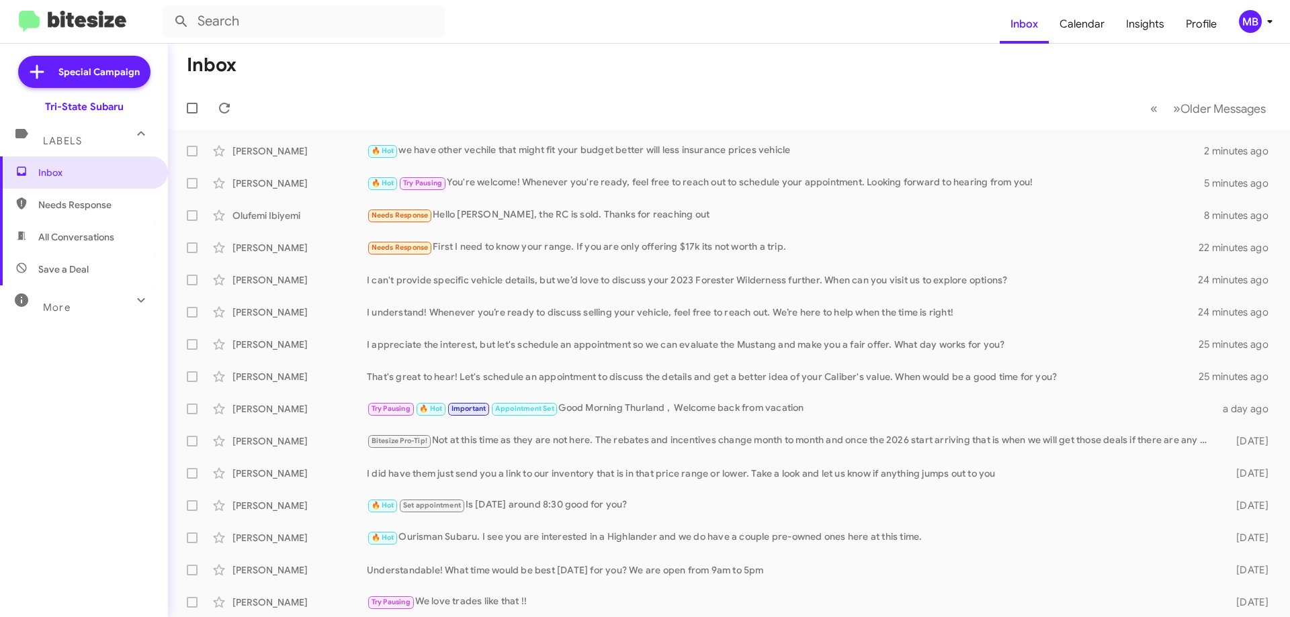
click at [121, 208] on span "Needs Response" at bounding box center [95, 204] width 114 height 13
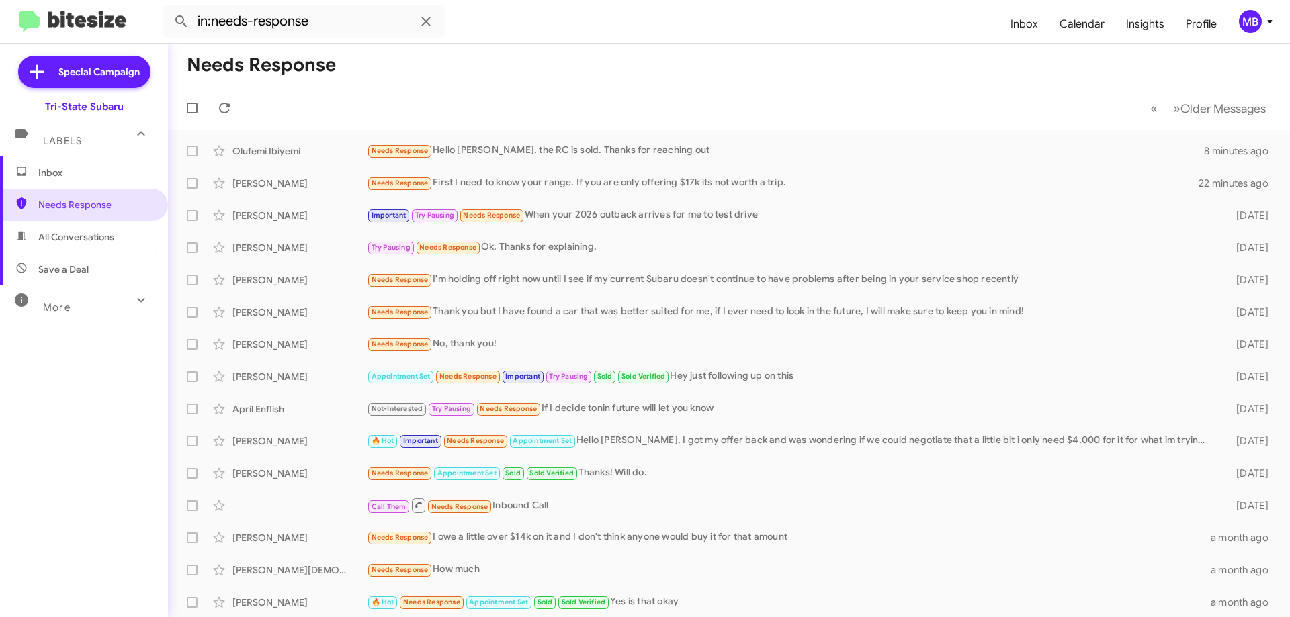
click at [112, 244] on span "All Conversations" at bounding box center [84, 237] width 168 height 32
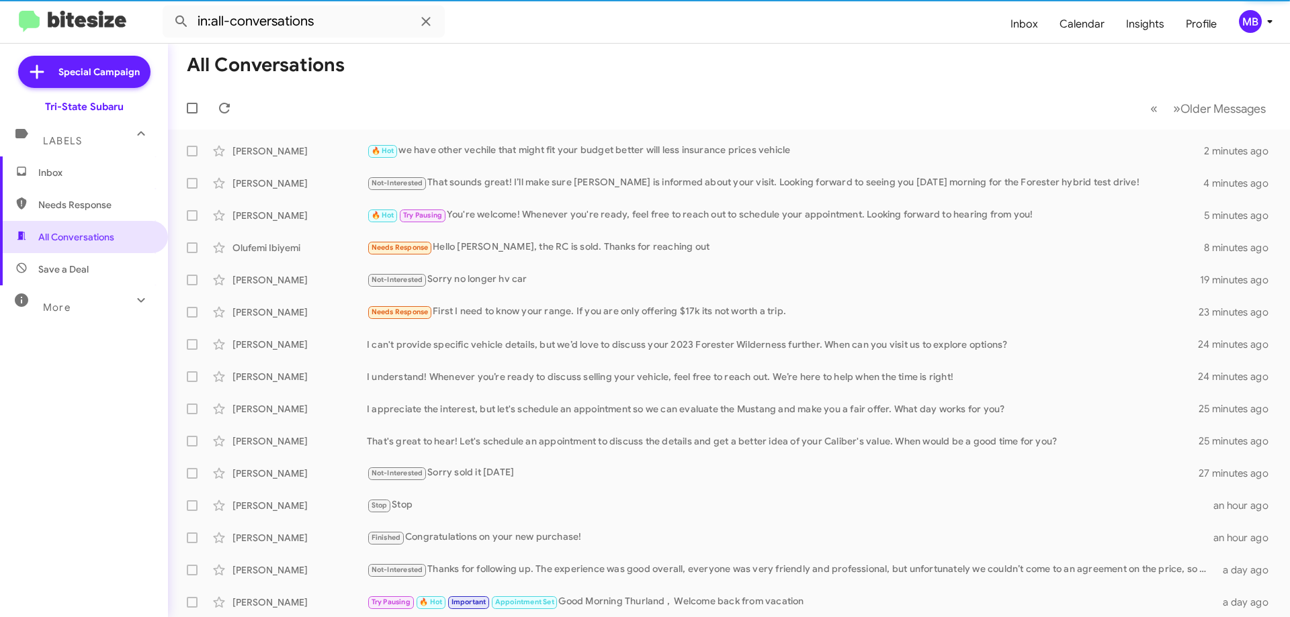
click at [116, 265] on span "Save a Deal" at bounding box center [84, 269] width 168 height 32
type input "in:not-interested"
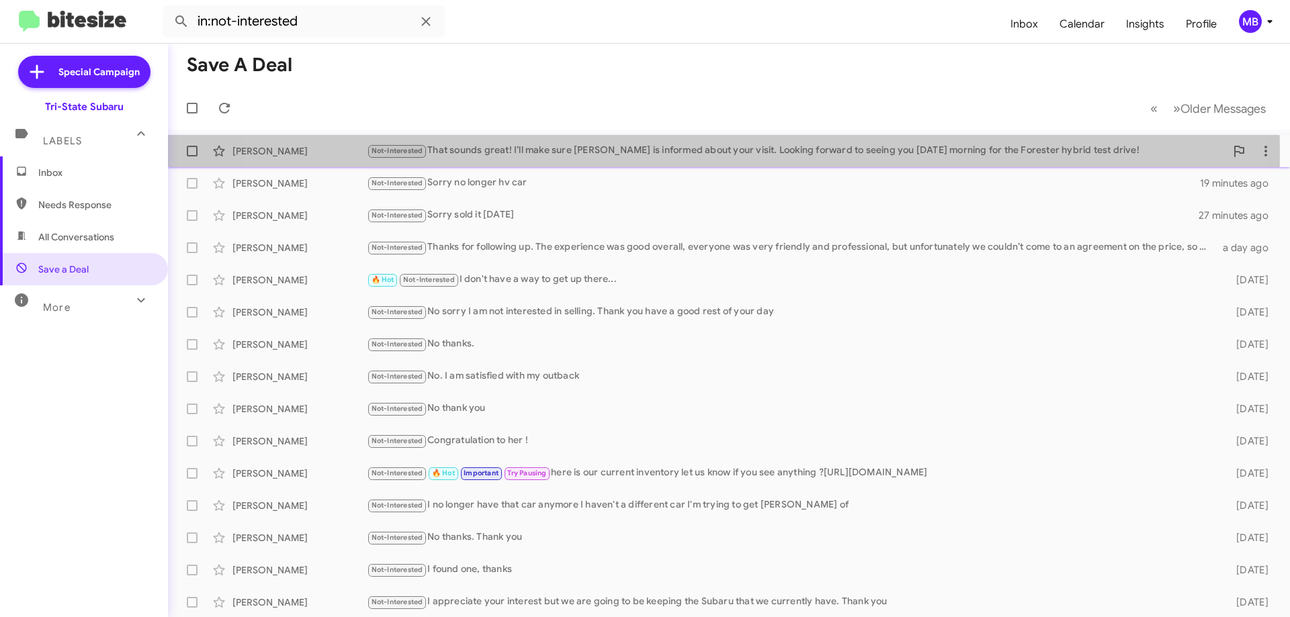
click at [676, 153] on div "Not-Interested That sounds great! I’ll make sure [PERSON_NAME] is informed abou…" at bounding box center [796, 150] width 858 height 15
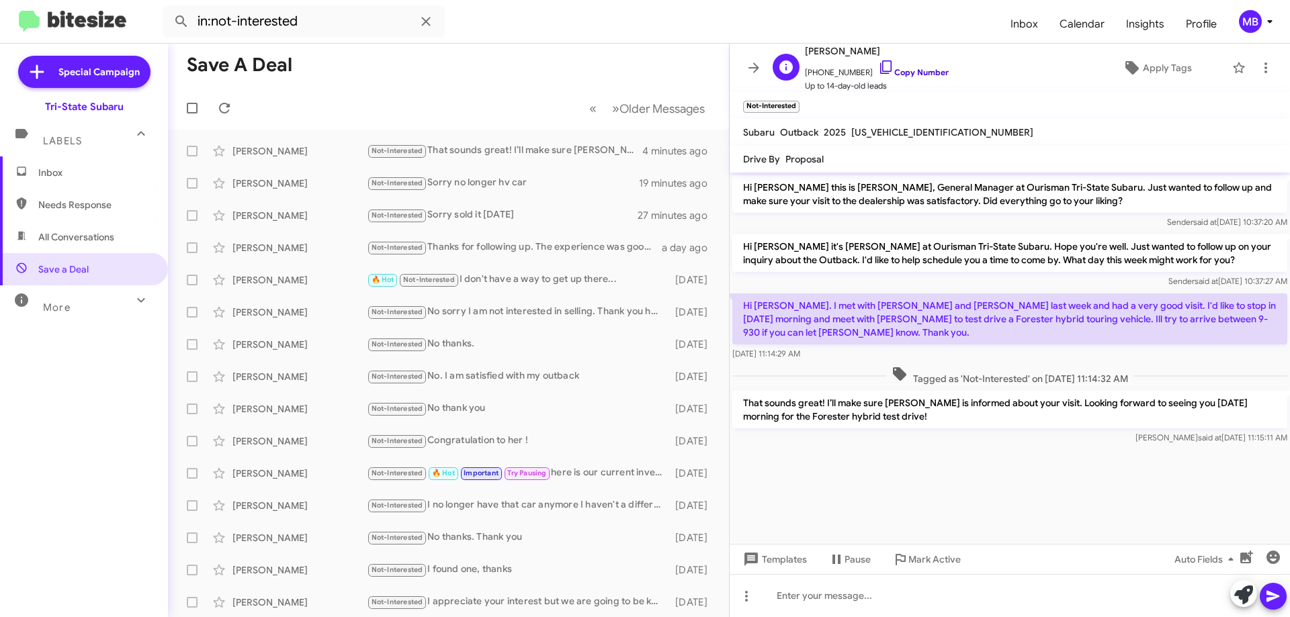
click at [915, 67] on link "Copy Number" at bounding box center [913, 72] width 71 height 10
click at [220, 104] on icon at bounding box center [224, 108] width 16 height 16
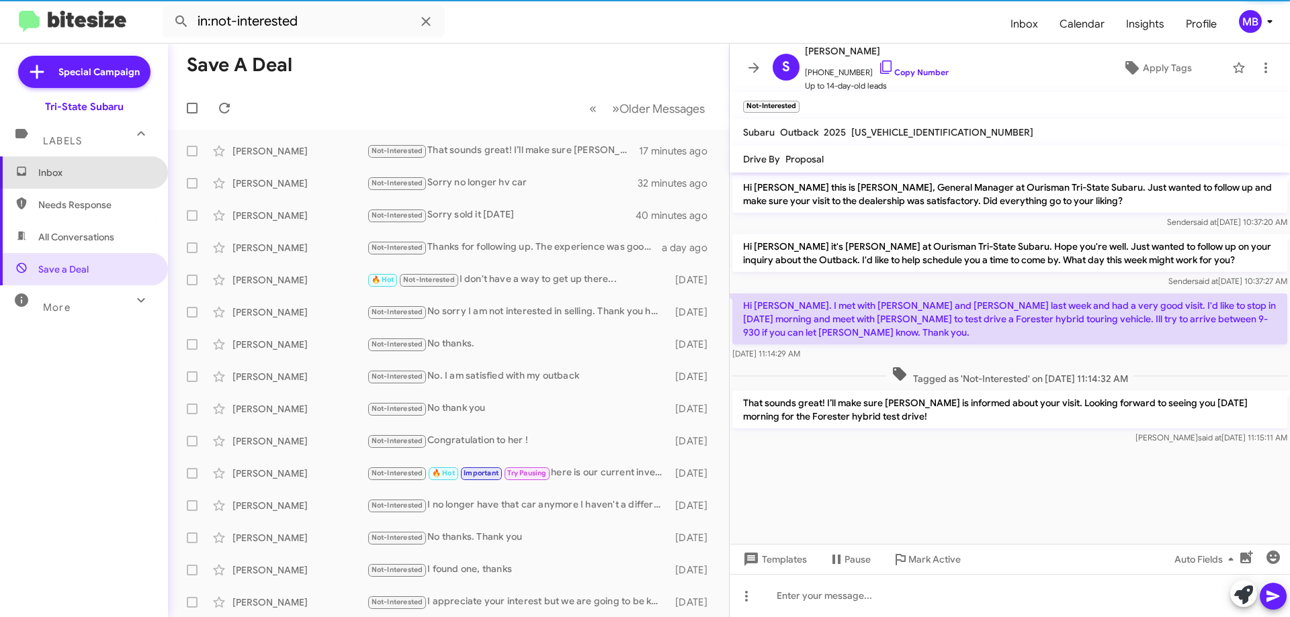
click at [128, 175] on span "Inbox" at bounding box center [95, 172] width 114 height 13
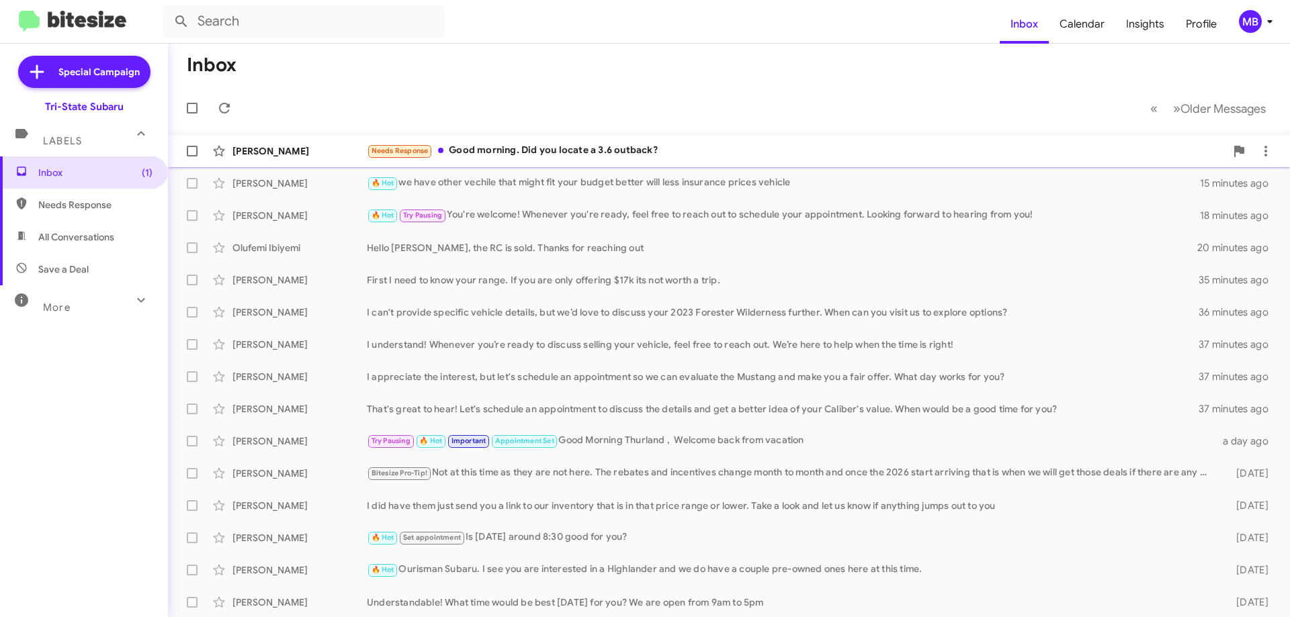
click at [311, 148] on div "[PERSON_NAME]" at bounding box center [299, 150] width 134 height 13
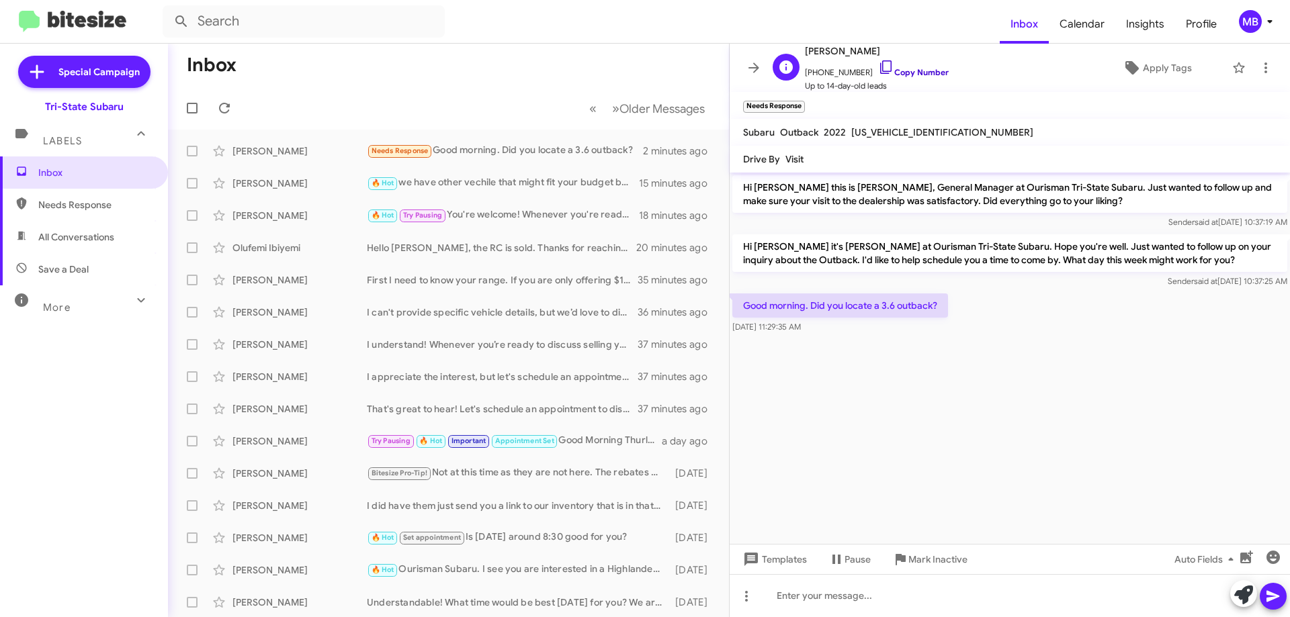
click at [905, 68] on link "Copy Number" at bounding box center [913, 72] width 71 height 10
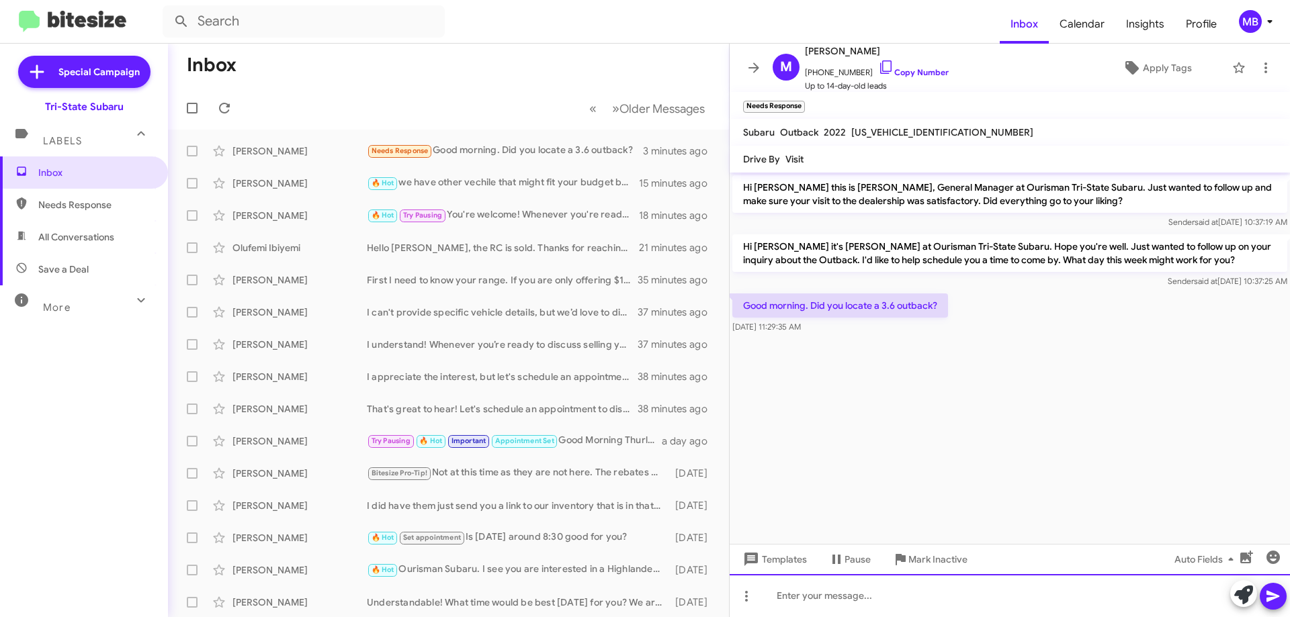
click at [821, 592] on div at bounding box center [1009, 595] width 560 height 43
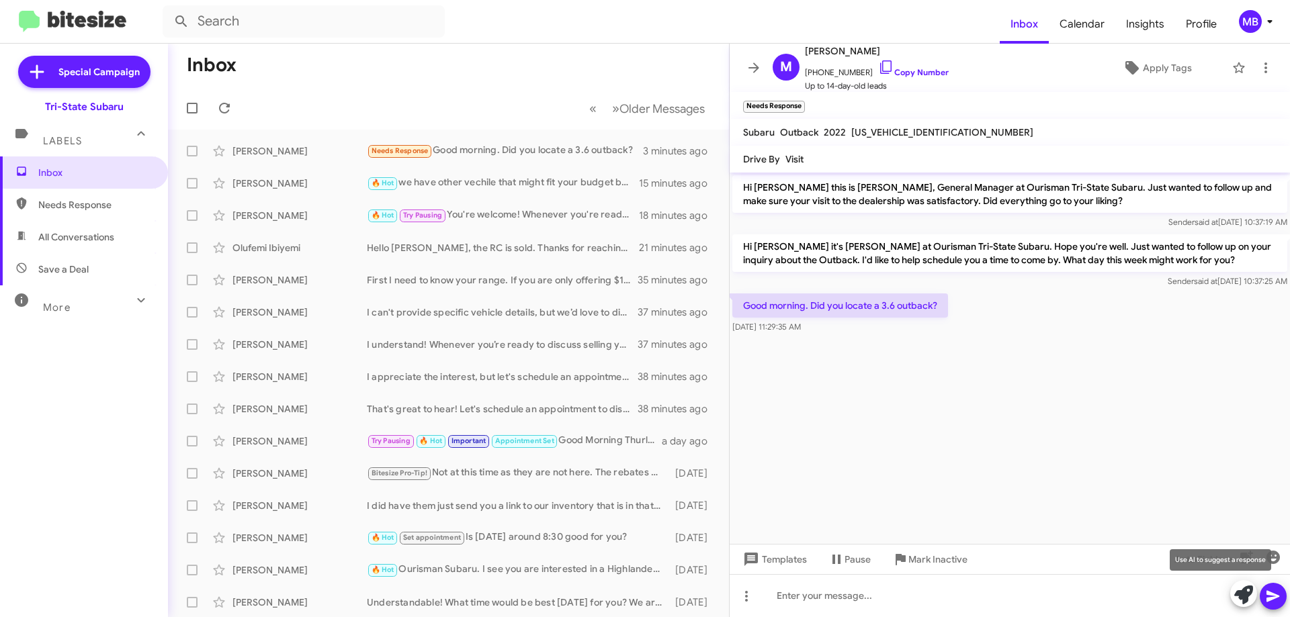
click at [1239, 598] on icon at bounding box center [1243, 595] width 19 height 19
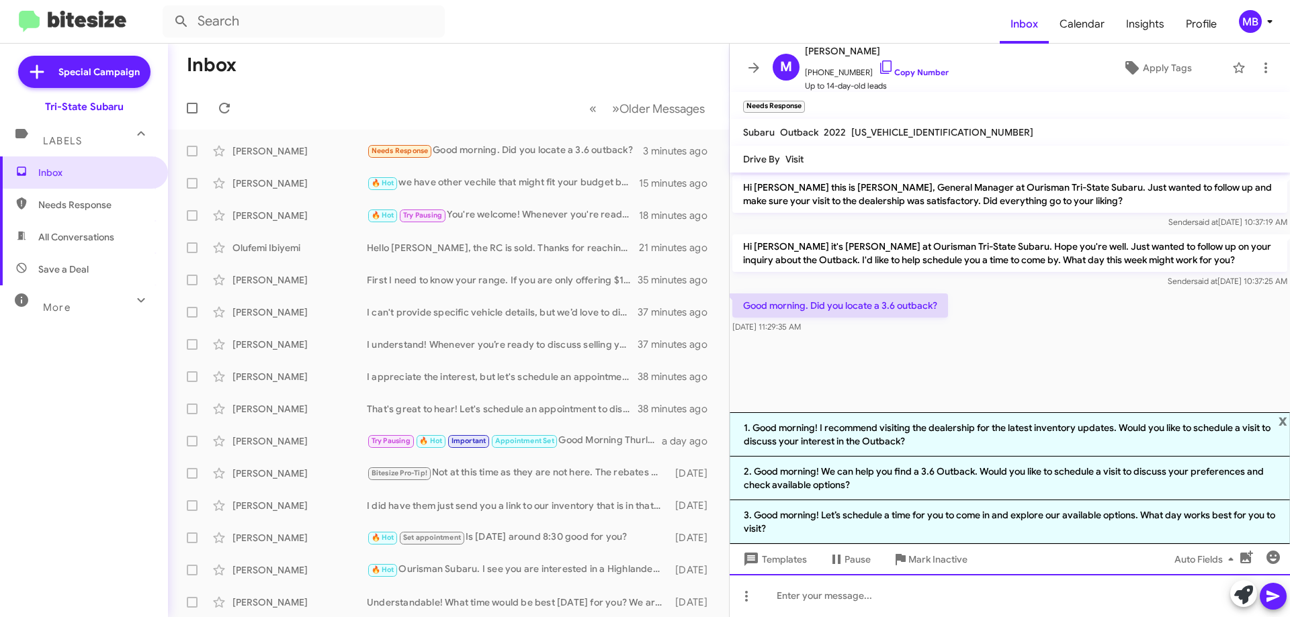
click at [918, 597] on div at bounding box center [1009, 595] width 560 height 43
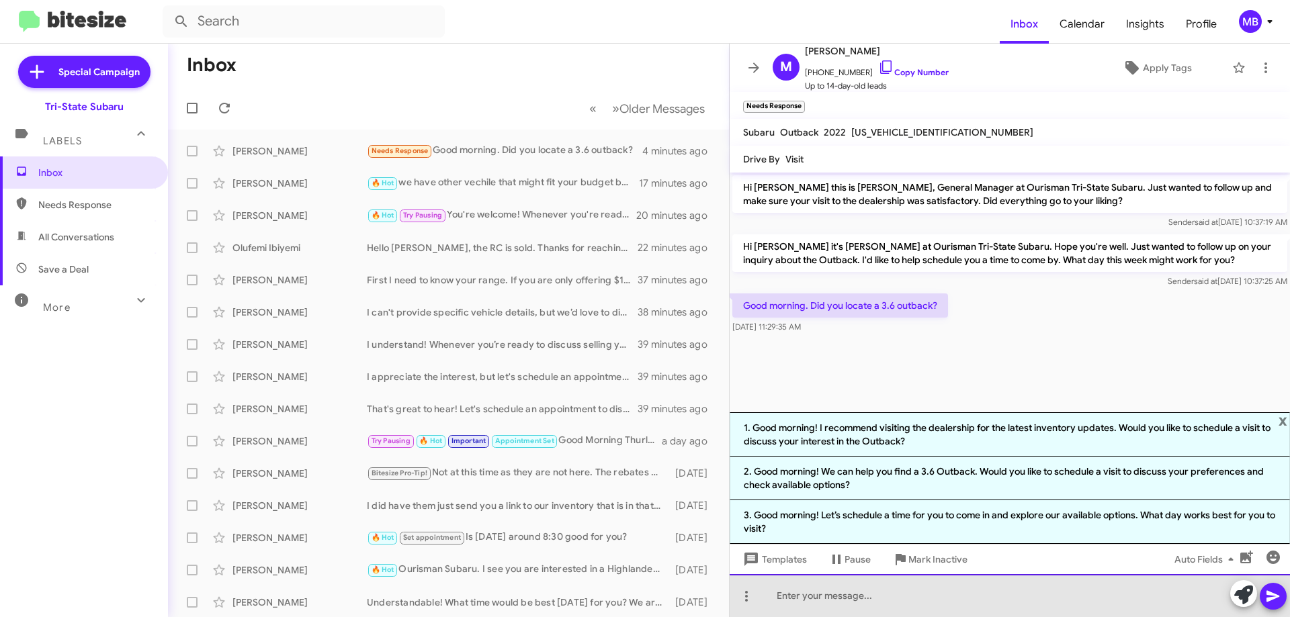
click at [815, 592] on div at bounding box center [1009, 595] width 560 height 43
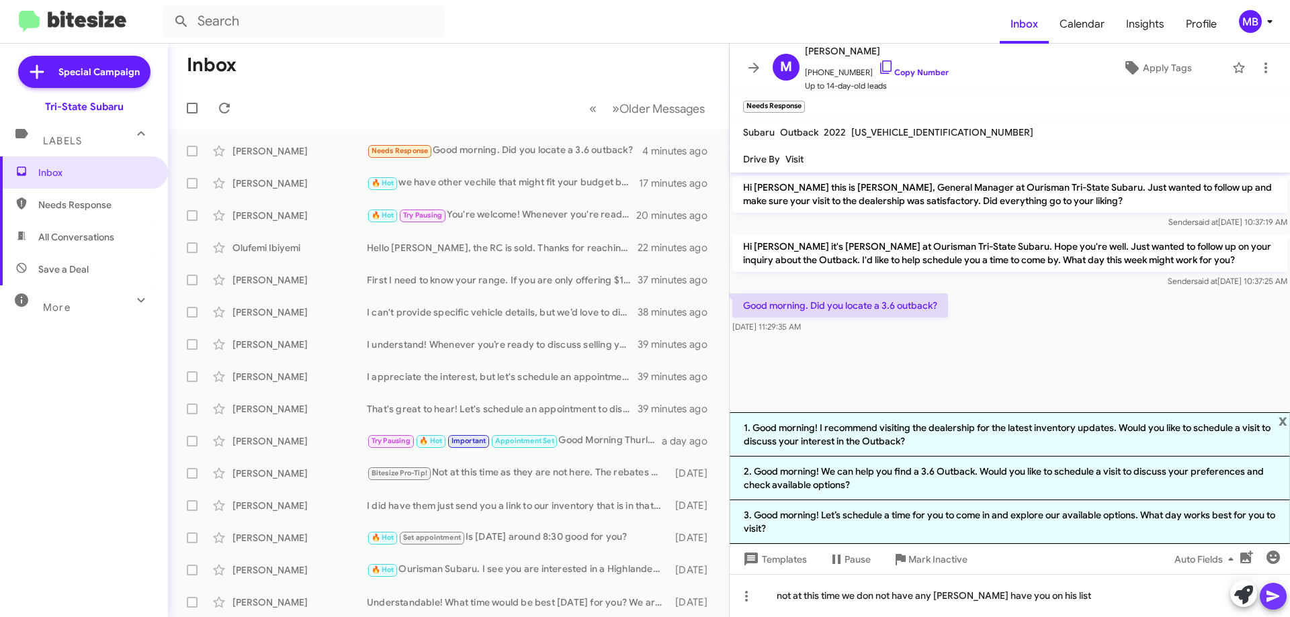
click at [1269, 590] on icon at bounding box center [1273, 596] width 16 height 16
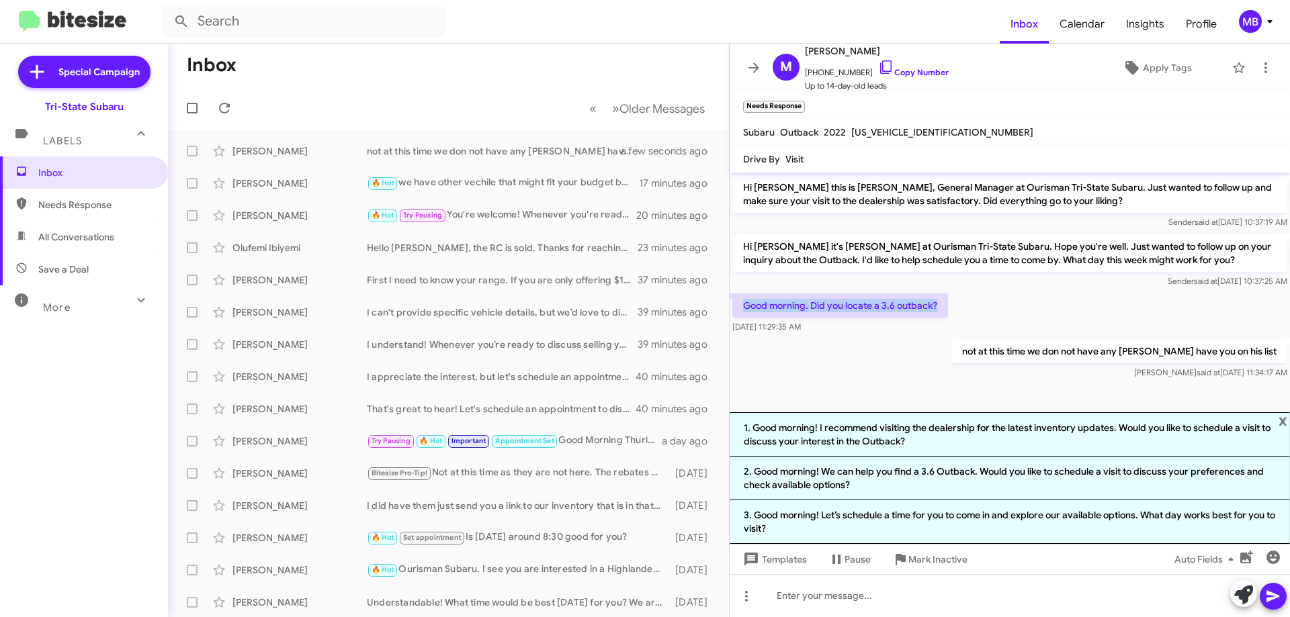
drag, startPoint x: 944, startPoint y: 306, endPoint x: 740, endPoint y: 308, distance: 204.2
click at [736, 307] on p "Good morning. Did you locate a 3.6 outback?" at bounding box center [840, 306] width 216 height 24
copy p "Good morning. Did you locate a 3.6 outback?"
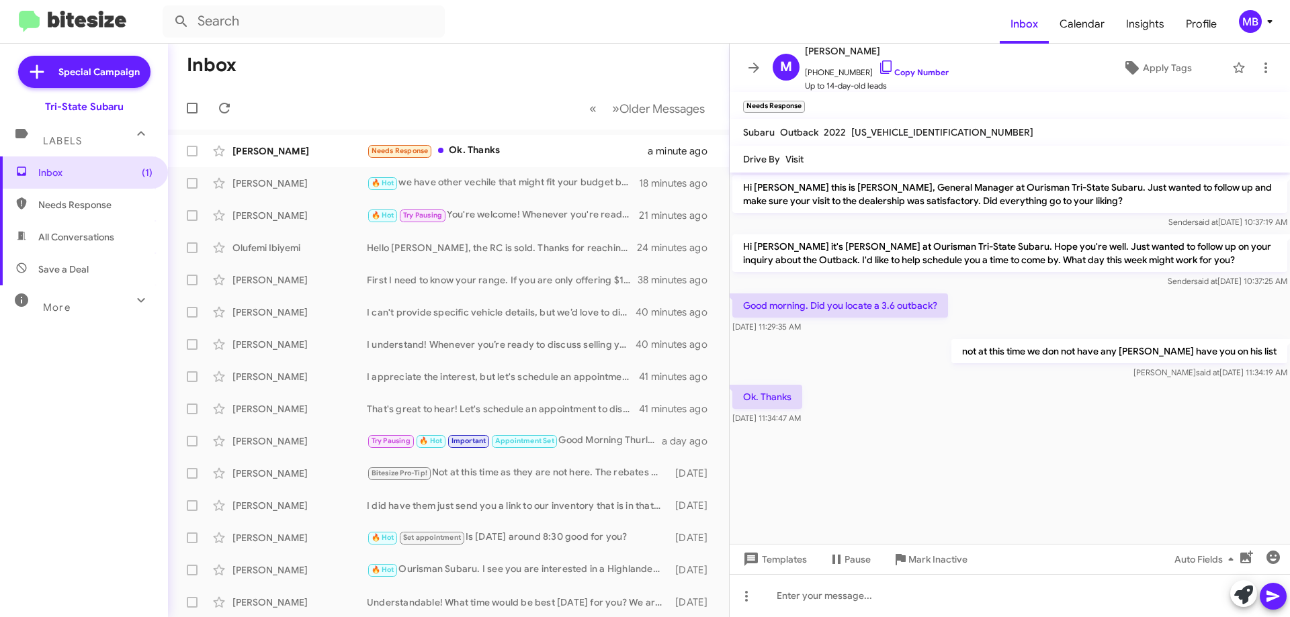
click at [85, 145] on div "Labels" at bounding box center [71, 135] width 120 height 25
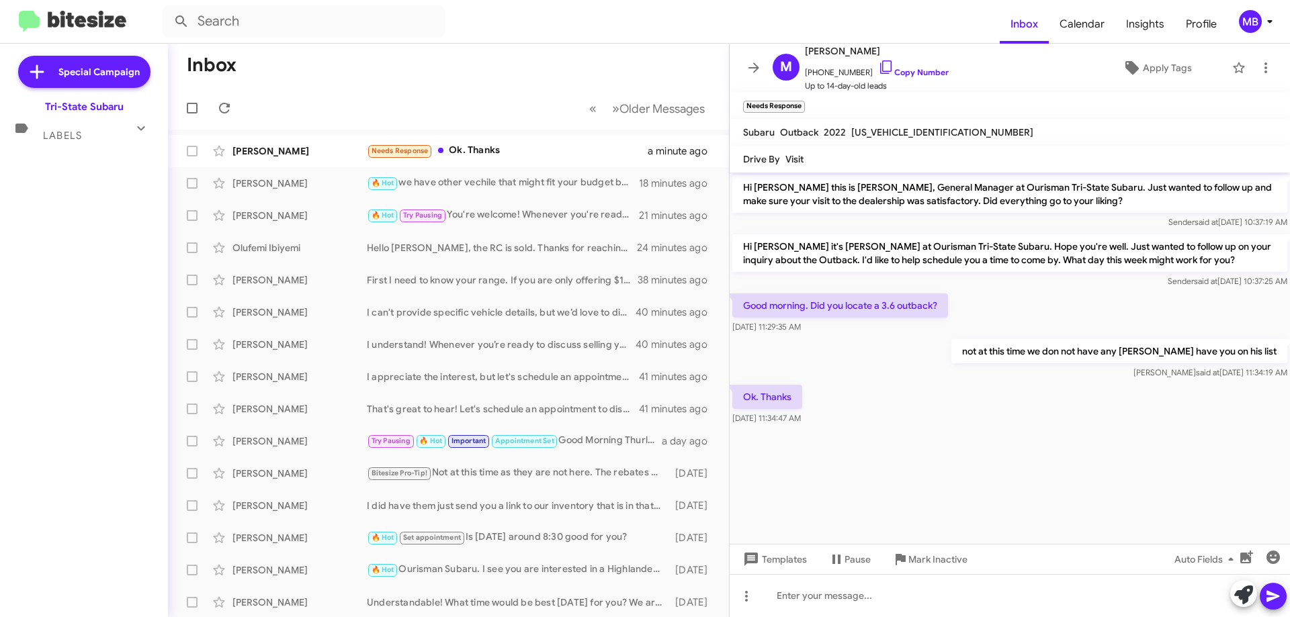
click at [94, 133] on div "Labels" at bounding box center [71, 130] width 120 height 25
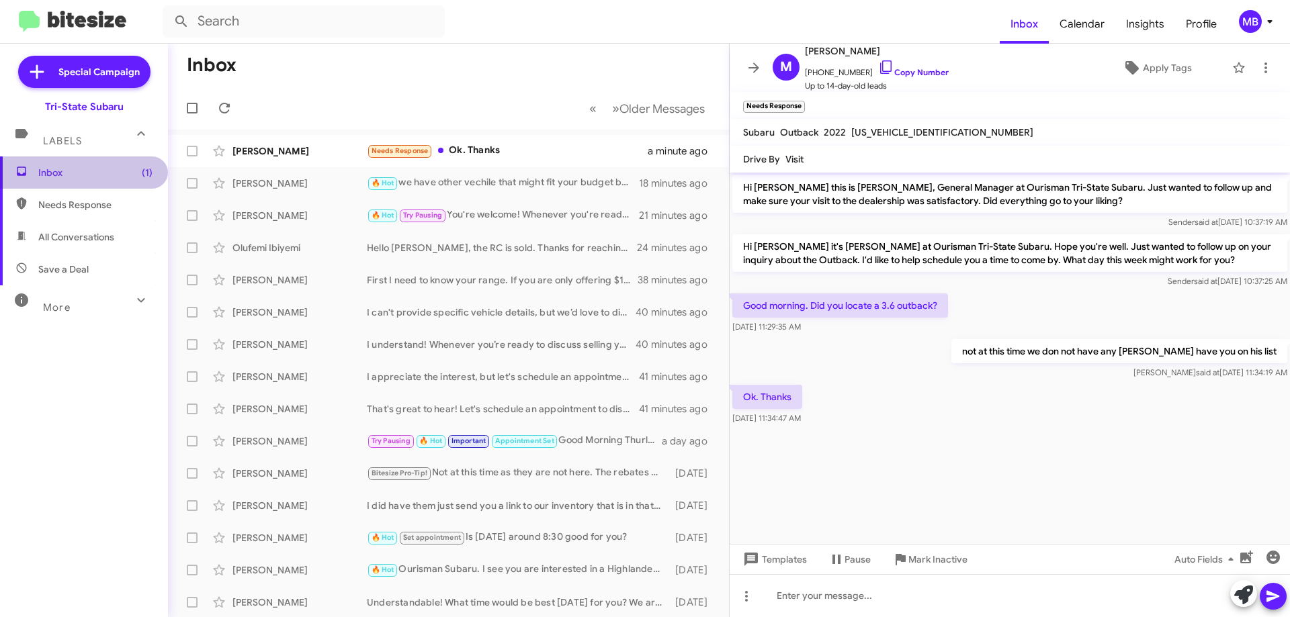
click at [109, 181] on span "Inbox (1)" at bounding box center [84, 173] width 168 height 32
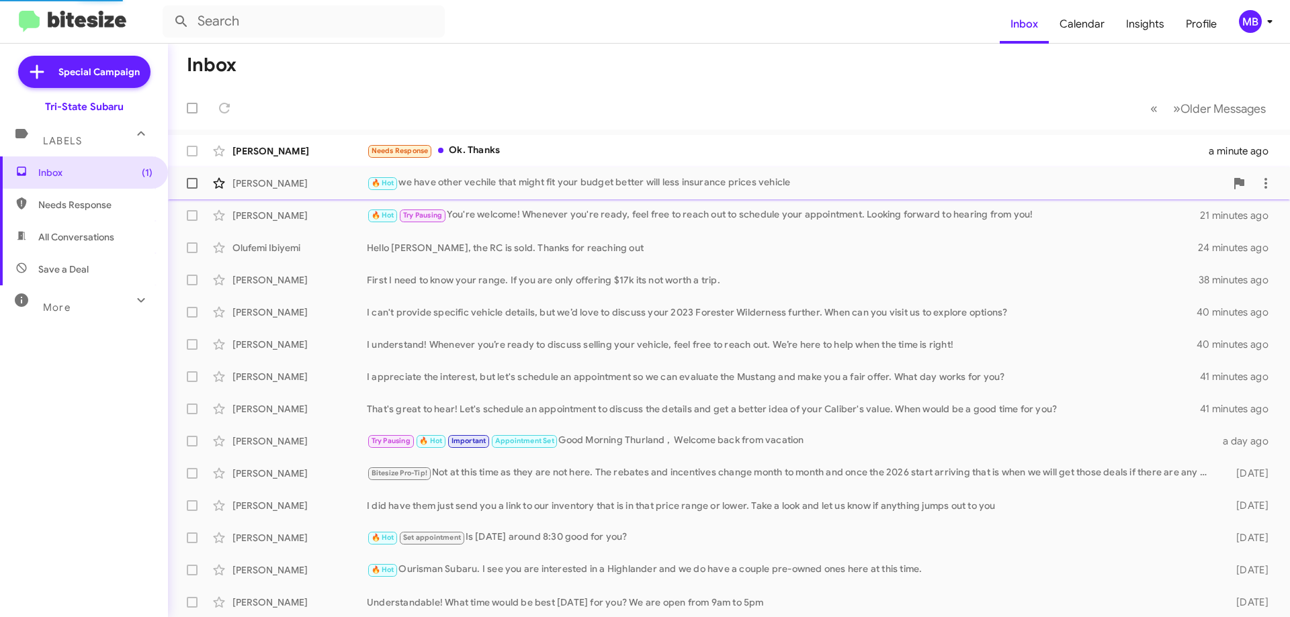
drag, startPoint x: 242, startPoint y: 147, endPoint x: 218, endPoint y: 177, distance: 38.2
click at [242, 147] on div "[PERSON_NAME]" at bounding box center [299, 150] width 134 height 13
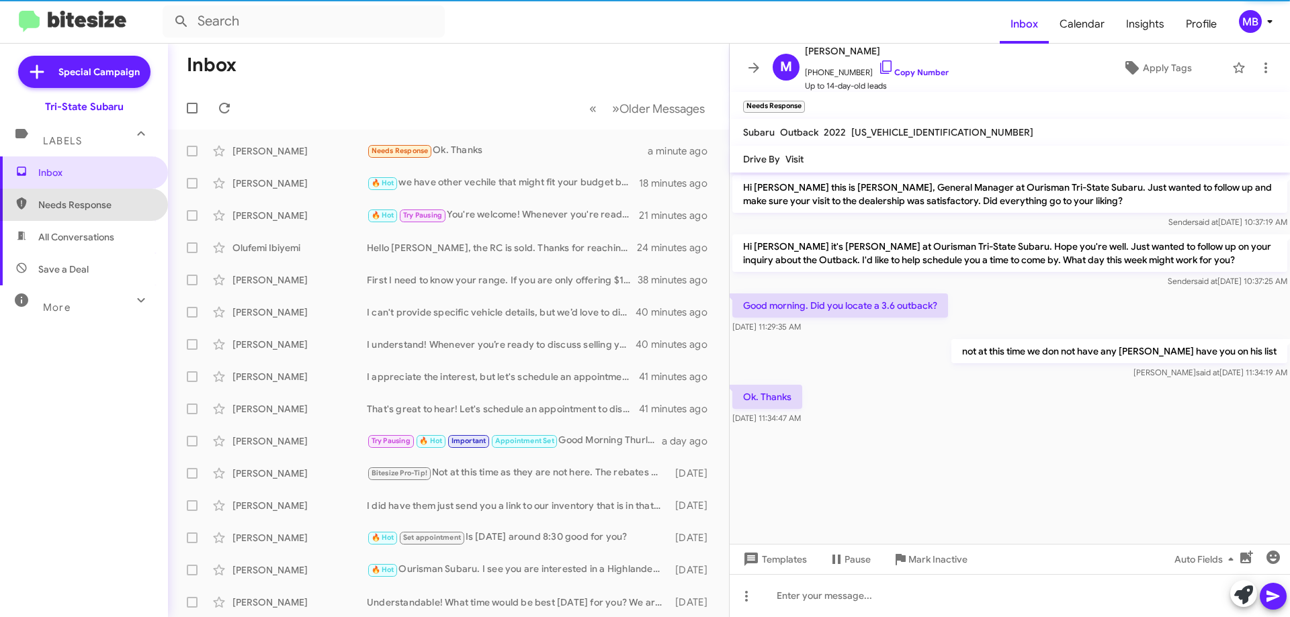
click at [114, 206] on span "Needs Response" at bounding box center [95, 204] width 114 height 13
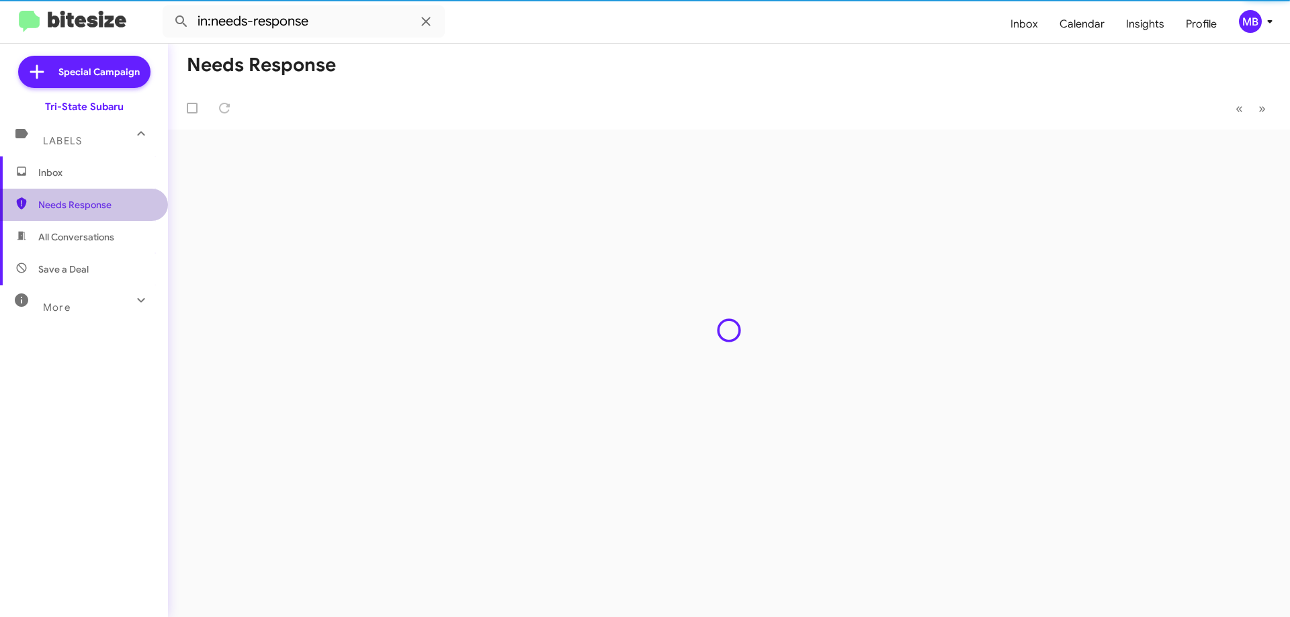
click at [114, 206] on span "Needs Response" at bounding box center [95, 204] width 114 height 13
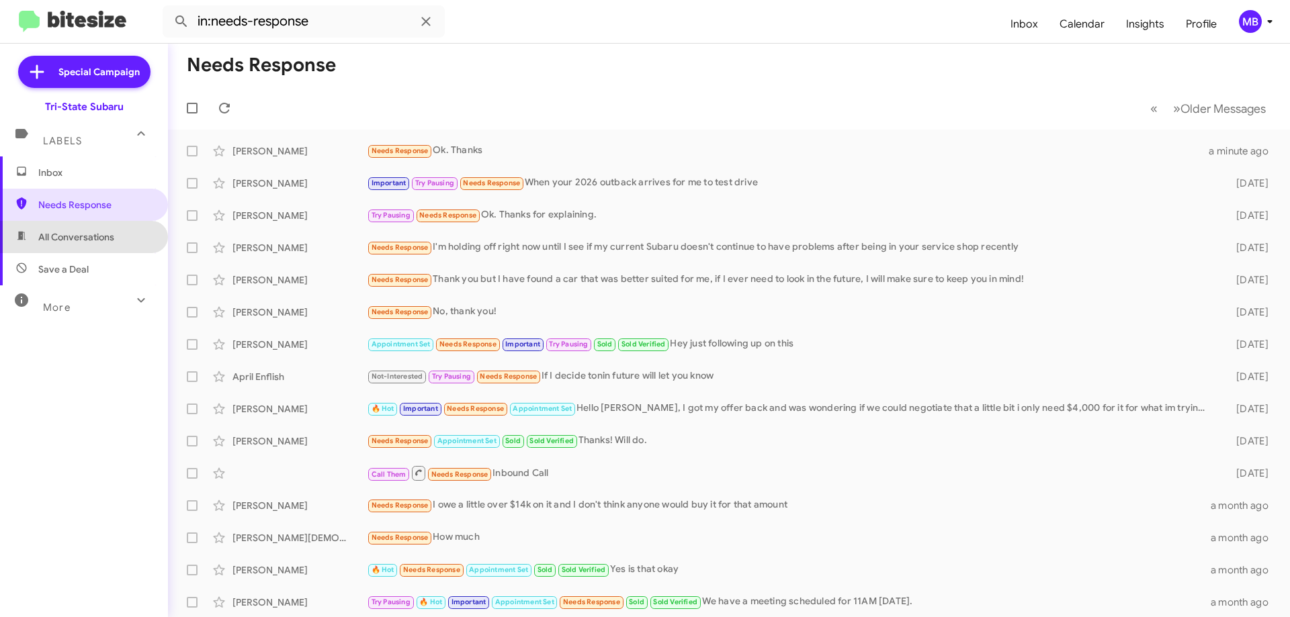
click at [116, 232] on span "All Conversations" at bounding box center [84, 237] width 168 height 32
type input "in:all-conversations"
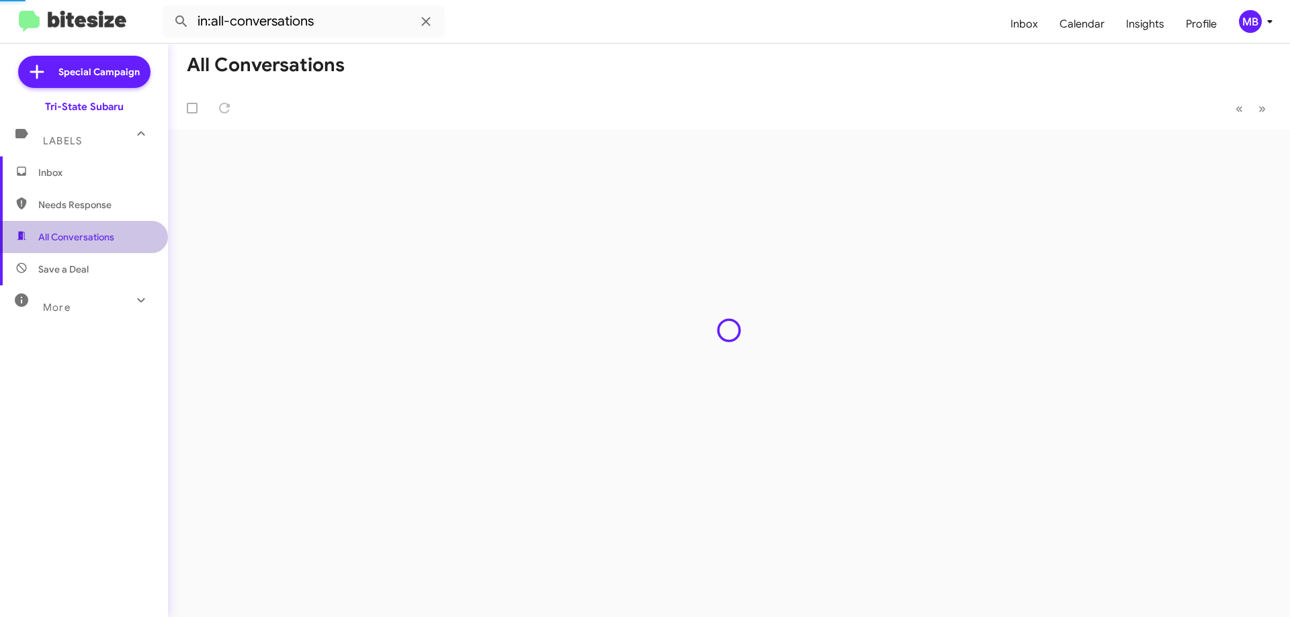
click at [116, 232] on span "All Conversations" at bounding box center [84, 237] width 168 height 32
